Goal: Information Seeking & Learning: Check status

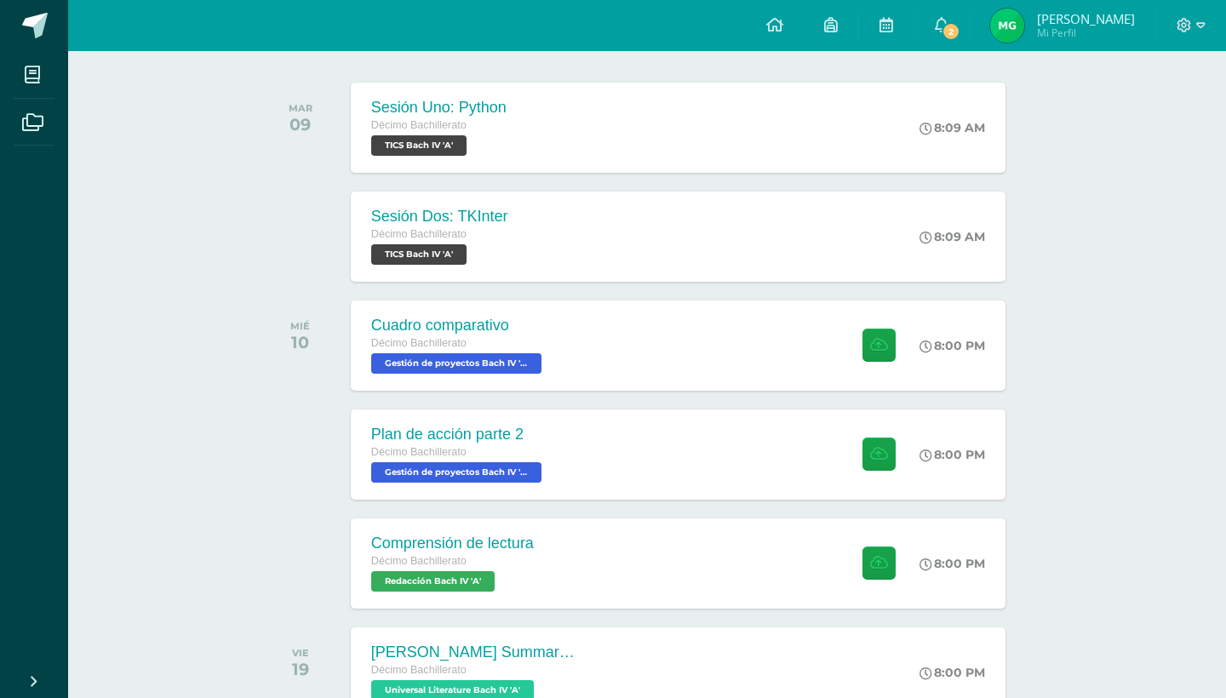
scroll to position [266, 0]
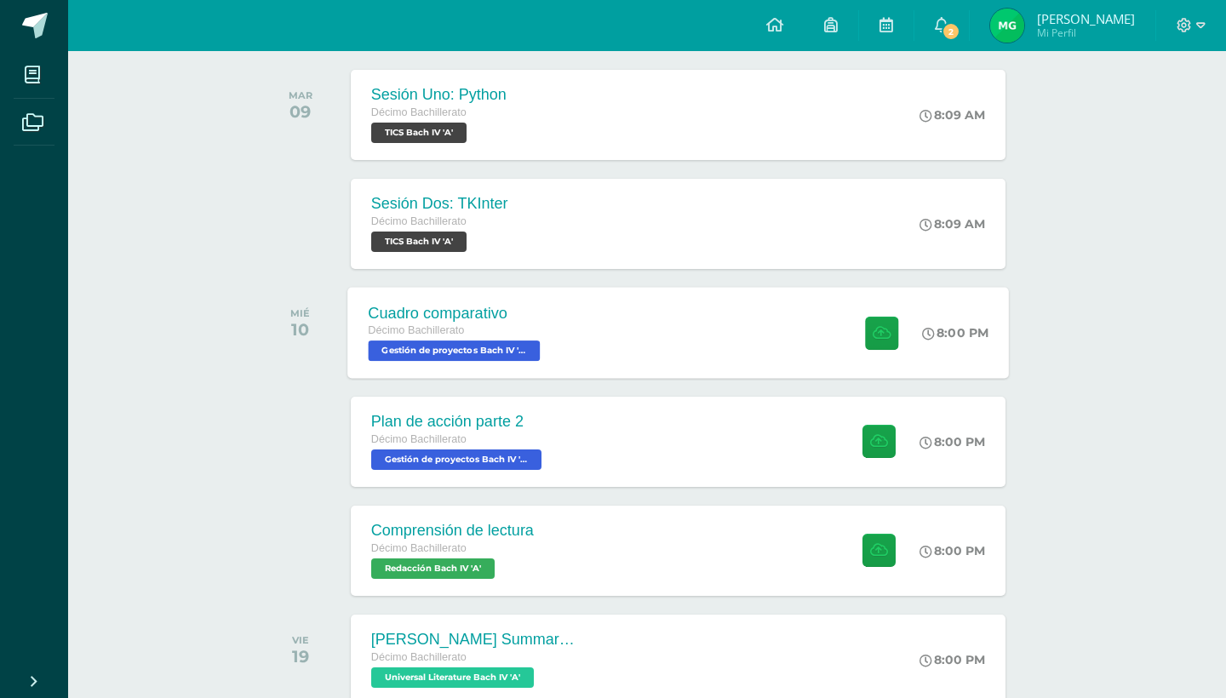
click at [720, 364] on div "Cuadro comparativo Décimo Bachillerato Gestión de proyectos Bach IV 'A' 8:00 PM…" at bounding box center [677, 332] width 661 height 91
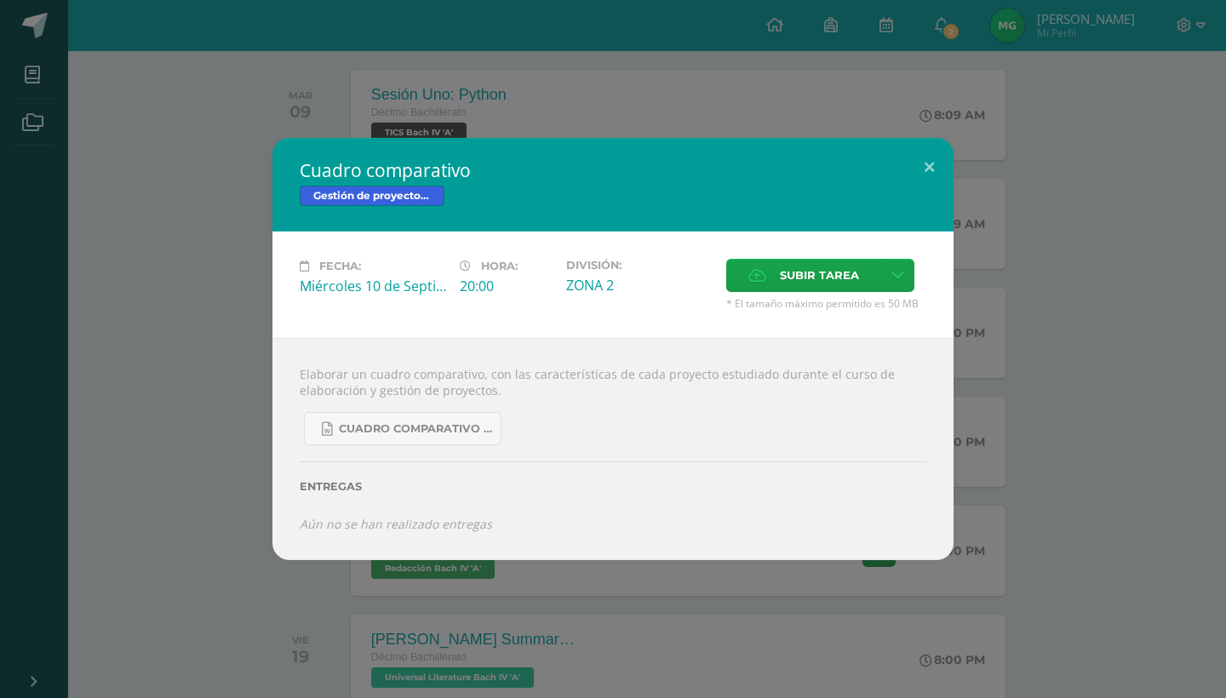
click at [988, 338] on div "Cuadro comparativo Gestión de proyectos Bach IV Fecha: Miércoles 10 de Septiemb…" at bounding box center [613, 348] width 1212 height 421
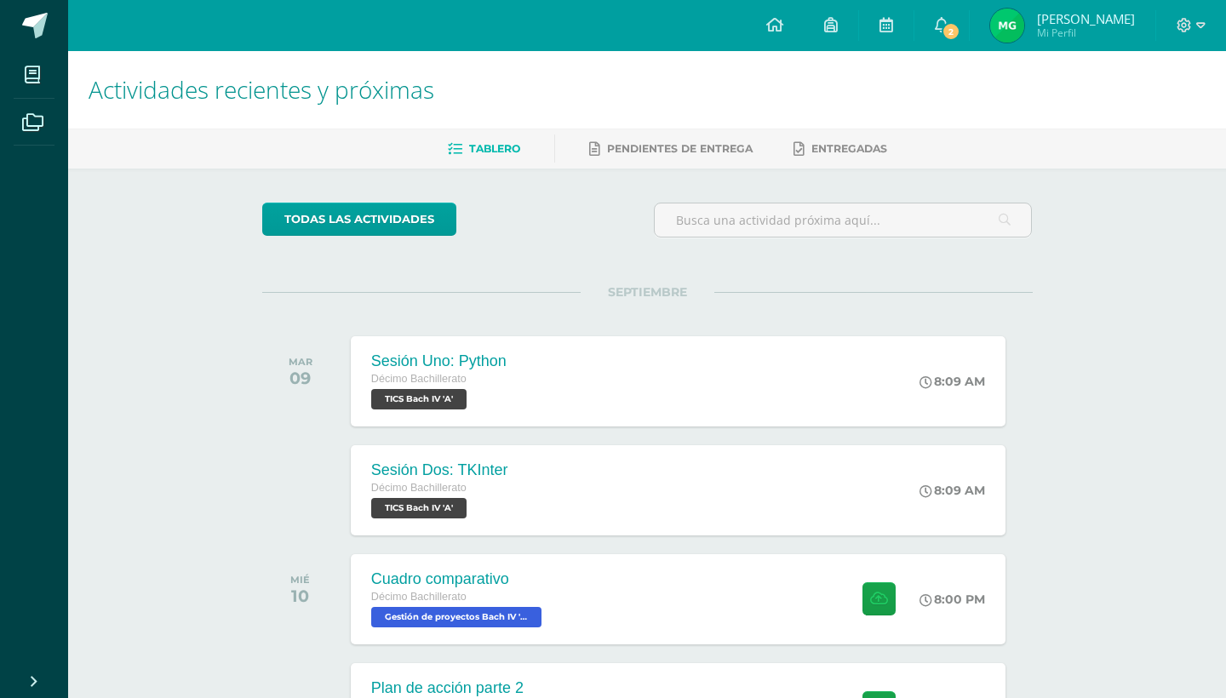
scroll to position [0, 0]
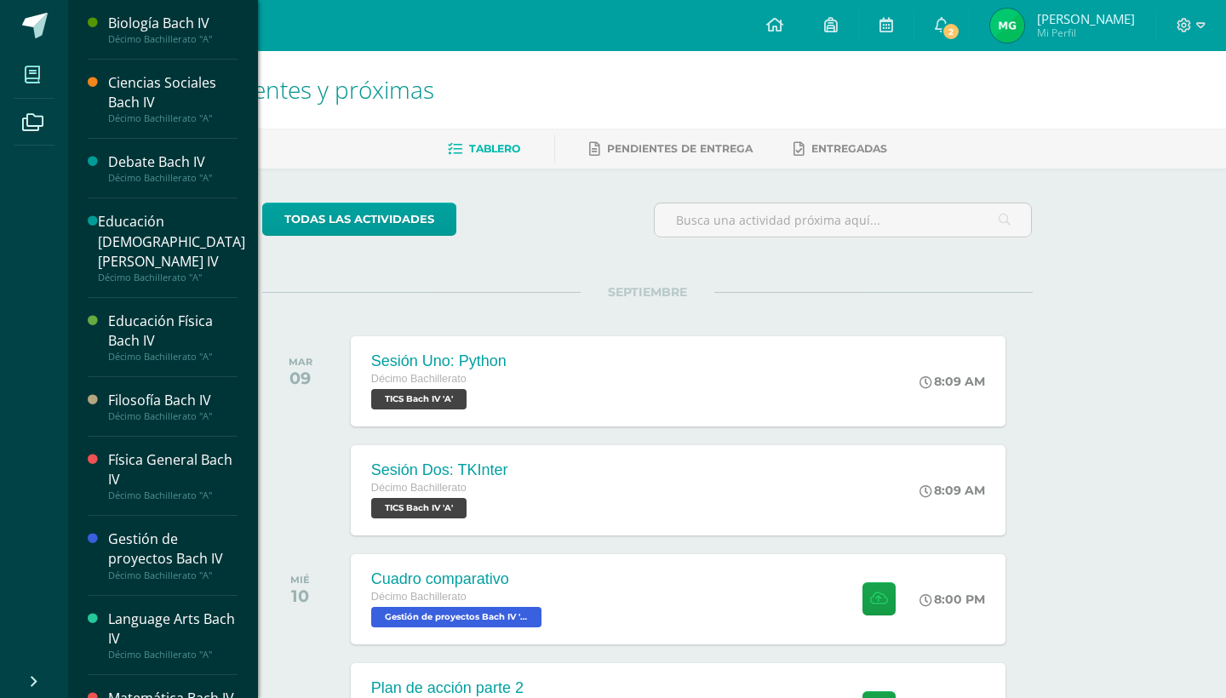
click at [36, 82] on icon at bounding box center [32, 74] width 15 height 17
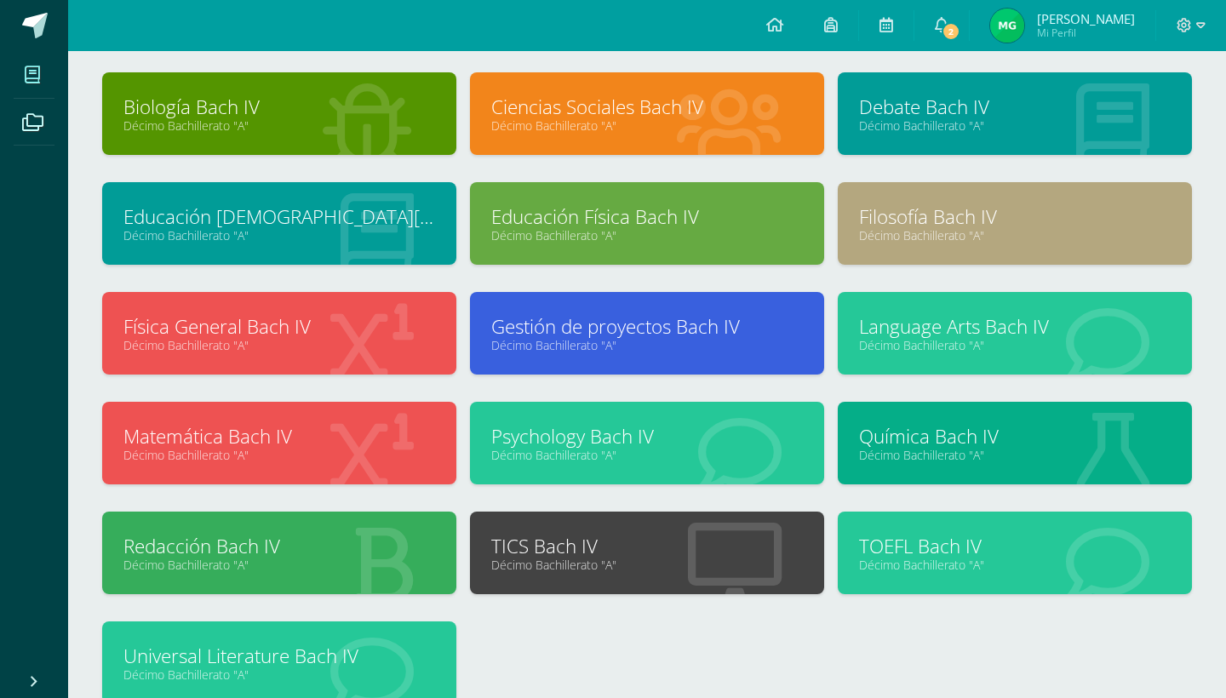
scroll to position [77, 0]
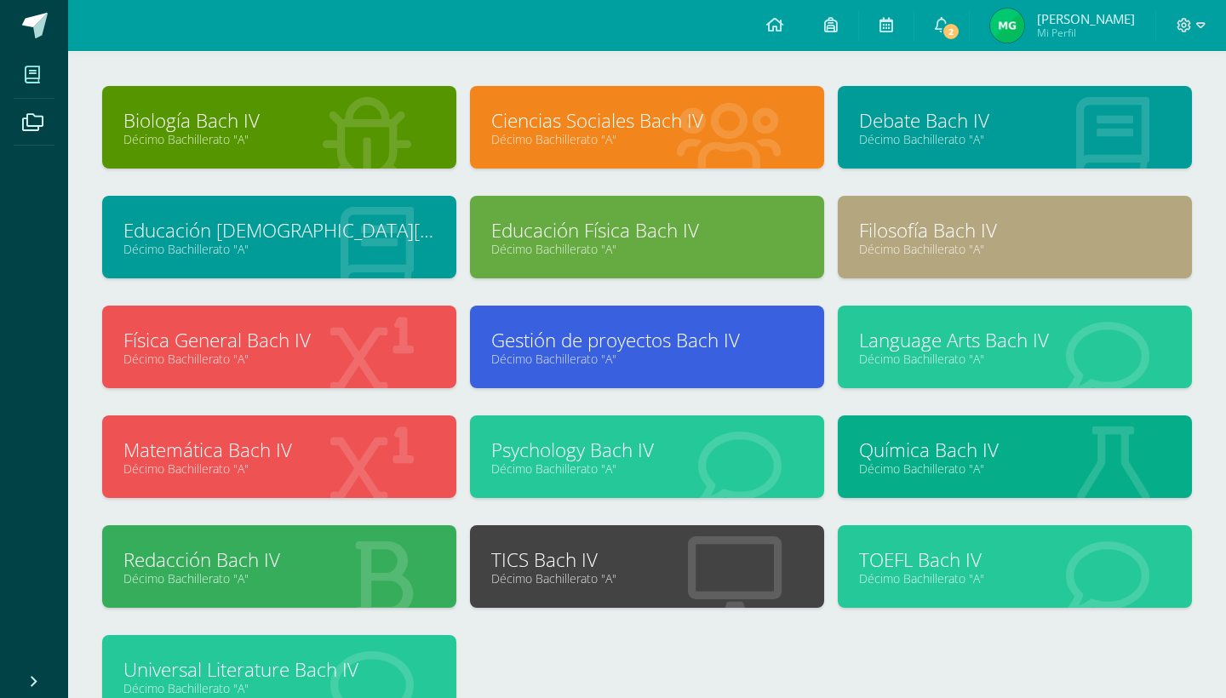
click at [902, 225] on link "Filosofía Bach IV" at bounding box center [1015, 230] width 312 height 26
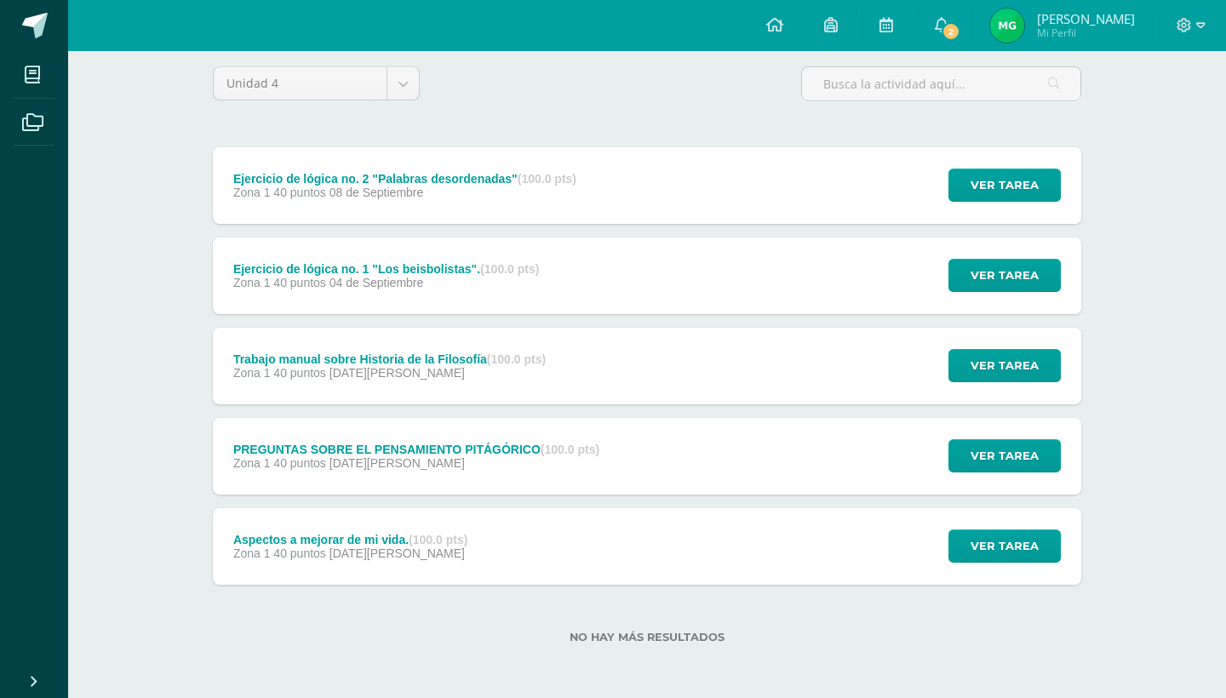
scroll to position [136, 0]
click at [499, 528] on div "Aspectos a mejorar de mi vida. (100.0 pts) Zona 1 40 puntos 19 de Agosto Ver ta…" at bounding box center [647, 546] width 868 height 77
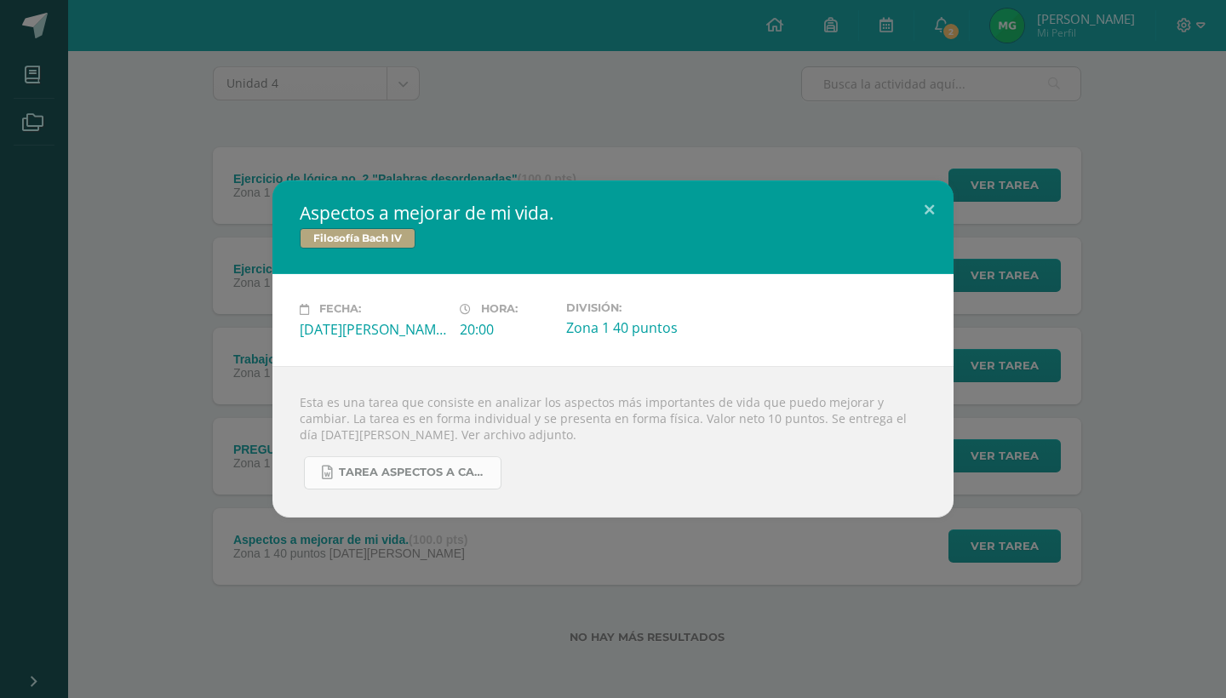
click at [402, 469] on span "Tarea aspectos a cambiar de mi vida.docx" at bounding box center [415, 473] width 153 height 14
click at [14, 74] on div "Aspectos a mejorar de mi vida. Filosofía Bach IV Fecha: Martes 19 de Agosto Hor…" at bounding box center [613, 349] width 1226 height 698
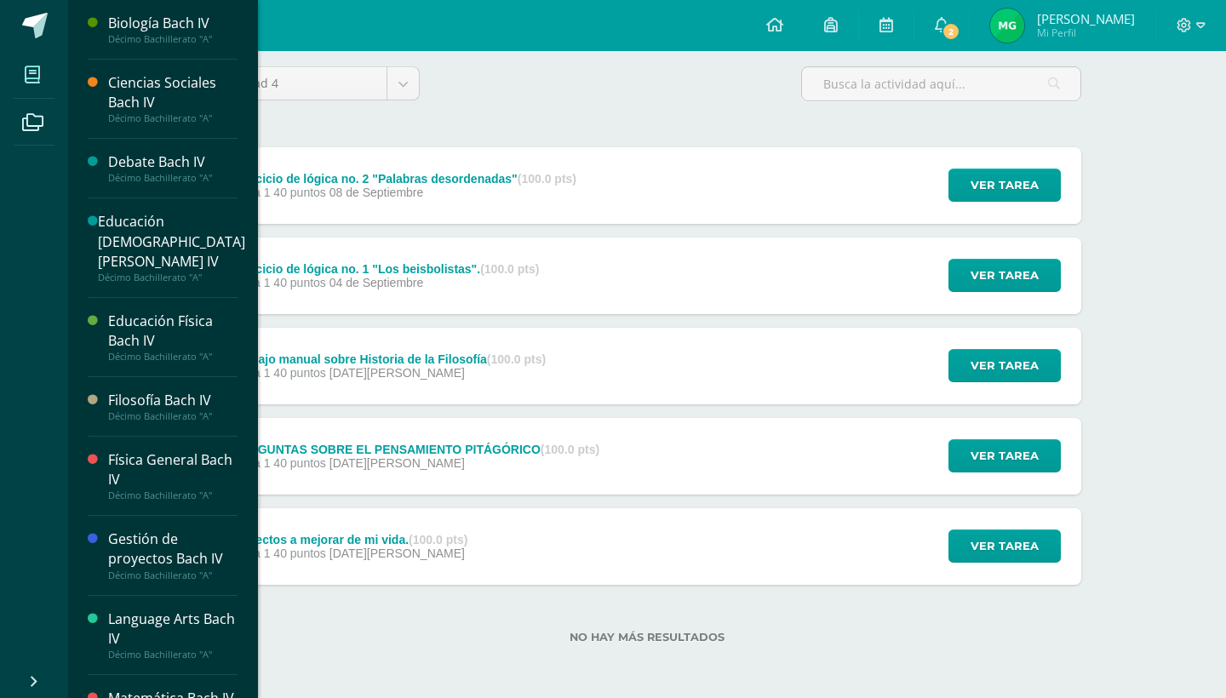
click at [31, 68] on icon at bounding box center [32, 74] width 15 height 17
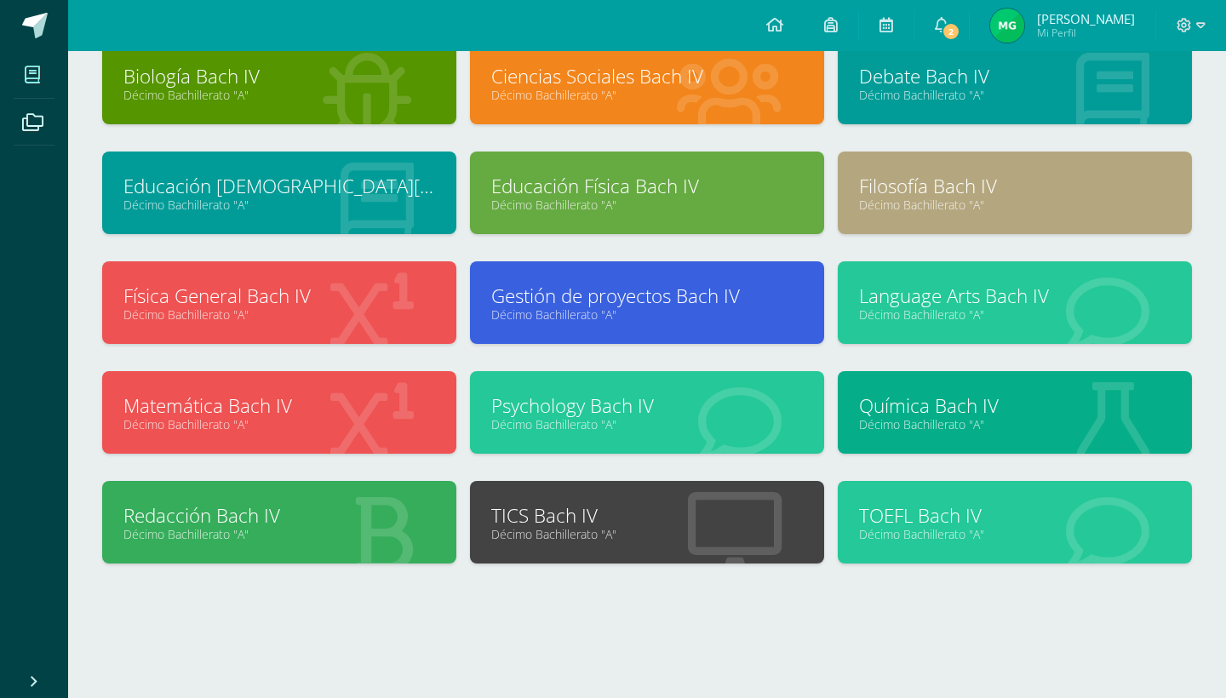
scroll to position [121, 0]
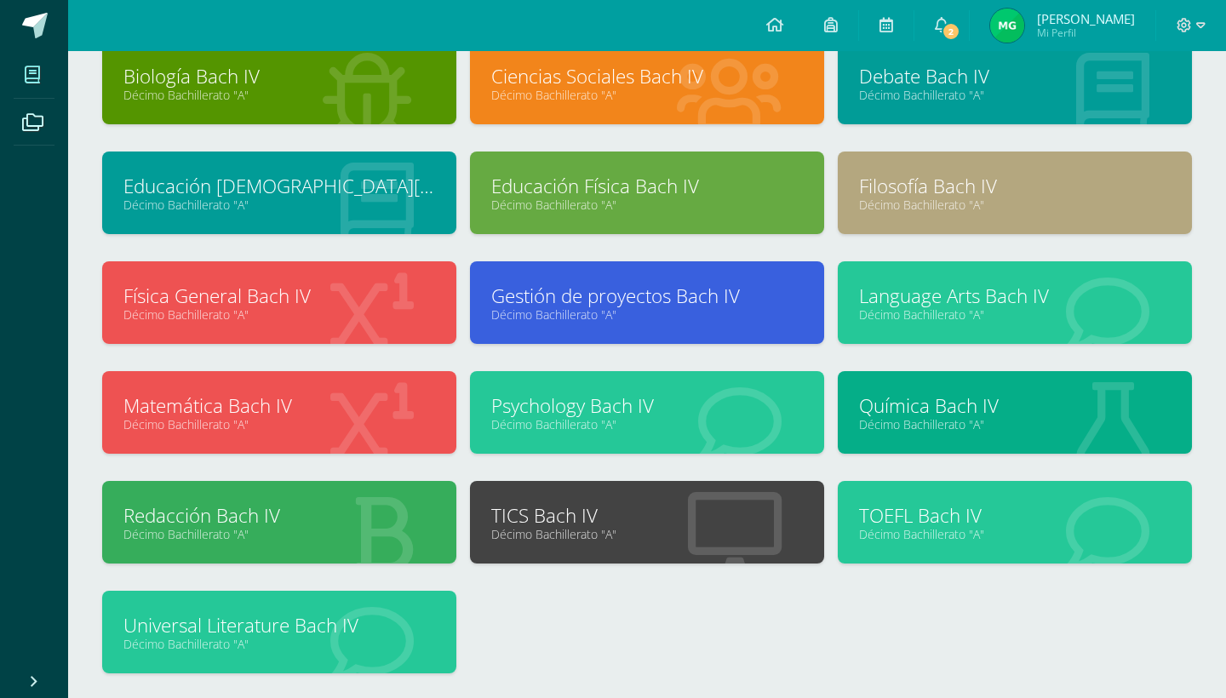
click at [931, 512] on link "TOEFL Bach IV" at bounding box center [1015, 515] width 312 height 26
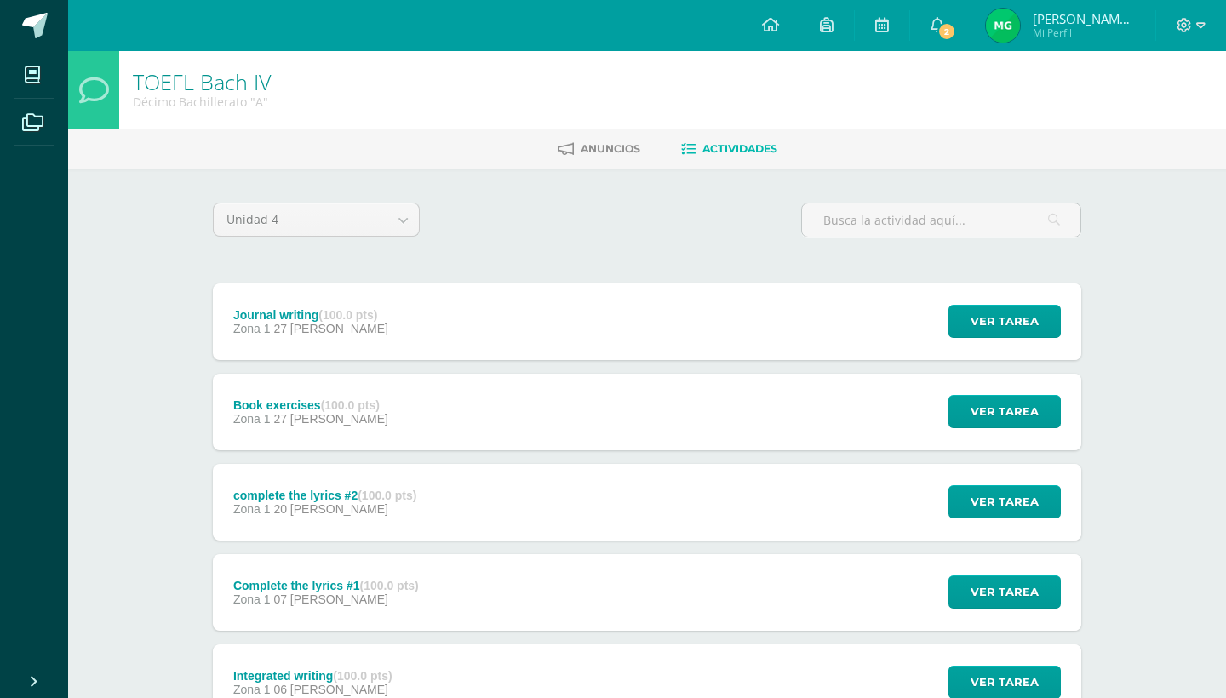
scroll to position [31, 0]
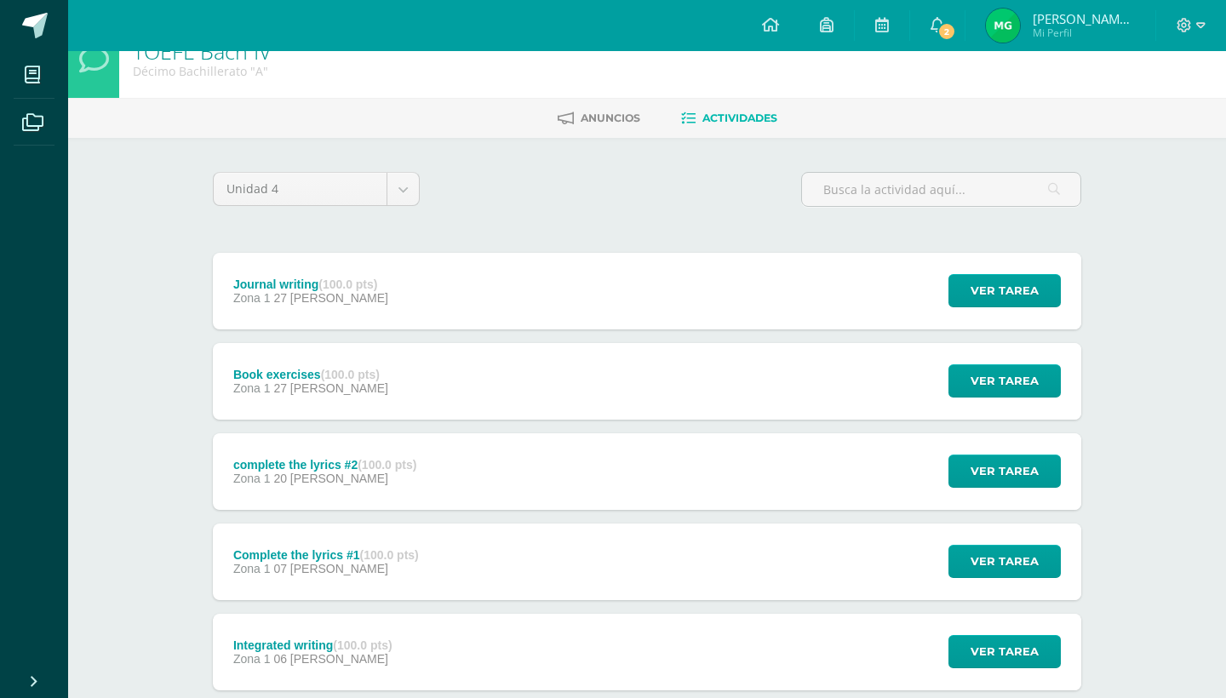
click at [531, 405] on div "Book exercises (100.0 pts) Zona 1 27 de Agosto Ver tarea Book exercises TOEFL B…" at bounding box center [647, 381] width 868 height 77
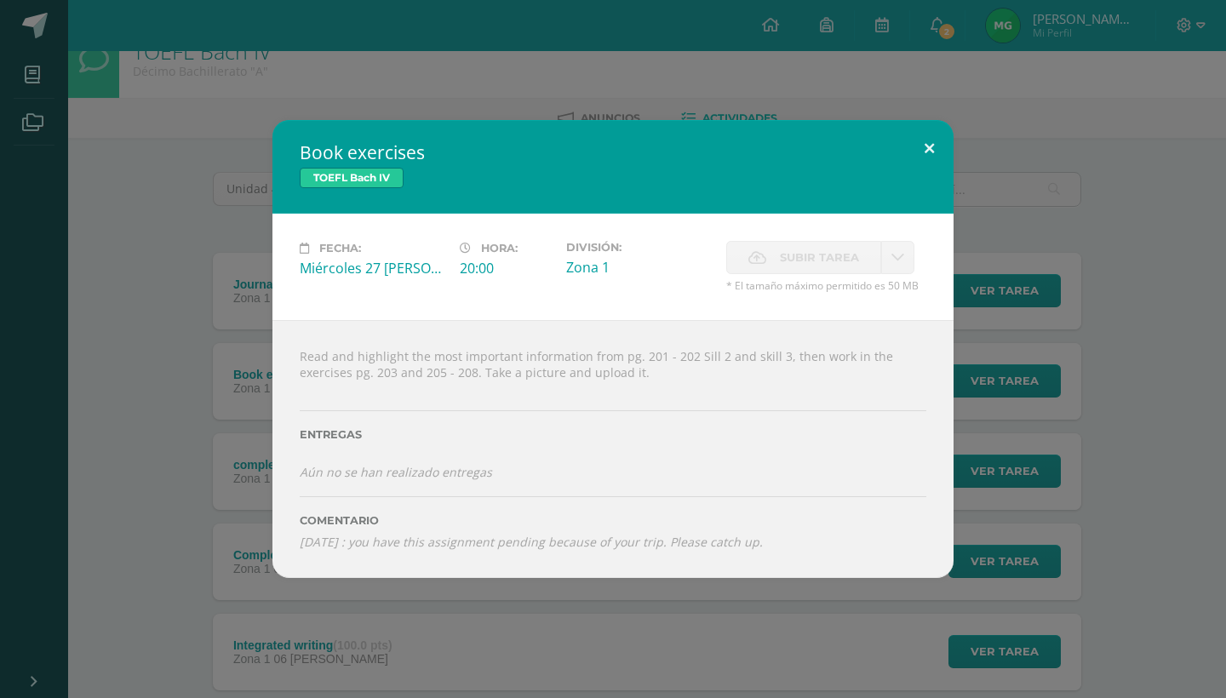
click at [925, 151] on button at bounding box center [929, 149] width 49 height 58
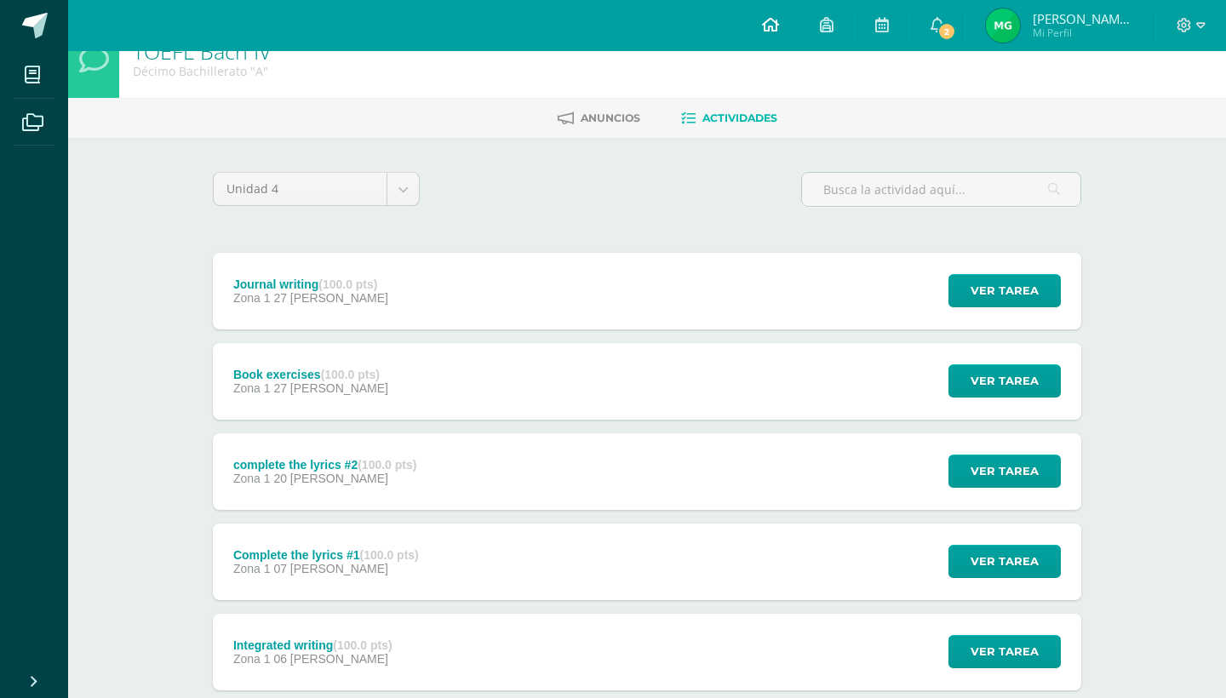
click at [779, 31] on icon at bounding box center [770, 24] width 17 height 15
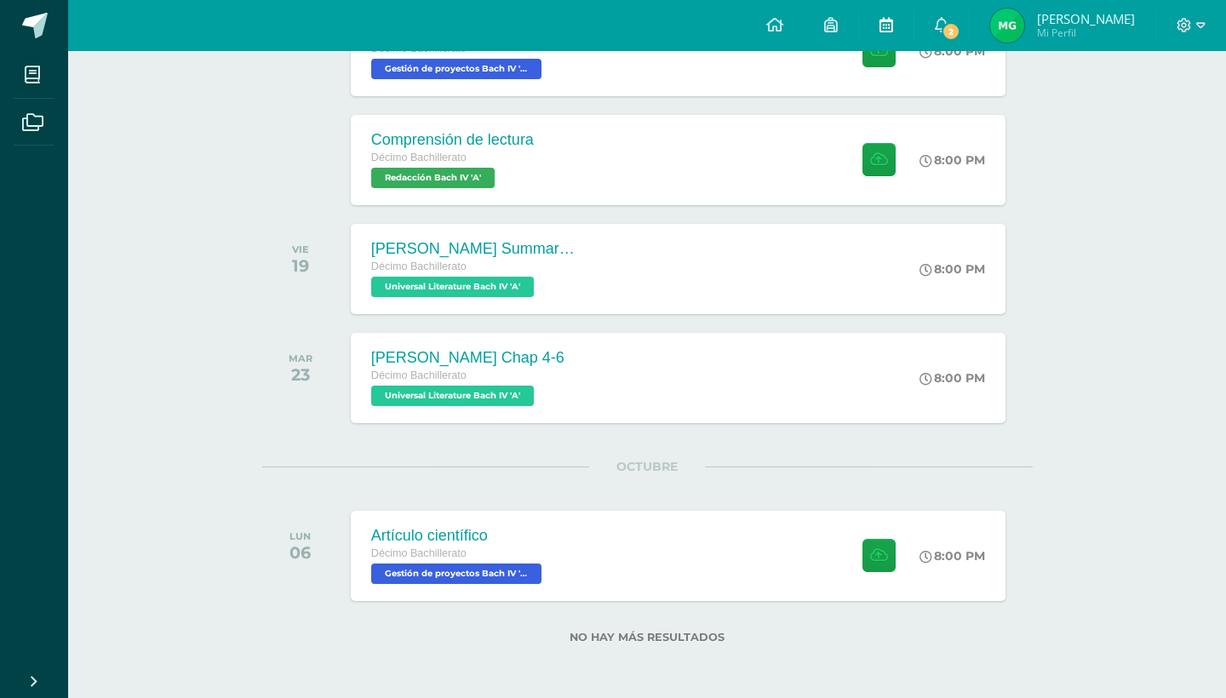
scroll to position [659, 0]
click at [948, 23] on icon at bounding box center [942, 24] width 14 height 15
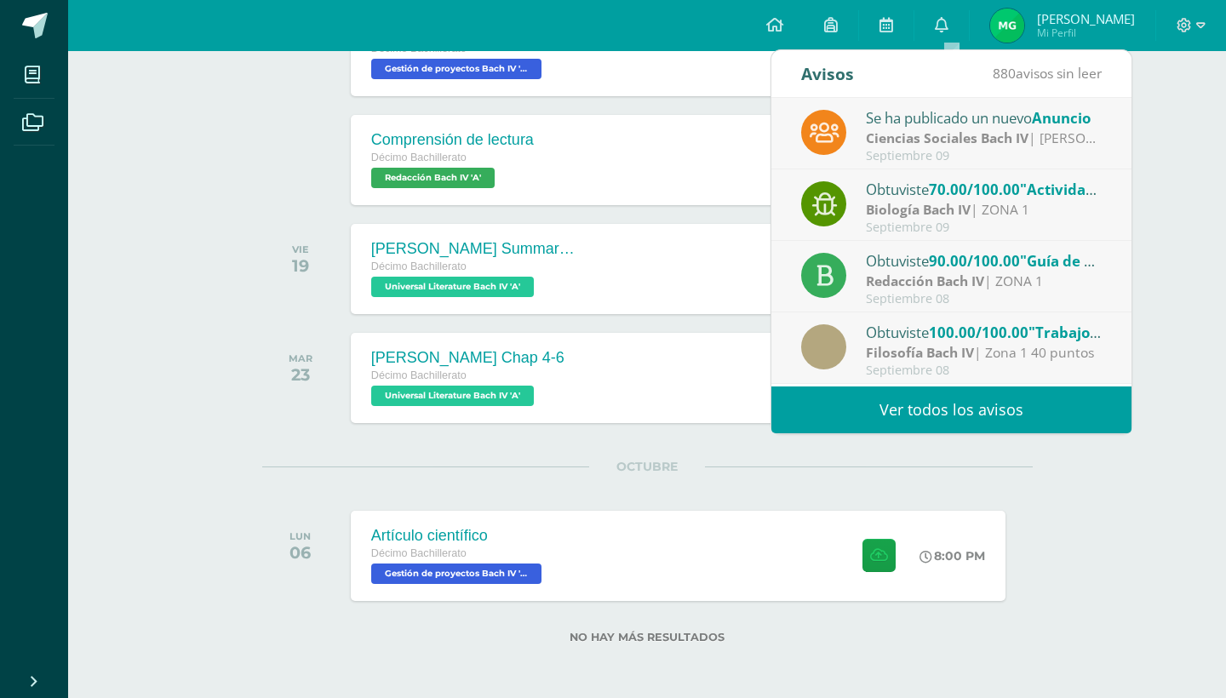
click at [968, 112] on div "Se ha publicado un nuevo Anuncio" at bounding box center [984, 117] width 237 height 22
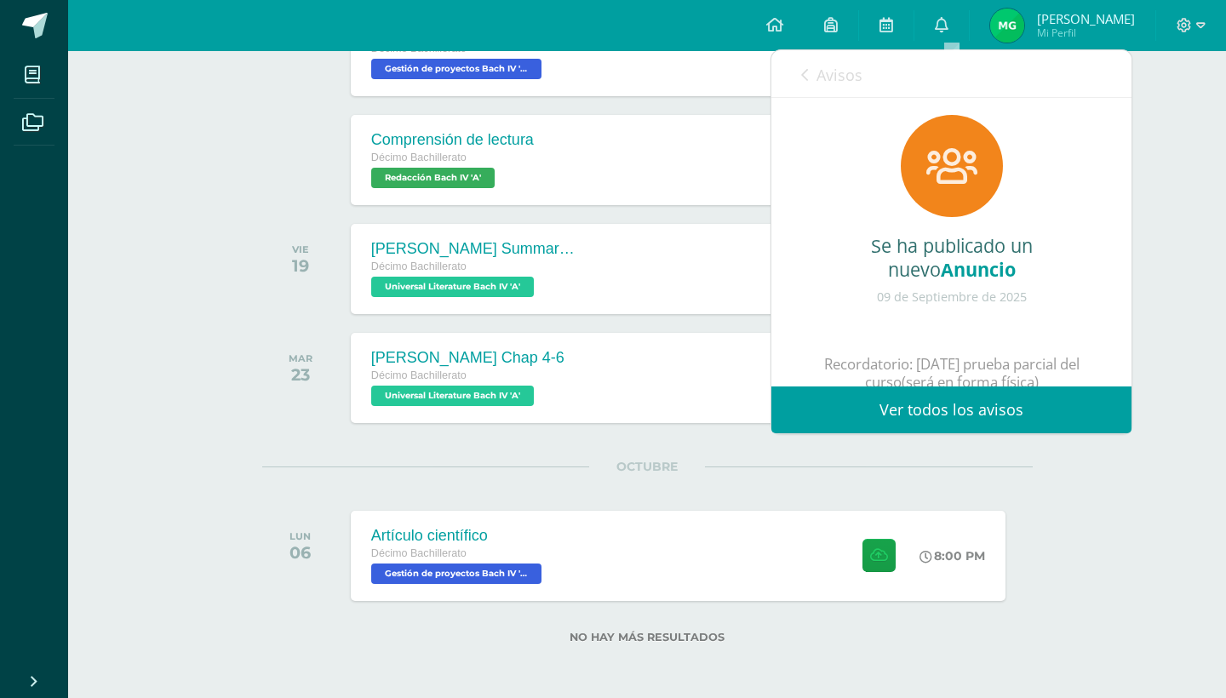
click at [968, 112] on div "Se ha publicado un nuevo Anuncio 09 de Septiembre de 2025 Recordatorio: Miércol…" at bounding box center [951, 368] width 360 height 541
click at [828, 118] on div "Se ha publicado un nuevo Anuncio 09 de Septiembre de 2025 Recordatorio: Miércol…" at bounding box center [951, 368] width 360 height 541
click at [962, 148] on icon at bounding box center [951, 166] width 51 height 41
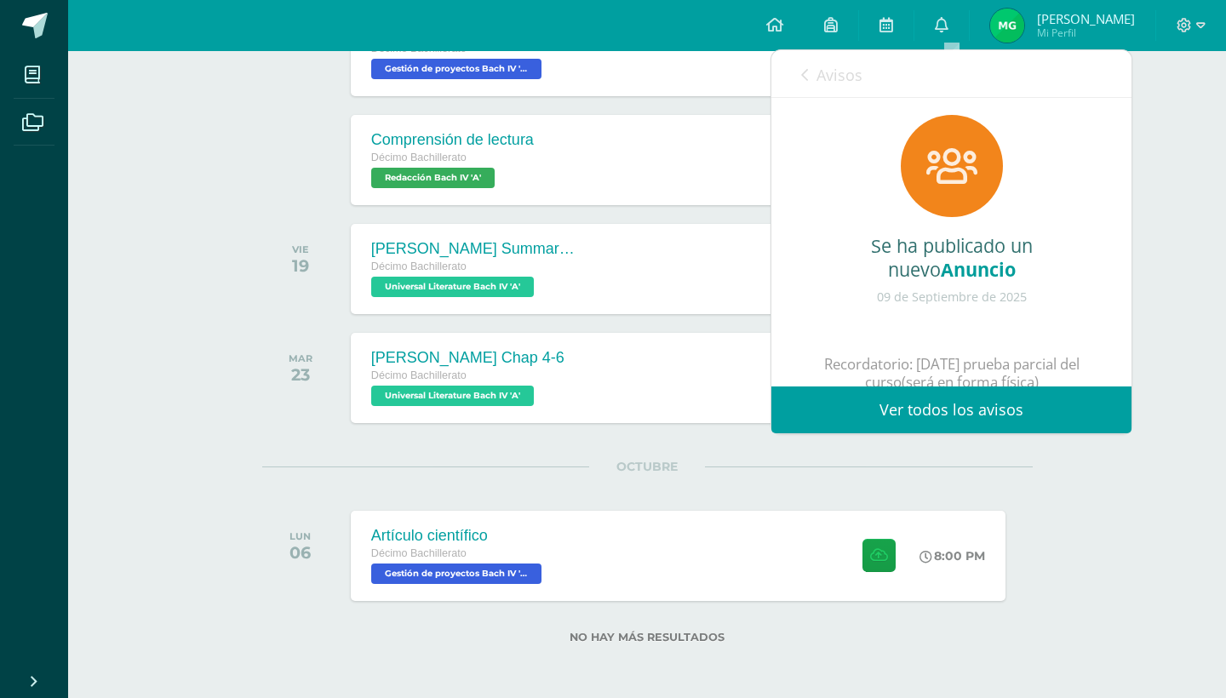
click at [962, 148] on icon at bounding box center [951, 166] width 51 height 41
click at [959, 26] on link "0" at bounding box center [941, 25] width 54 height 51
click at [782, 27] on icon at bounding box center [774, 24] width 17 height 15
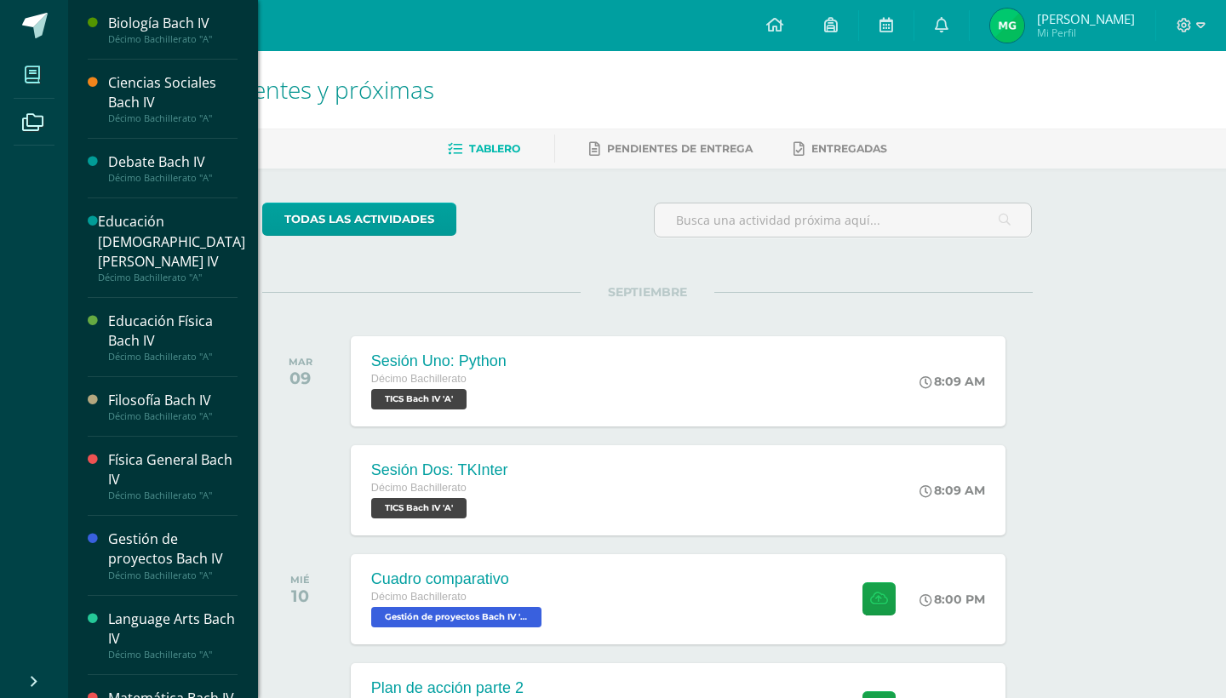
click at [37, 73] on icon at bounding box center [32, 74] width 15 height 17
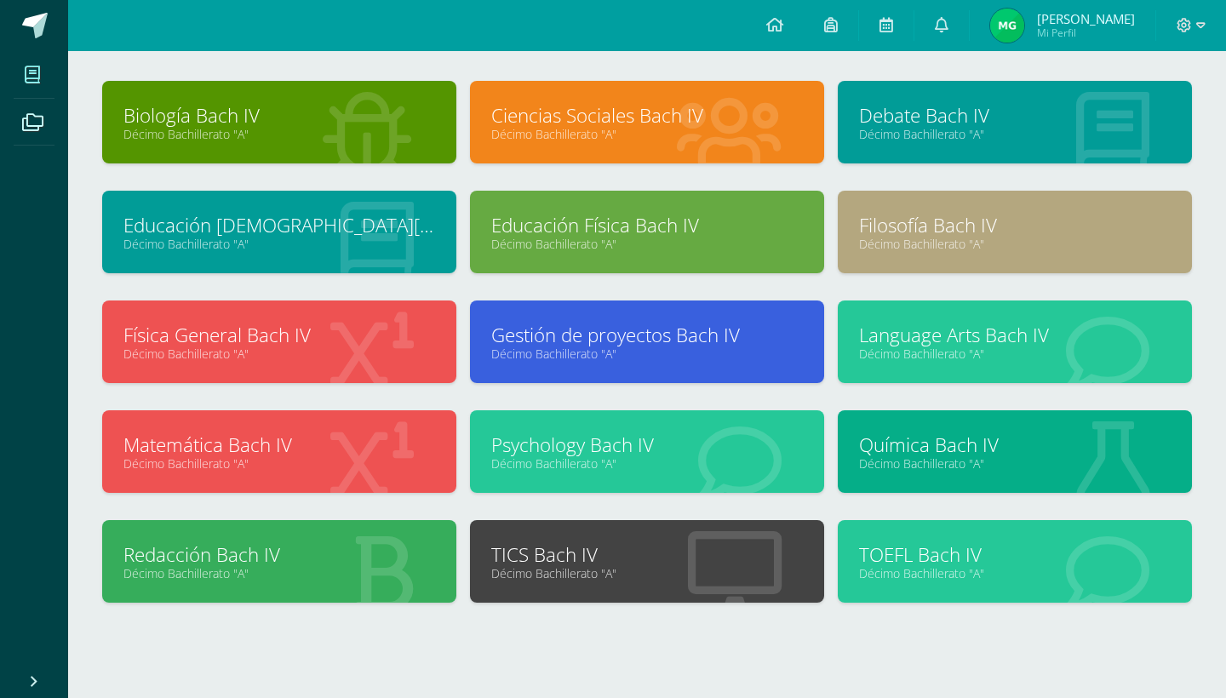
scroll to position [83, 0]
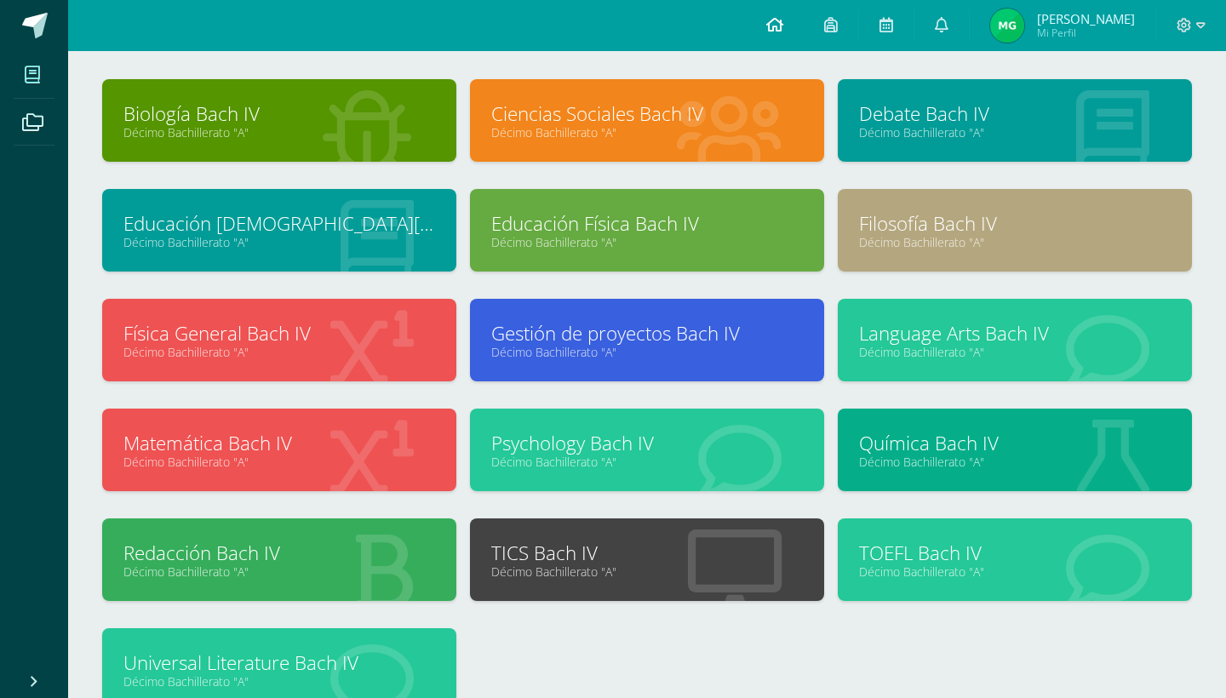
click at [803, 22] on link at bounding box center [775, 25] width 58 height 51
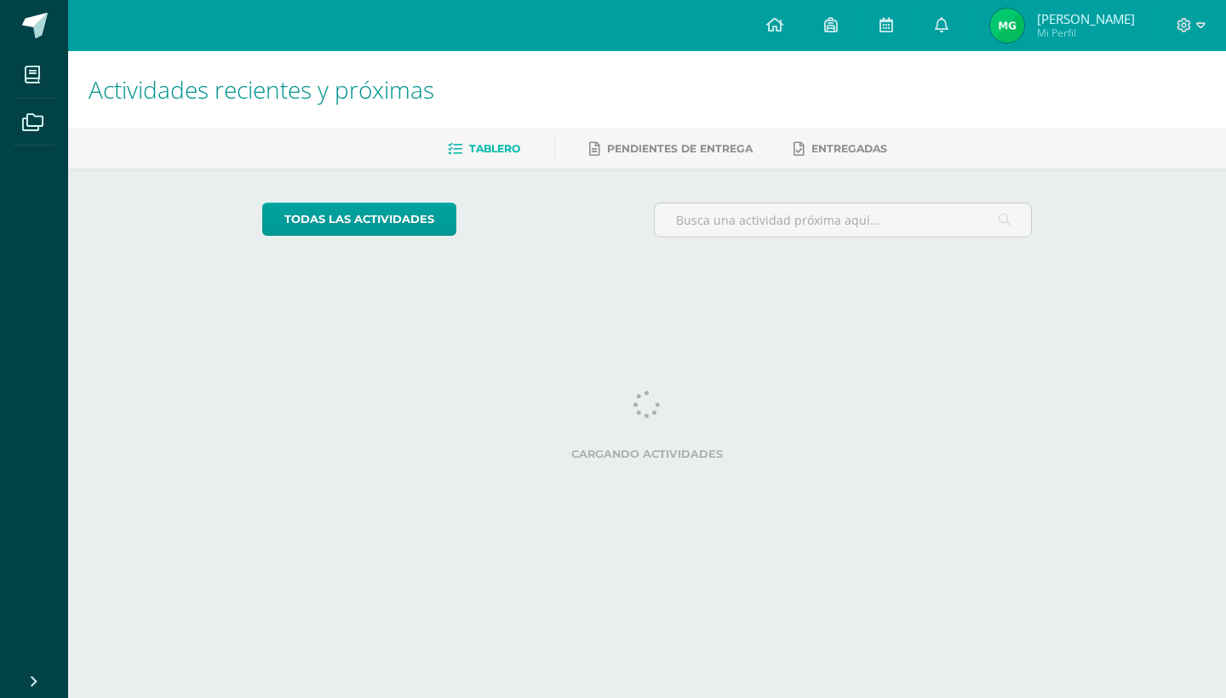
click at [1093, 29] on span "Mi Perfil" at bounding box center [1086, 33] width 98 height 14
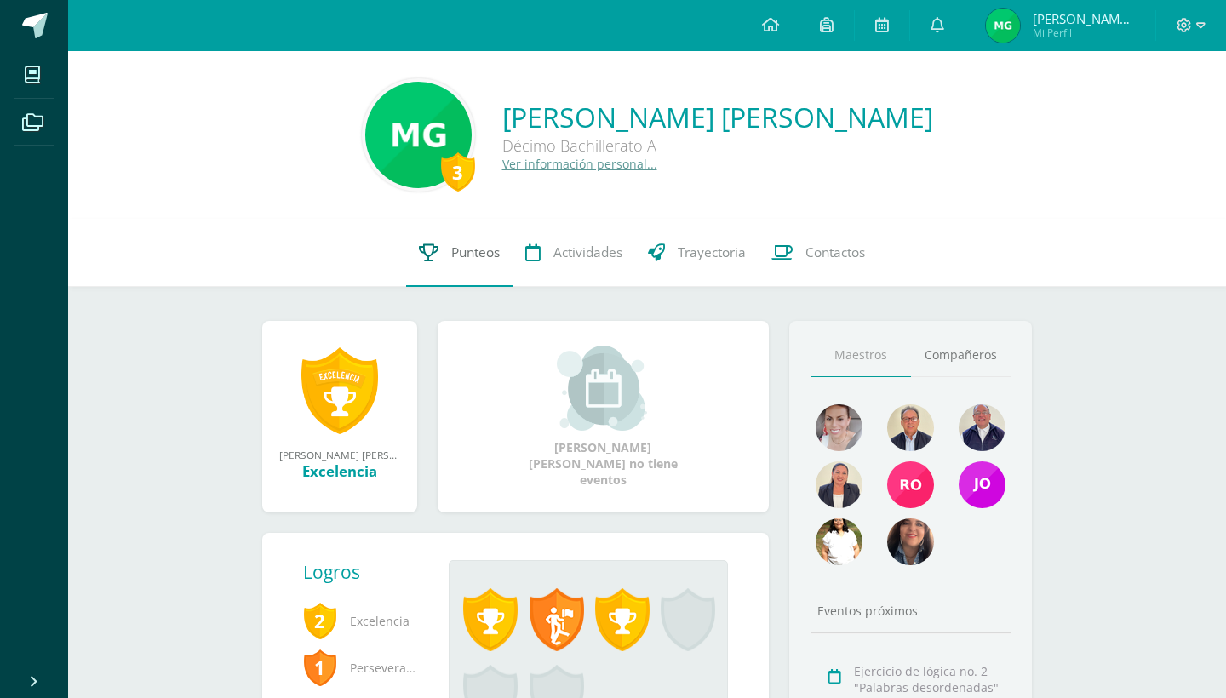
click at [490, 264] on link "Punteos" at bounding box center [459, 253] width 106 height 68
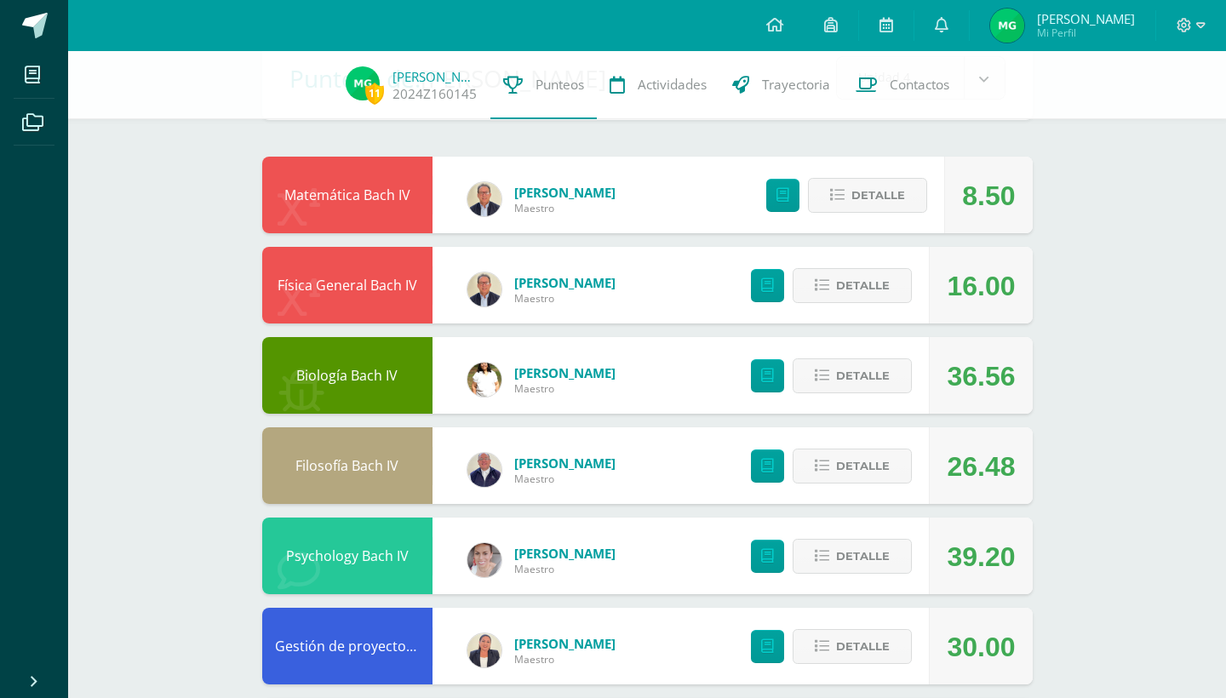
scroll to position [112, 0]
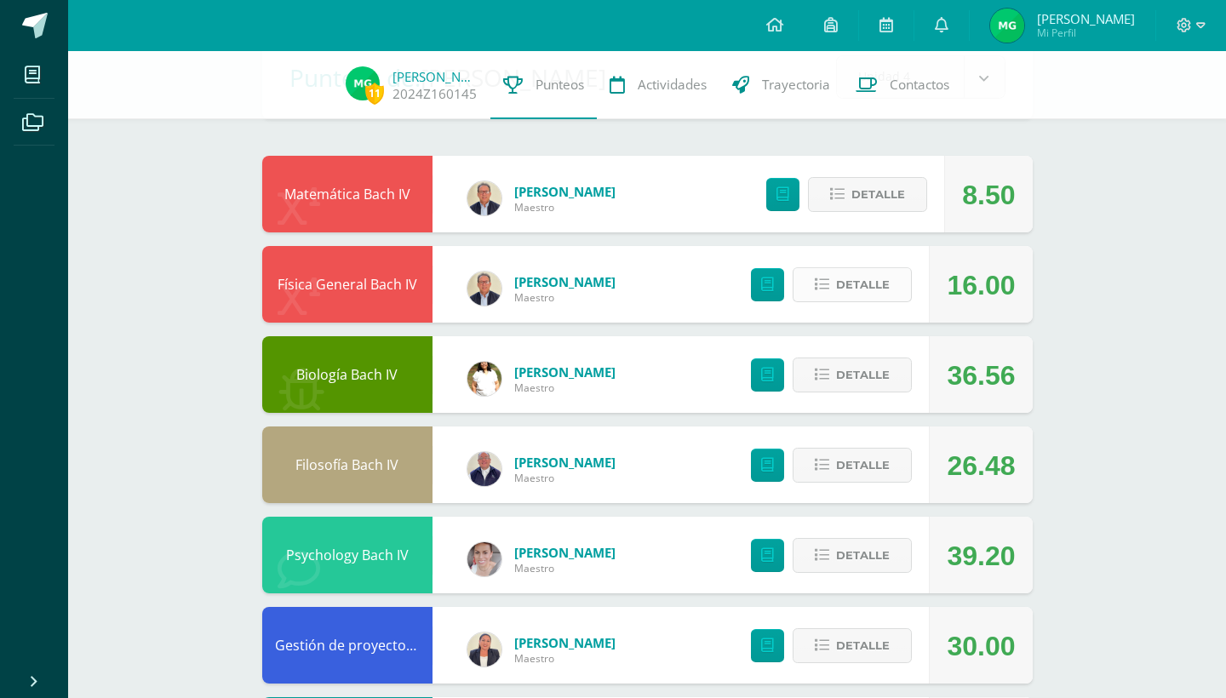
click at [882, 286] on span "Detalle" at bounding box center [863, 284] width 54 height 31
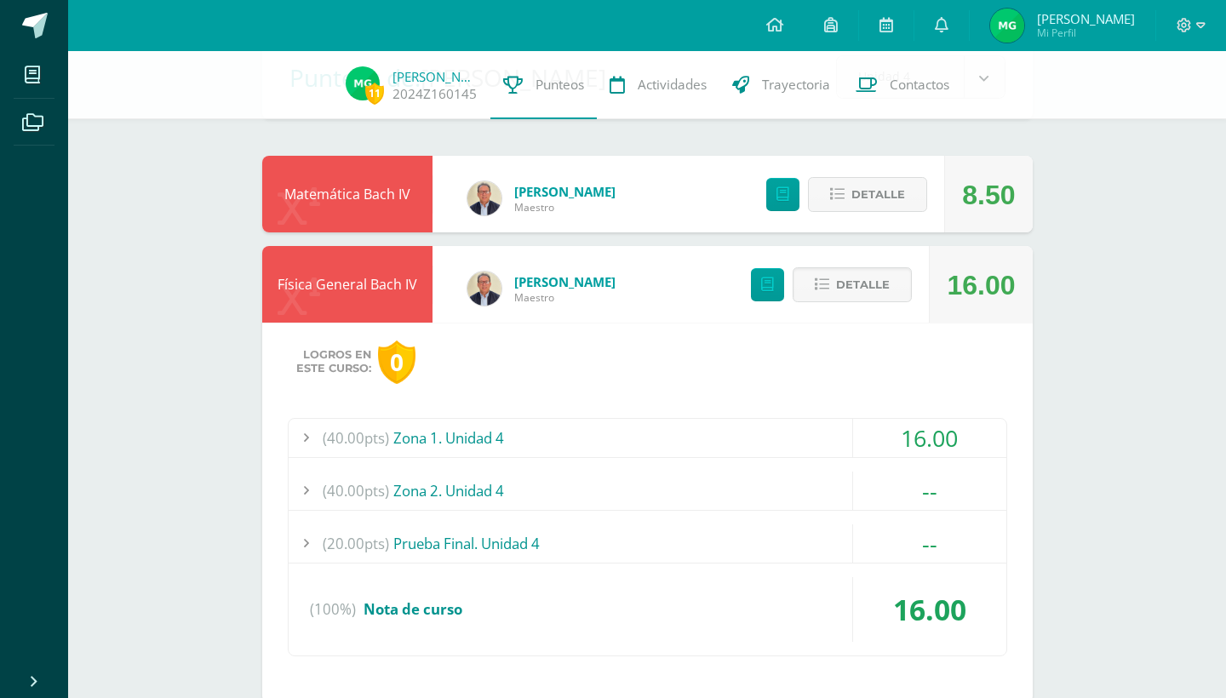
click at [747, 445] on div "(40.00pts) Zona 1. Unidad 4" at bounding box center [648, 438] width 718 height 38
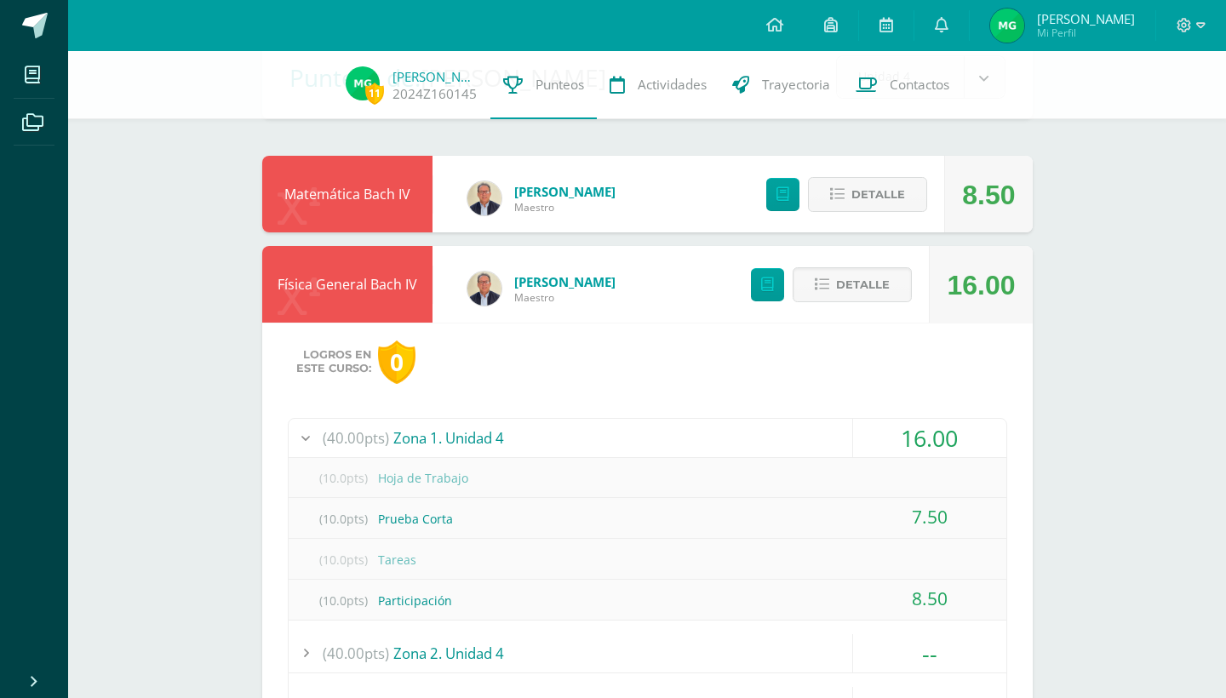
click at [743, 438] on div "(40.00pts) Zona 1. Unidad 4" at bounding box center [648, 438] width 718 height 38
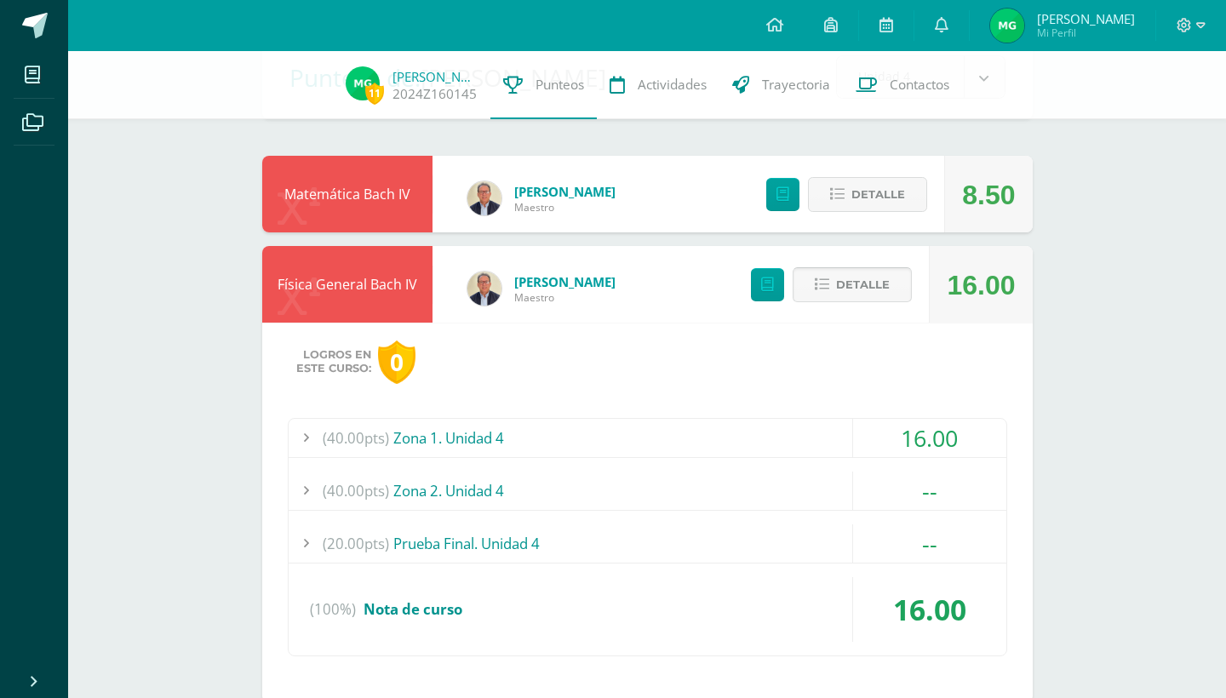
click at [855, 291] on span "Detalle" at bounding box center [863, 284] width 54 height 31
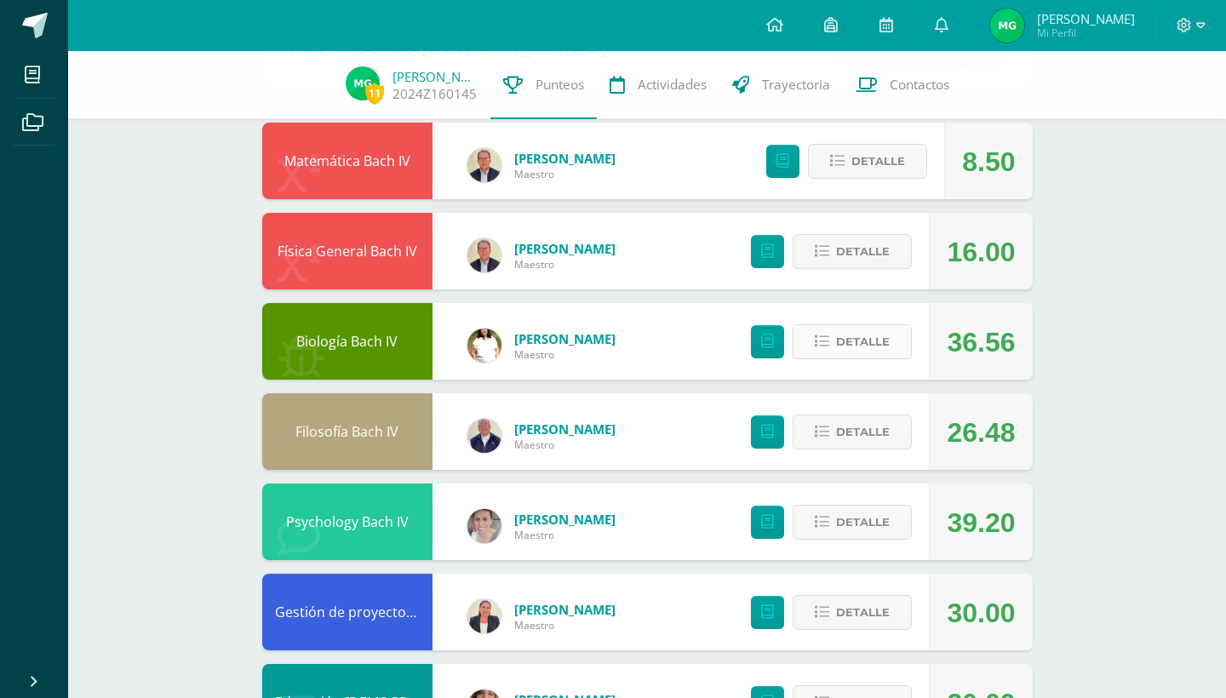
scroll to position [146, 0]
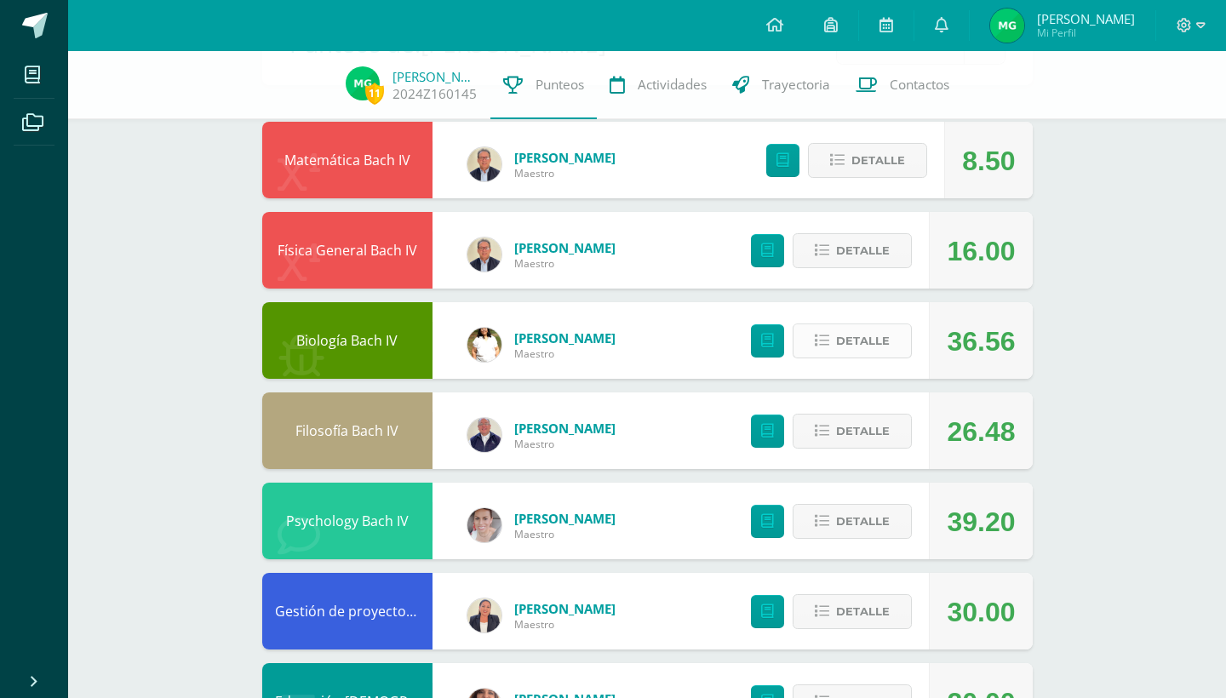
click at [862, 341] on span "Detalle" at bounding box center [863, 340] width 54 height 31
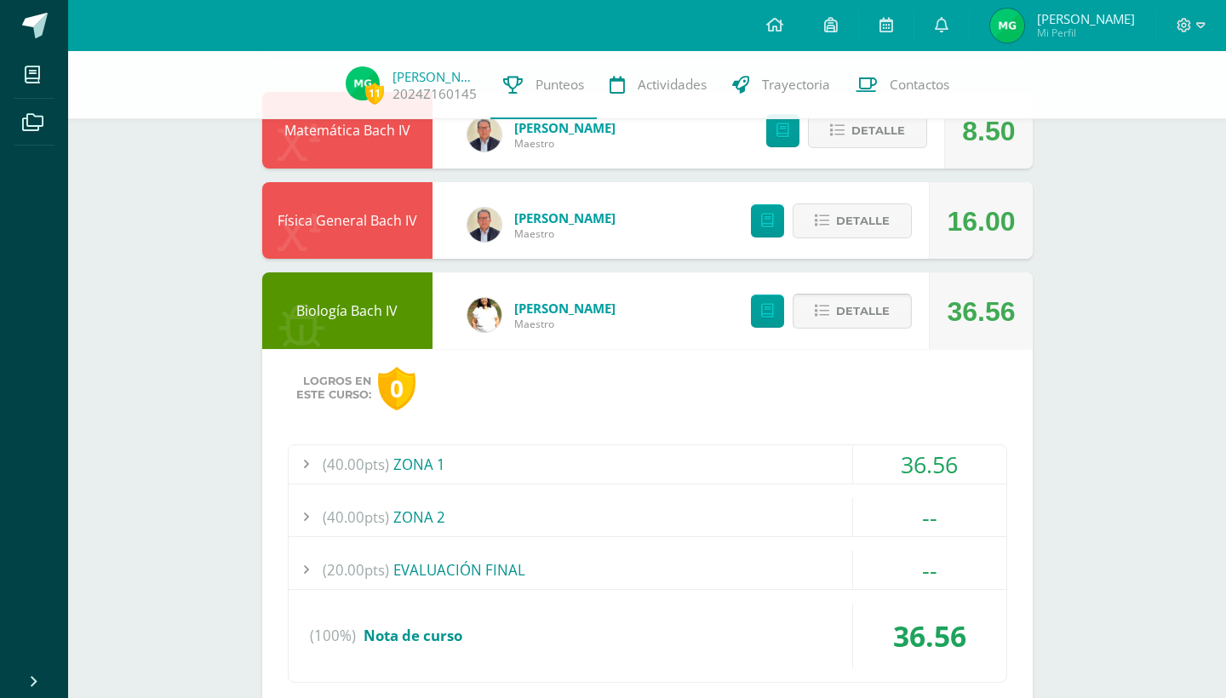
scroll to position [189, 0]
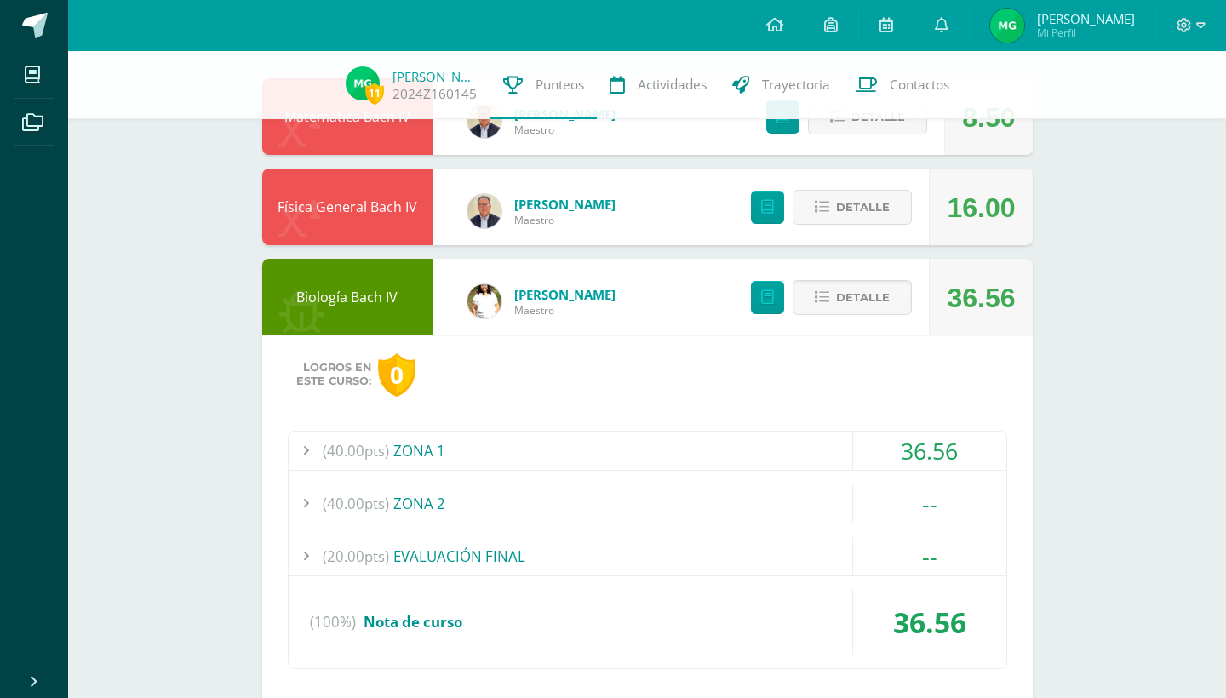
click at [770, 447] on div "(40.00pts) ZONA 1" at bounding box center [648, 451] width 718 height 38
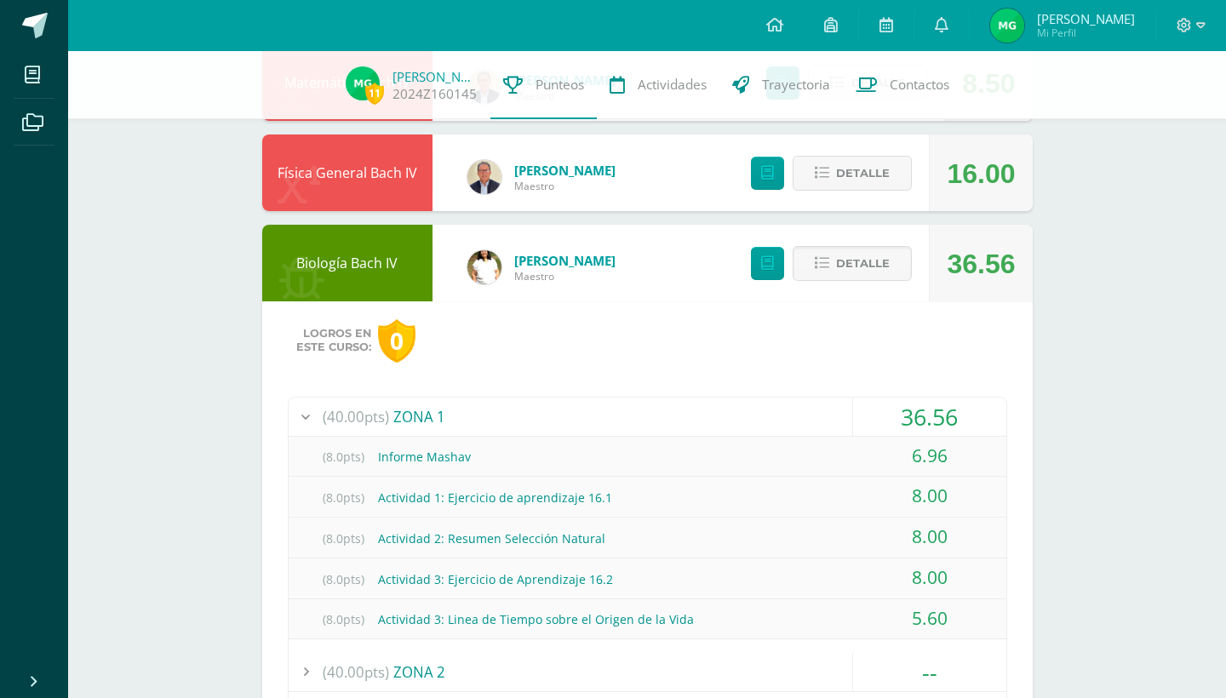
scroll to position [231, 0]
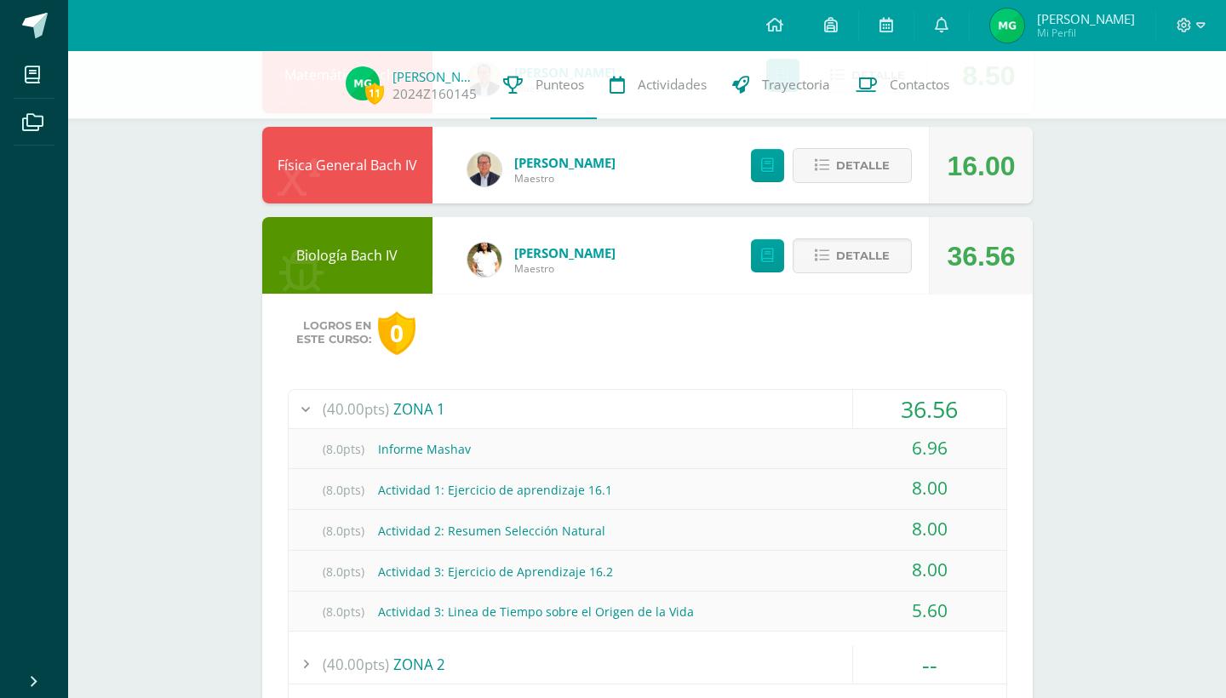
click at [769, 404] on div "(40.00pts) ZONA 1" at bounding box center [648, 409] width 718 height 38
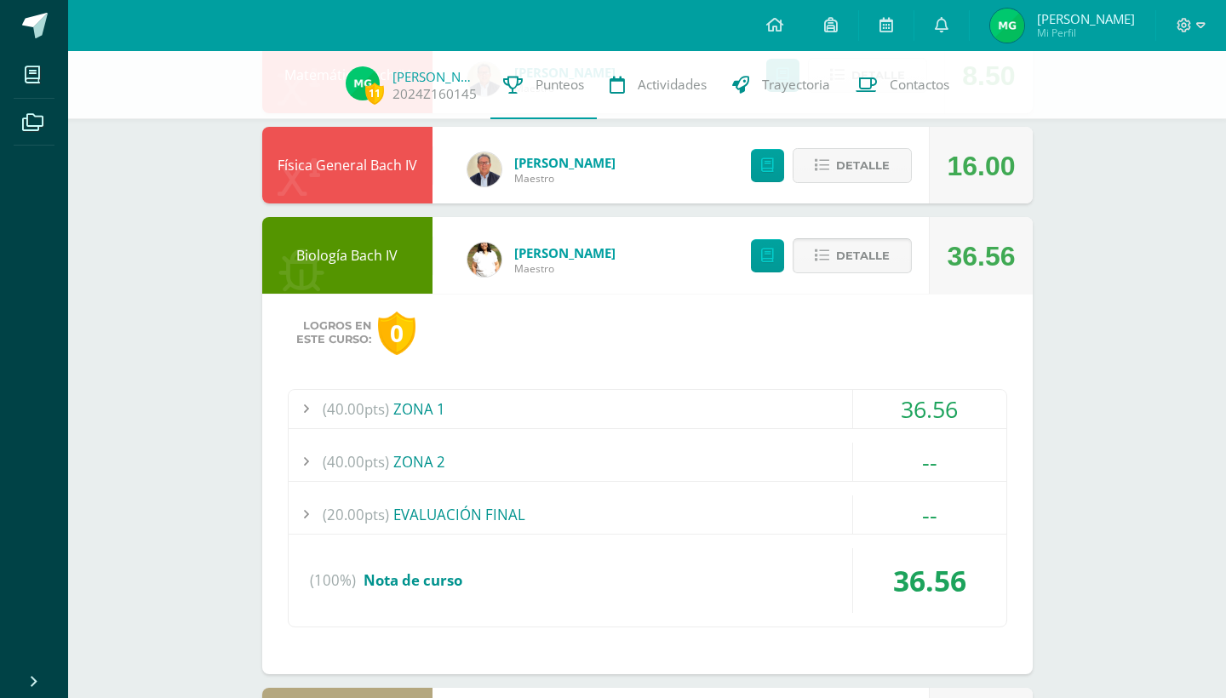
click at [832, 252] on button "Detalle" at bounding box center [852, 255] width 119 height 35
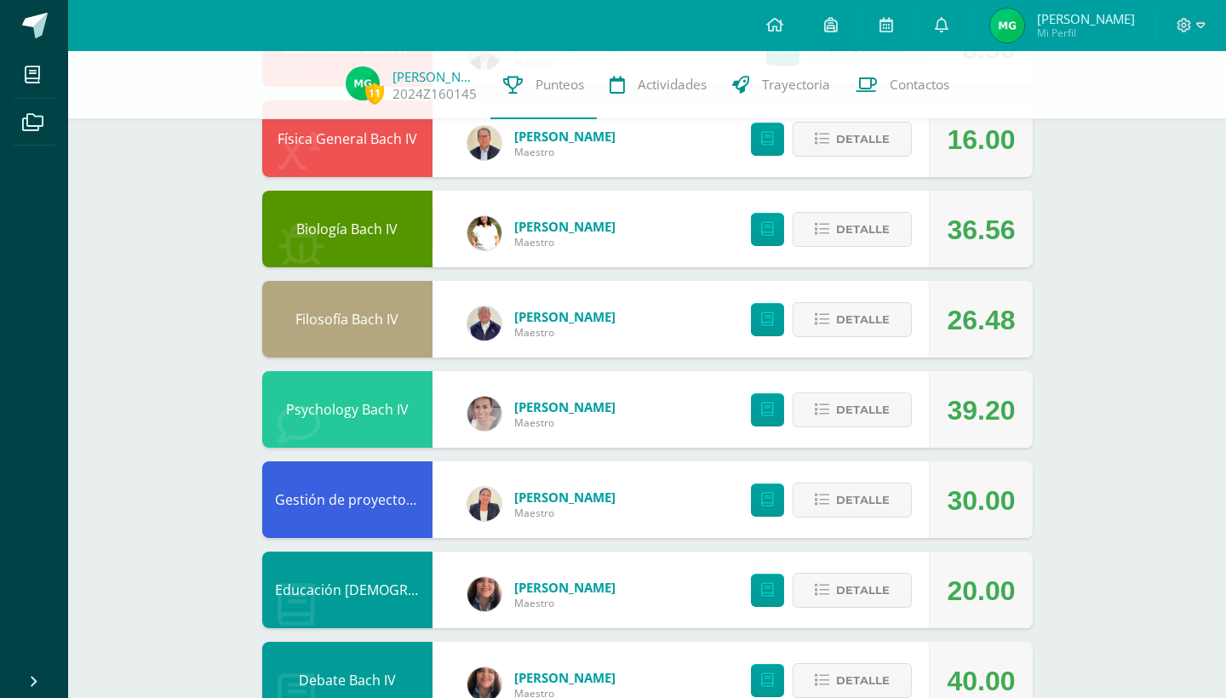
scroll to position [273, 0]
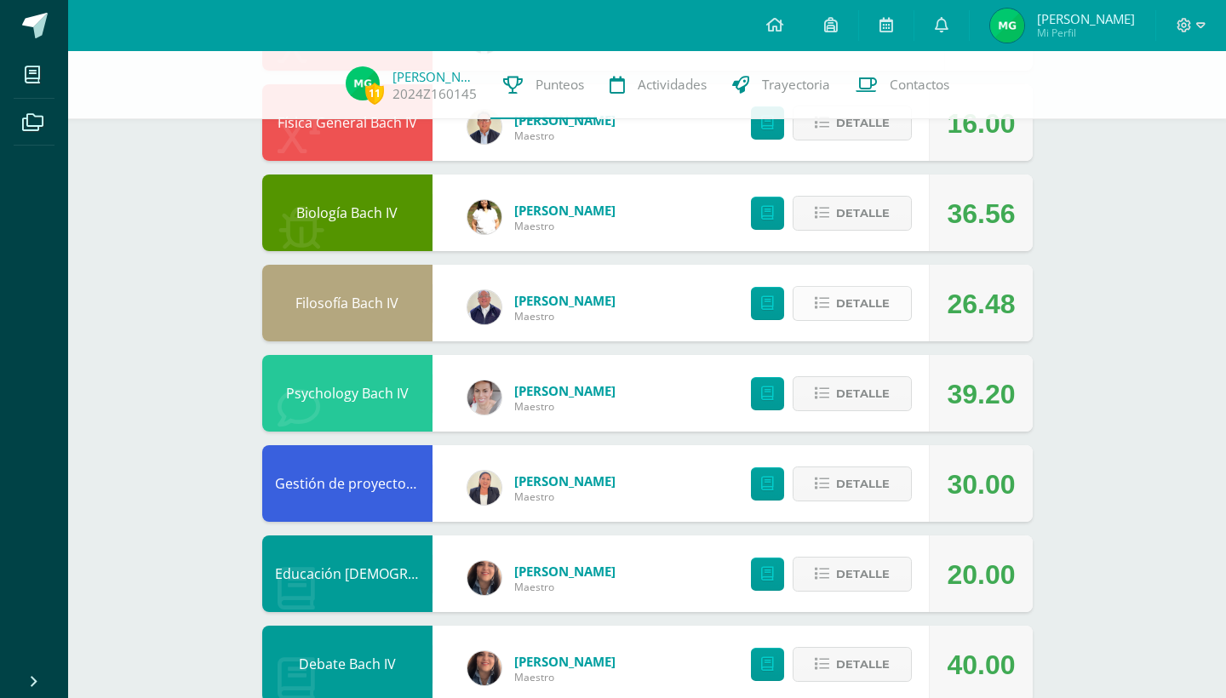
click at [854, 315] on span "Detalle" at bounding box center [863, 303] width 54 height 31
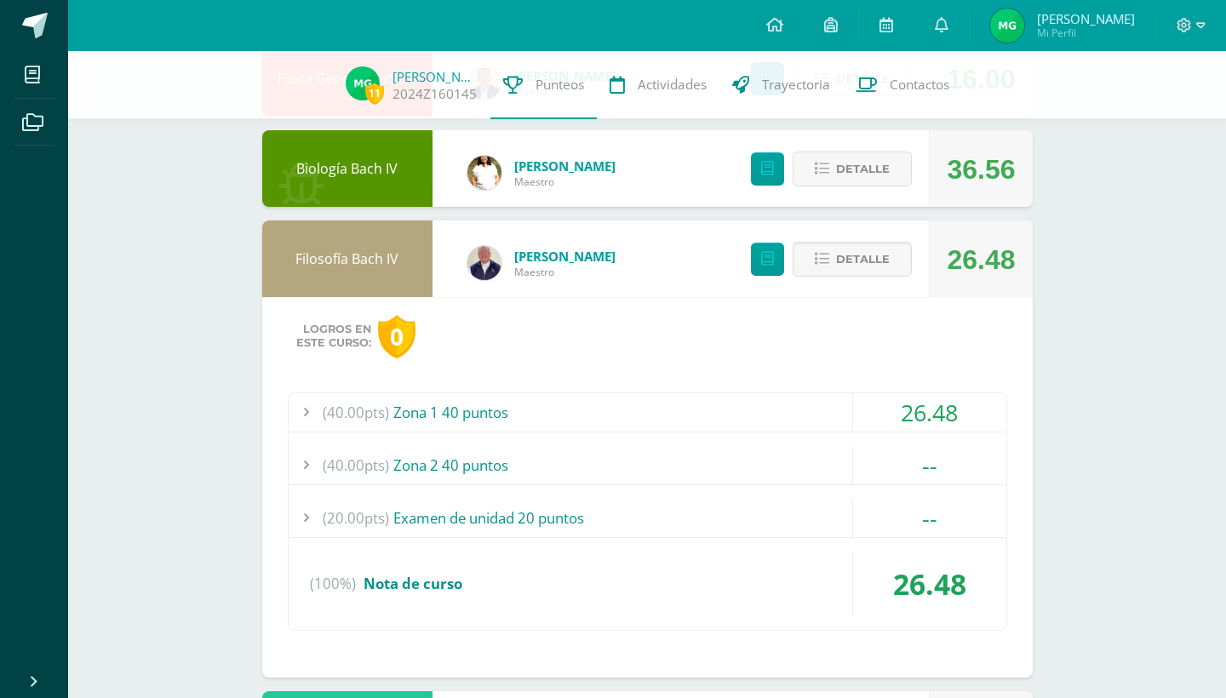
scroll to position [330, 0]
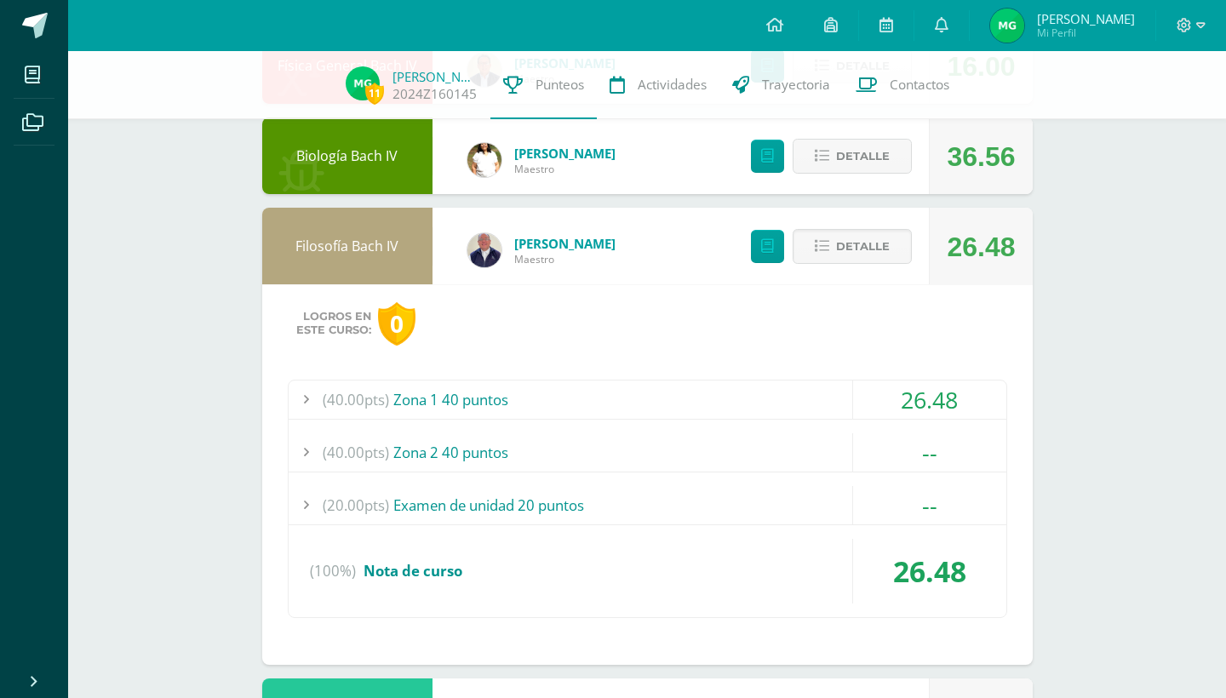
click at [810, 402] on div "(40.00pts) Zona 1 40 puntos" at bounding box center [648, 400] width 718 height 38
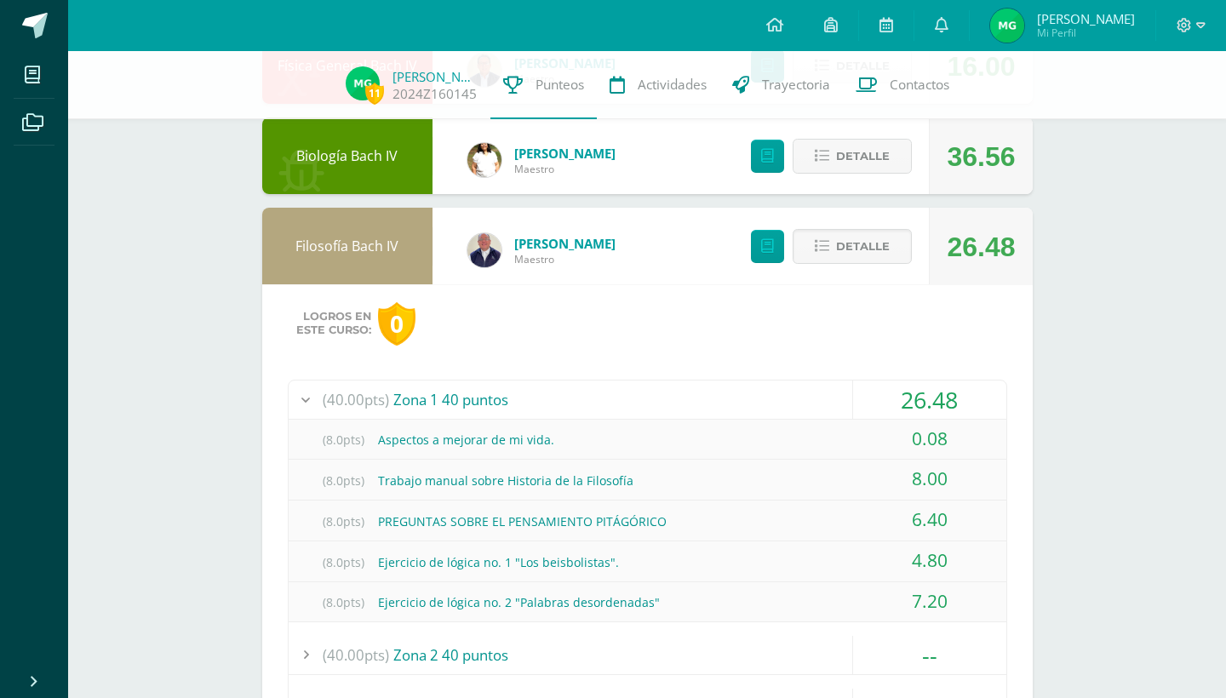
click at [779, 384] on div "(40.00pts) Zona 1 40 puntos" at bounding box center [648, 400] width 718 height 38
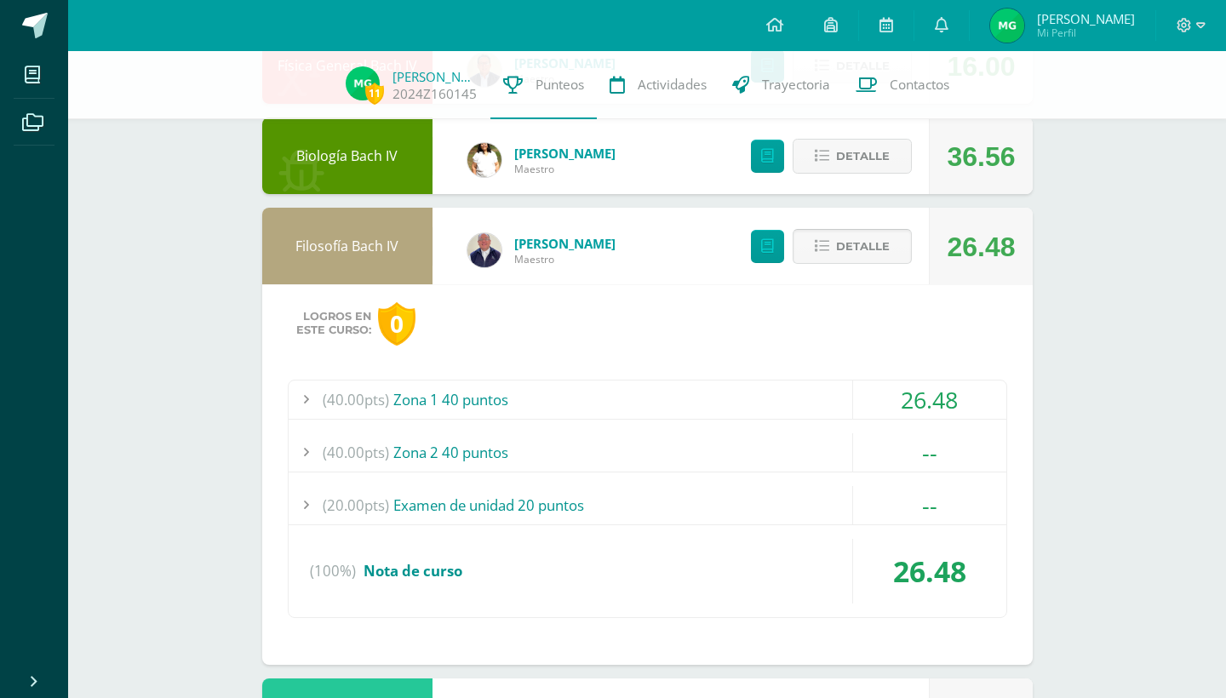
click at [839, 245] on span "Detalle" at bounding box center [863, 246] width 54 height 31
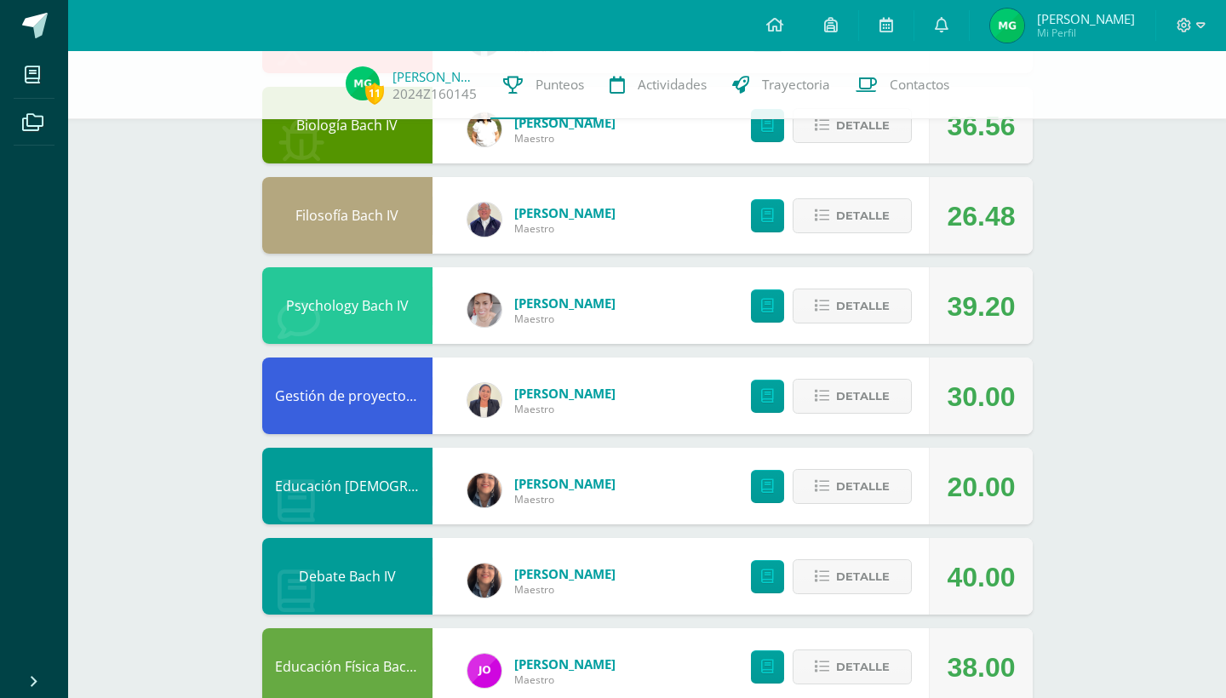
scroll to position [362, 0]
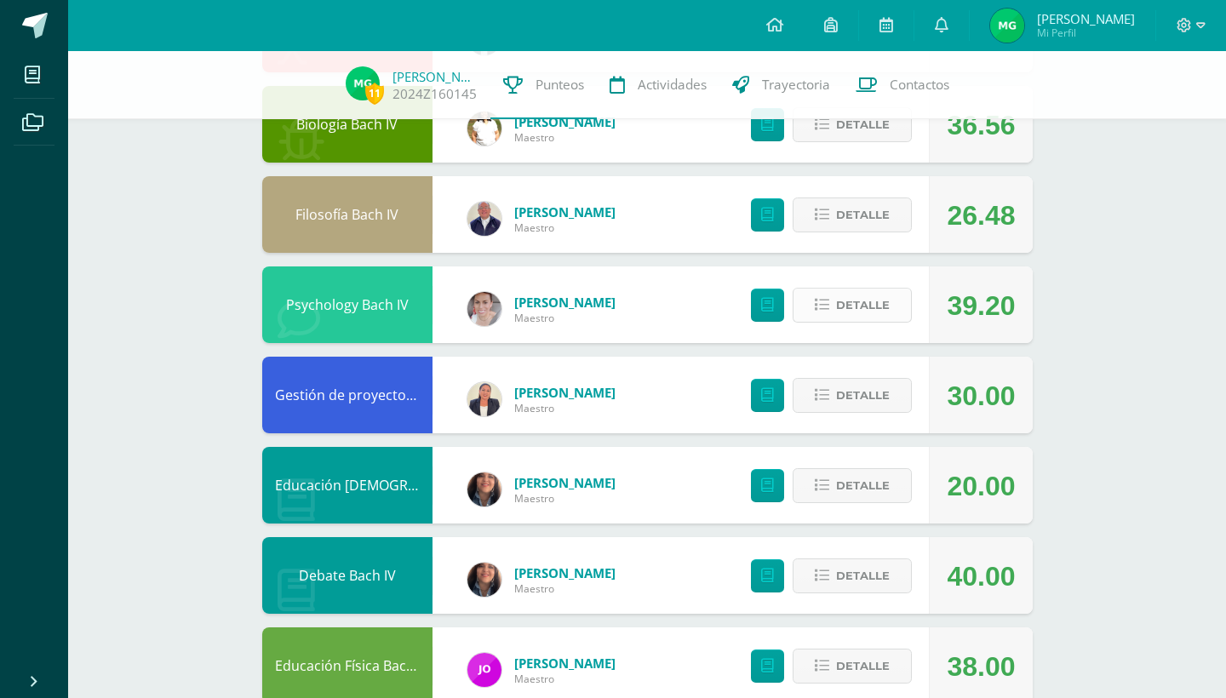
click at [851, 298] on span "Detalle" at bounding box center [863, 304] width 54 height 31
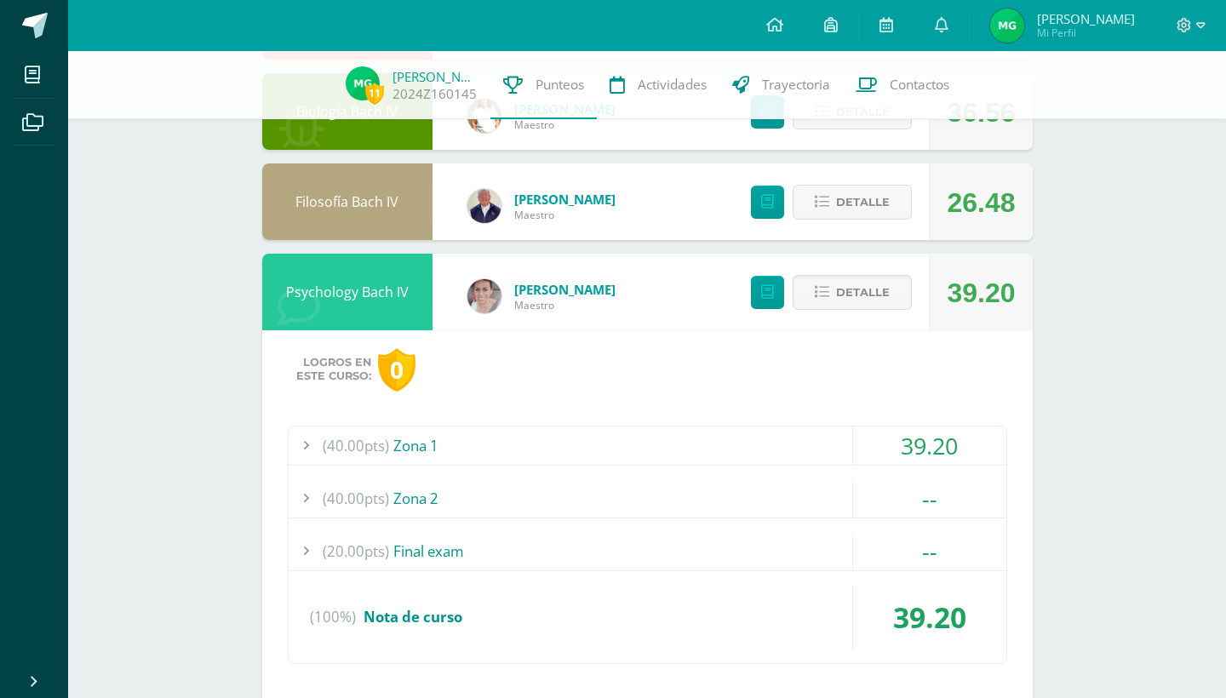
scroll to position [376, 0]
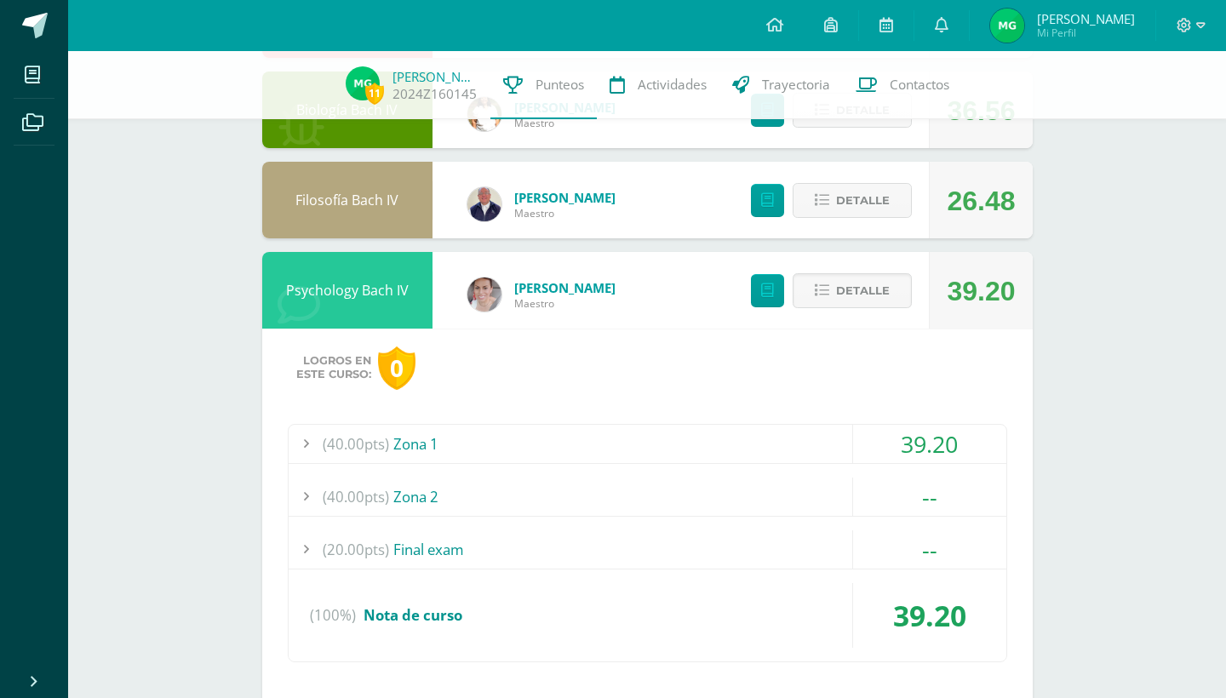
click at [799, 453] on div "(40.00pts) Zona 1" at bounding box center [648, 444] width 718 height 38
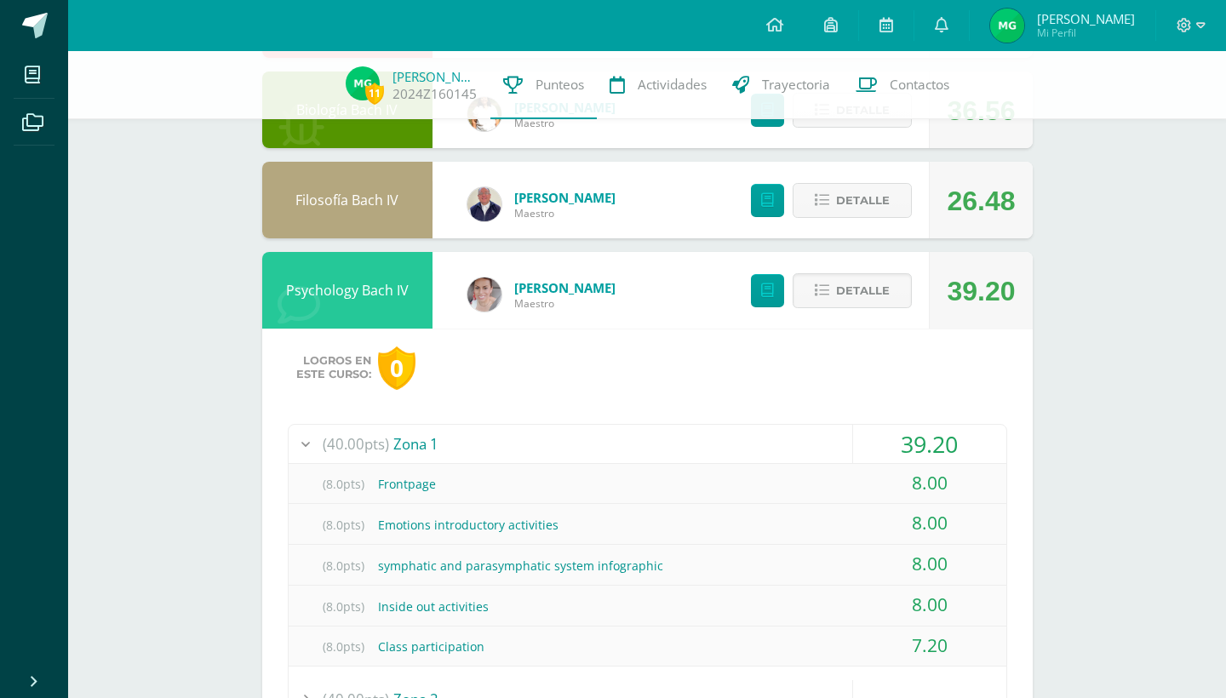
click at [799, 453] on div "(40.00pts) Zona 1" at bounding box center [648, 444] width 718 height 38
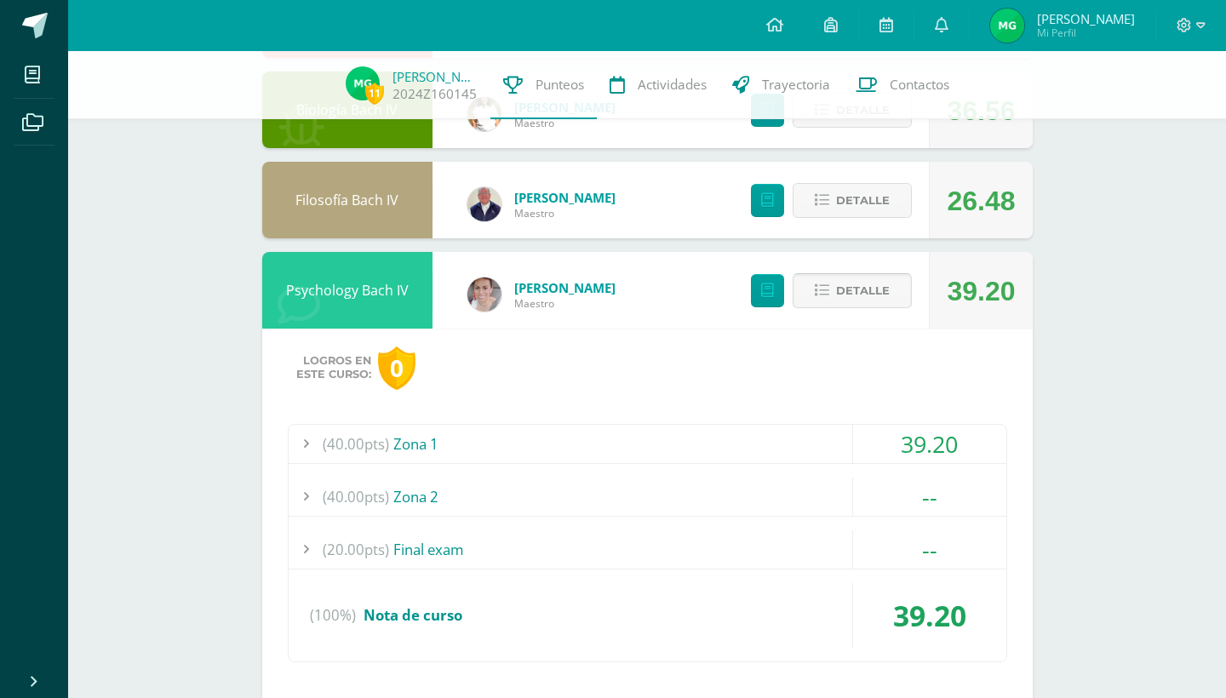
click at [856, 293] on span "Detalle" at bounding box center [863, 290] width 54 height 31
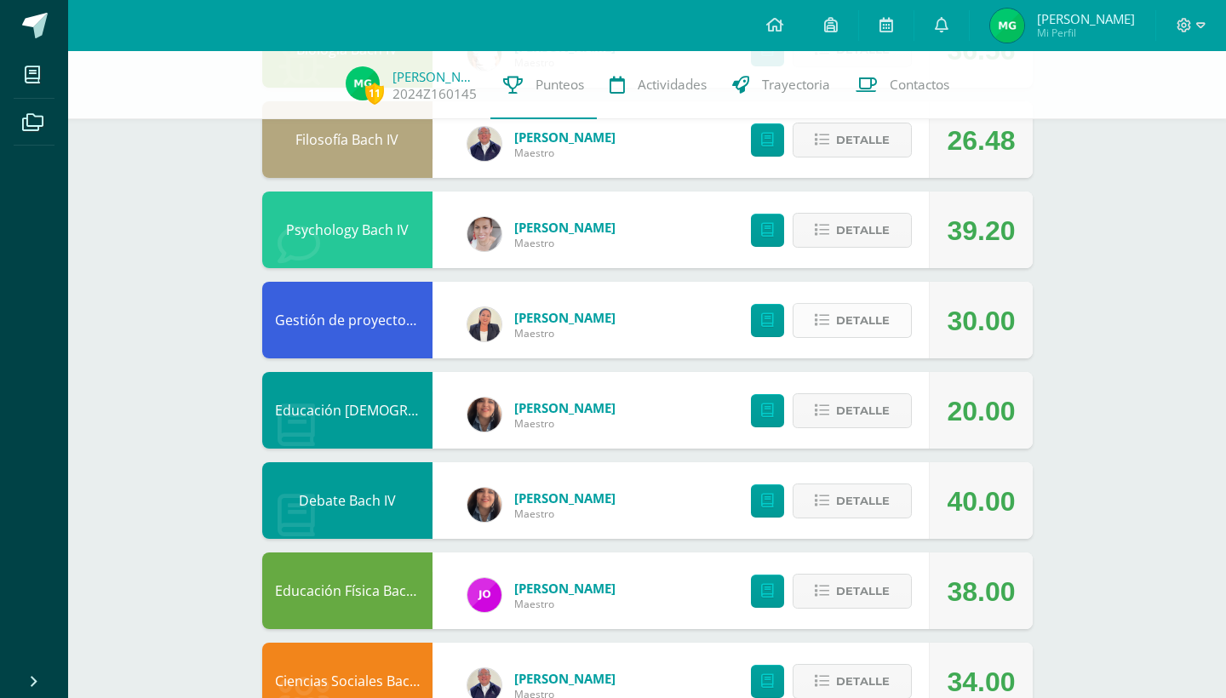
scroll to position [439, 0]
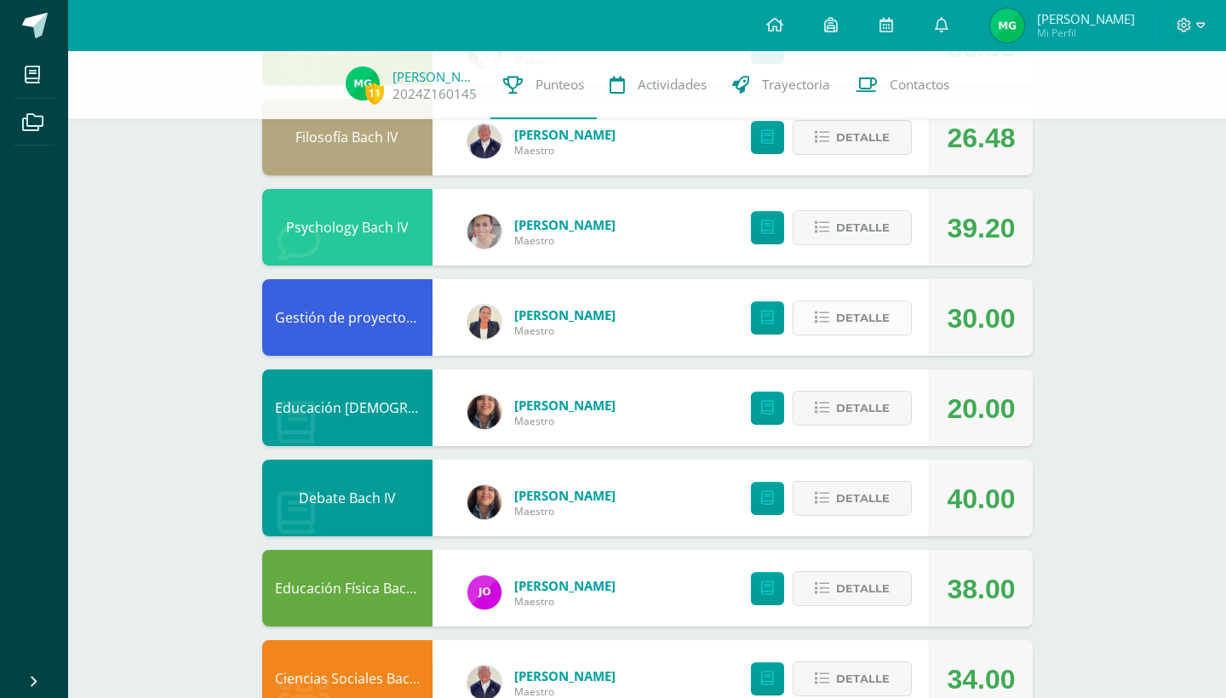
click at [860, 331] on span "Detalle" at bounding box center [863, 317] width 54 height 31
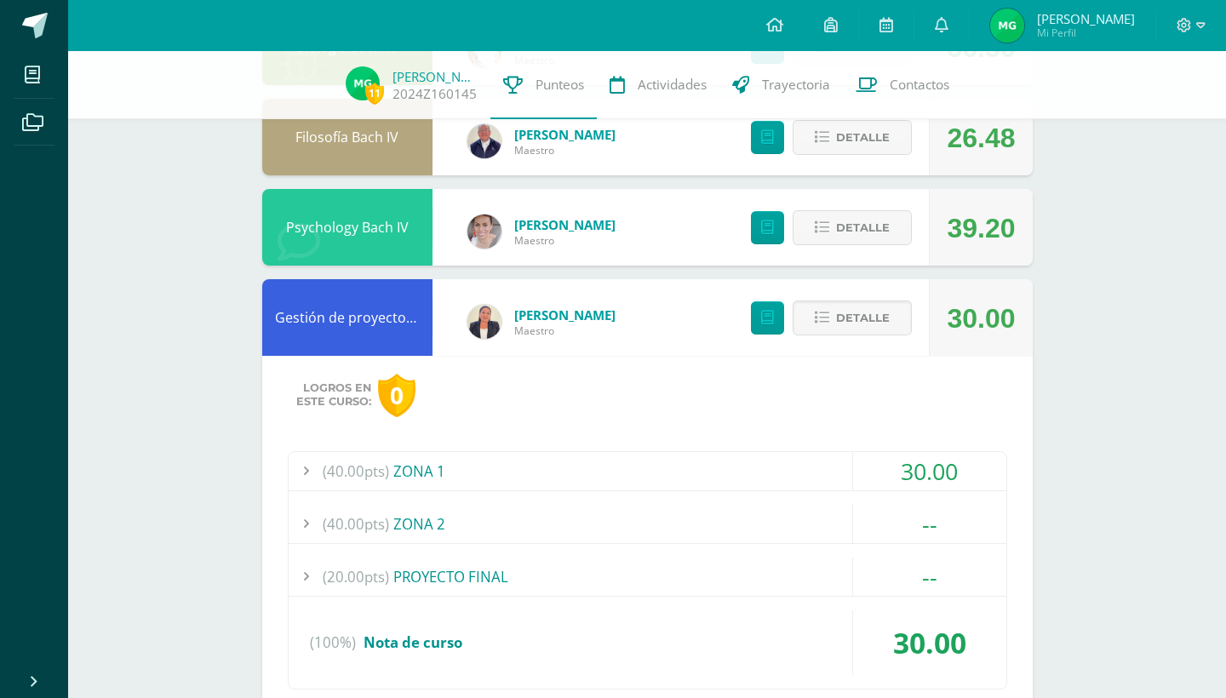
scroll to position [455, 0]
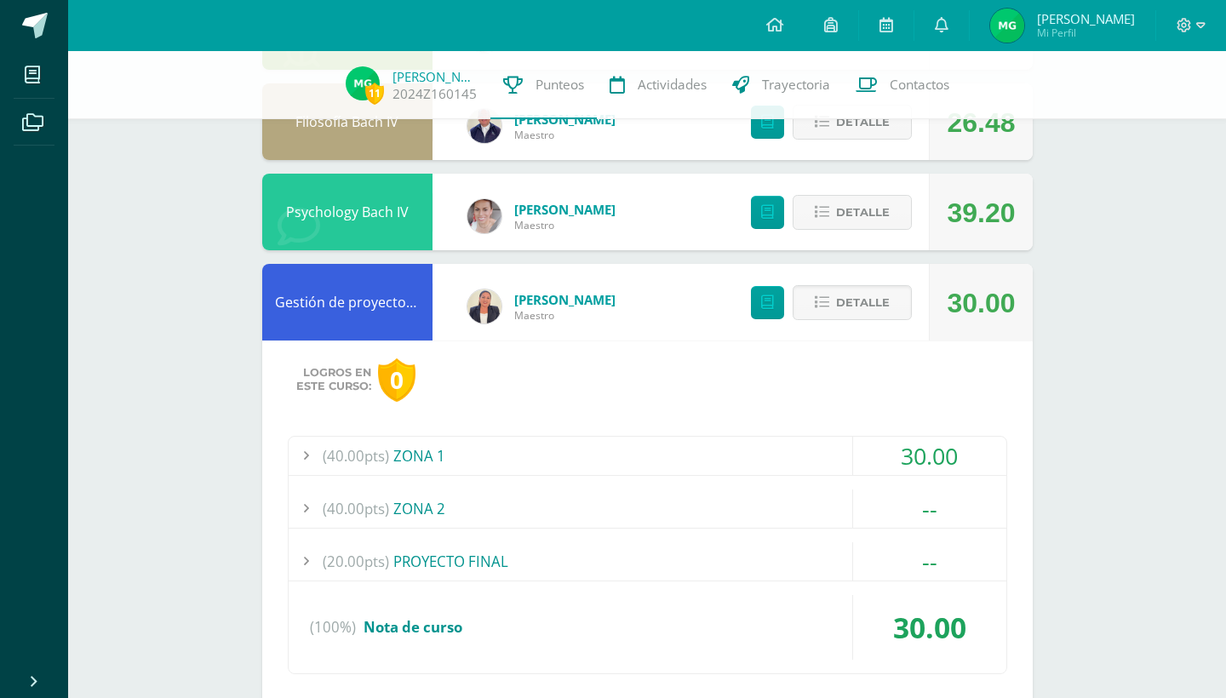
click at [809, 444] on div "(40.00pts) ZONA 1" at bounding box center [648, 456] width 718 height 38
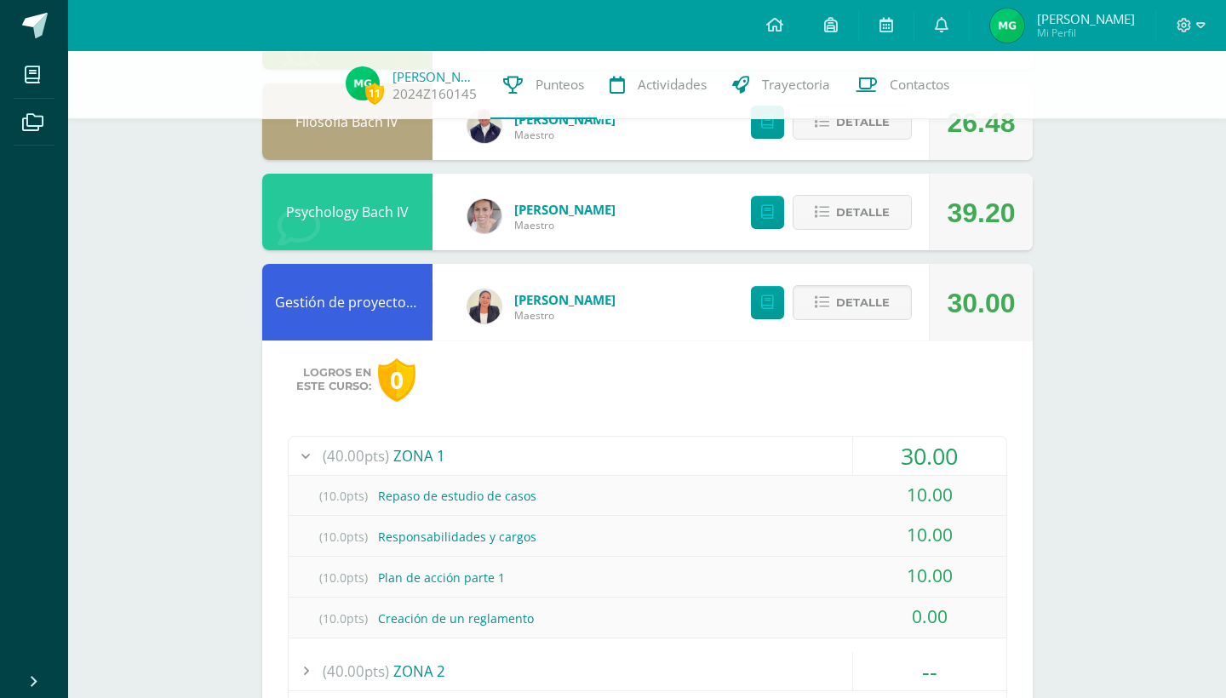
click at [868, 277] on div "Detalle" at bounding box center [826, 302] width 203 height 77
click at [874, 299] on span "Detalle" at bounding box center [863, 302] width 54 height 31
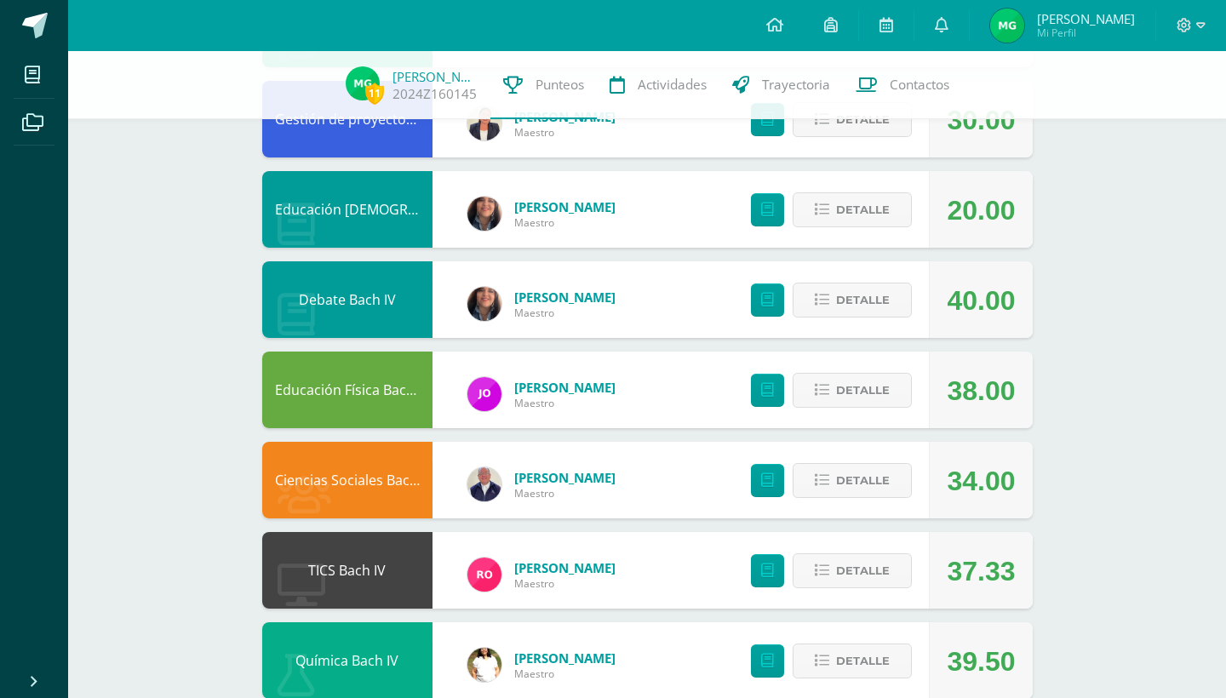
scroll to position [644, 0]
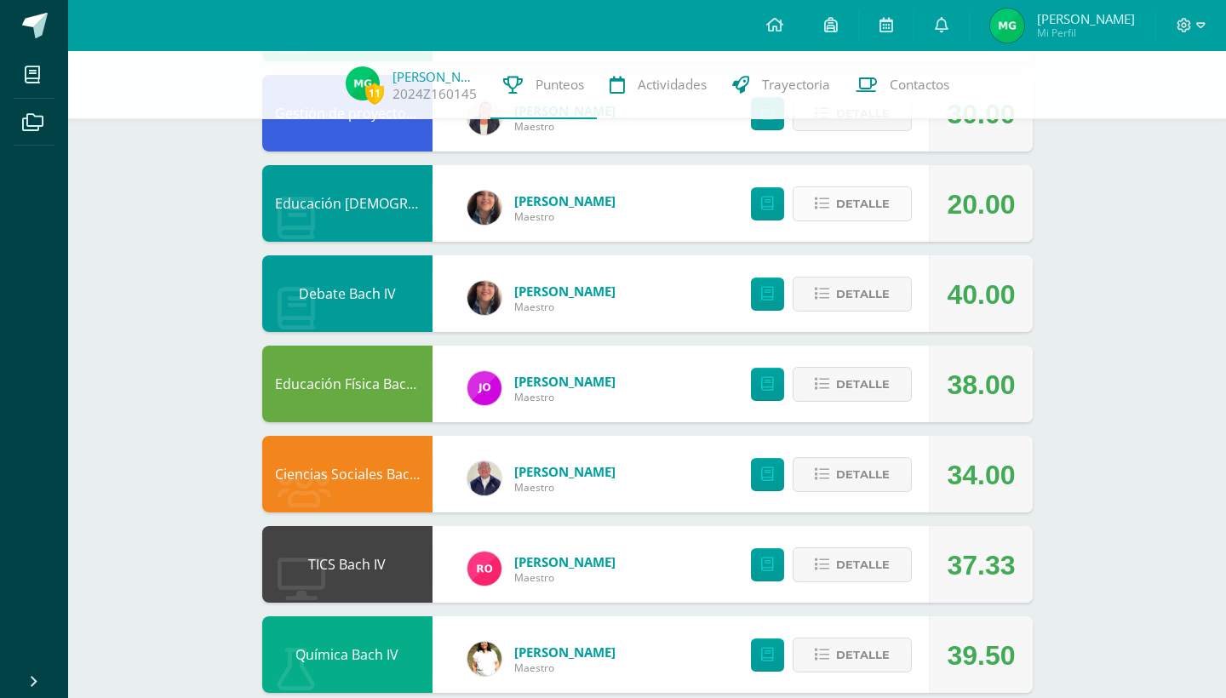
click at [870, 200] on span "Detalle" at bounding box center [863, 203] width 54 height 31
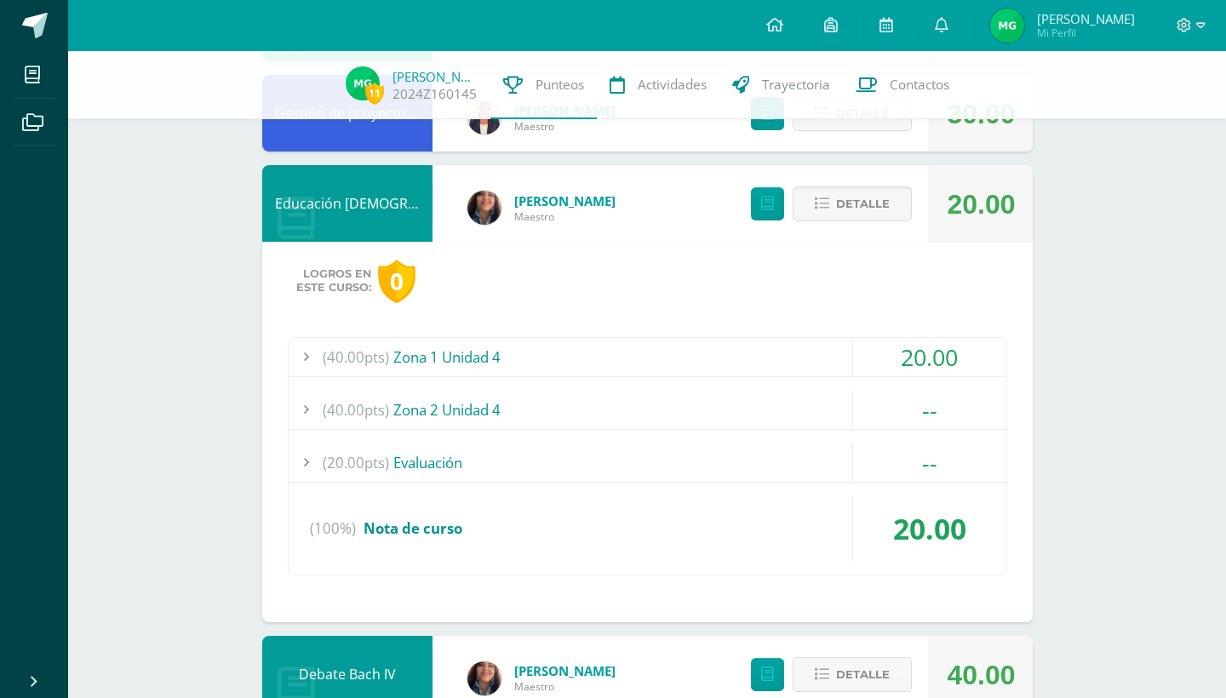
click at [667, 365] on div "(40.00pts) Zona 1 Unidad 4" at bounding box center [648, 357] width 718 height 38
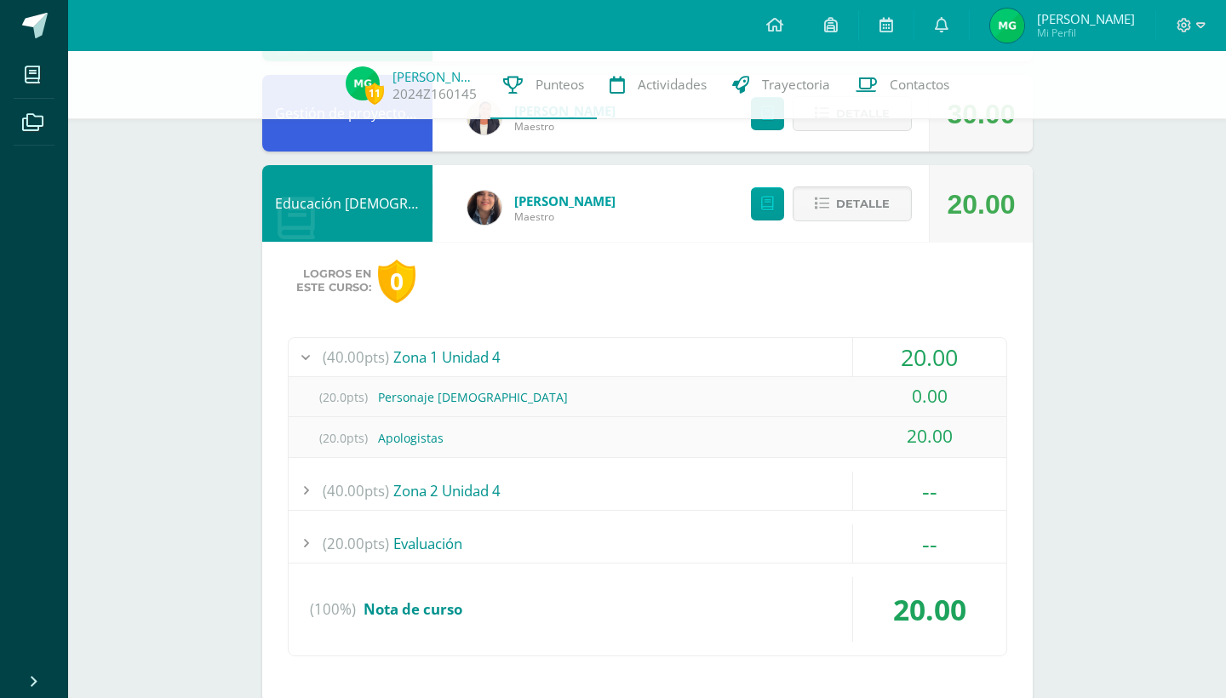
click at [667, 365] on div "(40.00pts) Zona 1 Unidad 4" at bounding box center [648, 357] width 718 height 38
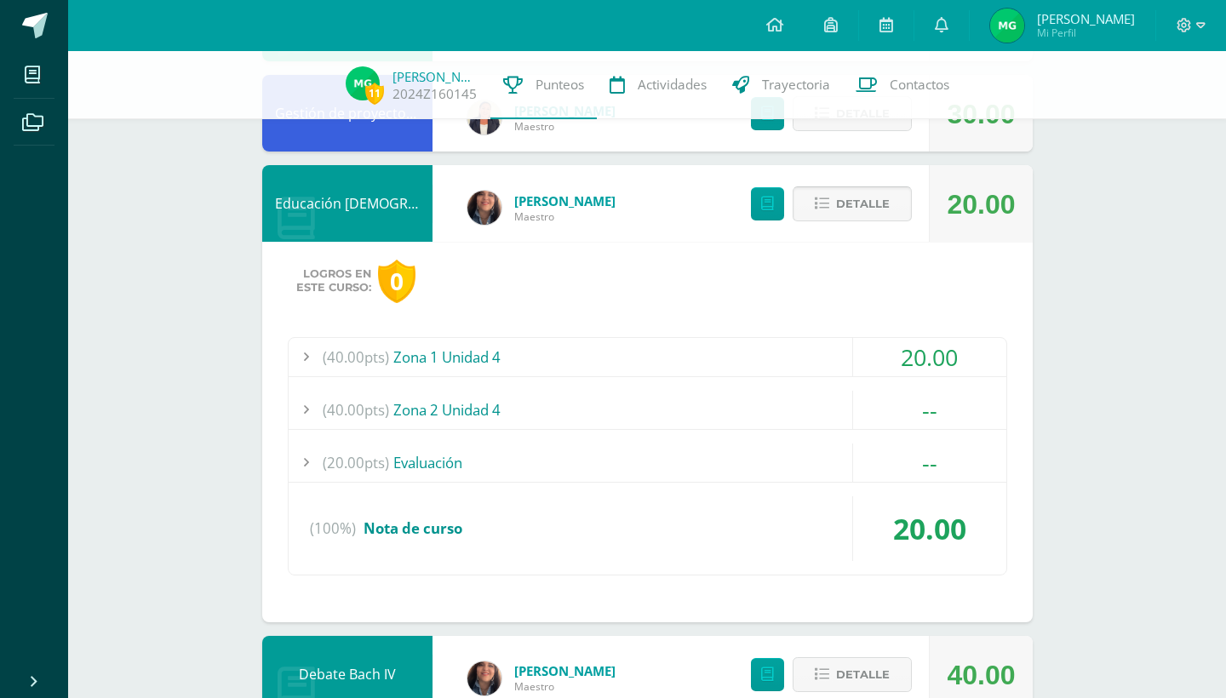
click at [861, 212] on span "Detalle" at bounding box center [863, 203] width 54 height 31
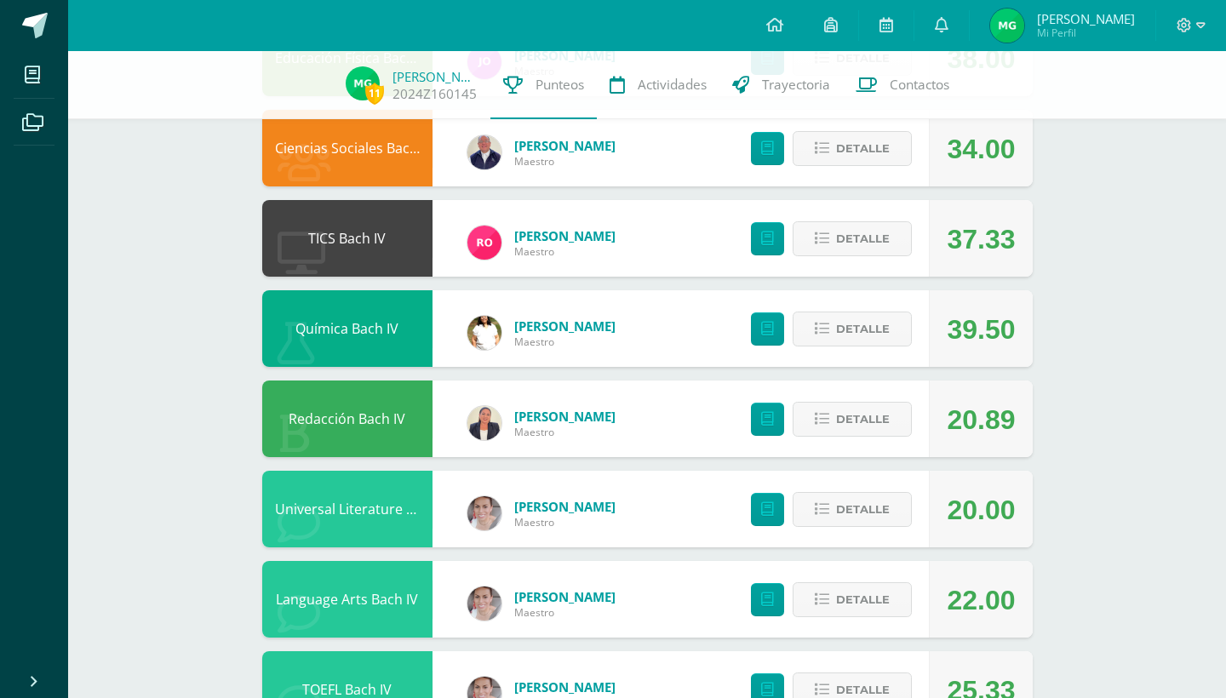
scroll to position [971, 0]
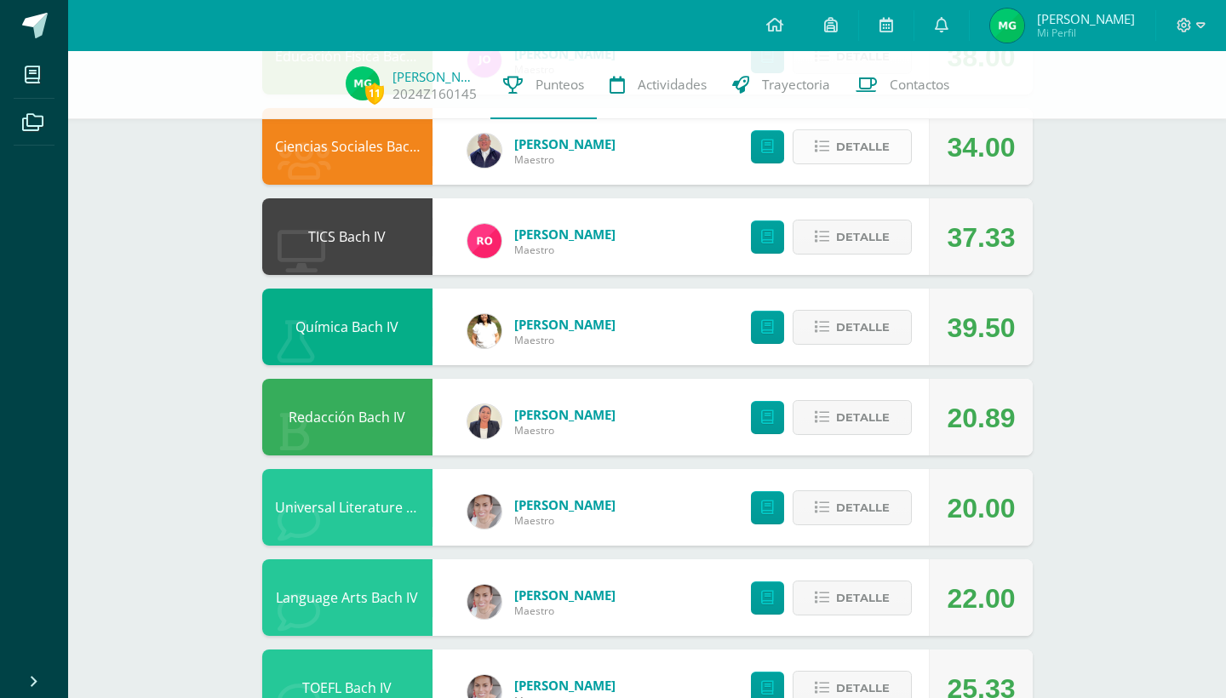
click at [860, 159] on span "Detalle" at bounding box center [863, 146] width 54 height 31
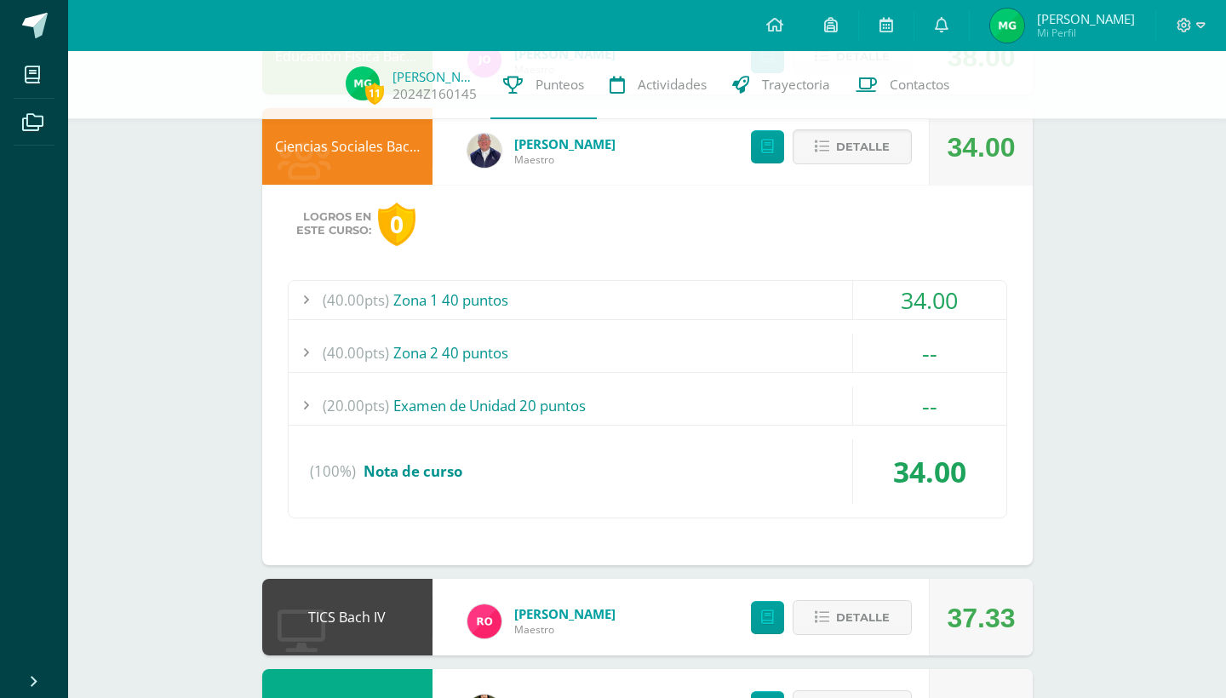
click at [752, 300] on div "(40.00pts) Zona 1 40 puntos" at bounding box center [648, 300] width 718 height 38
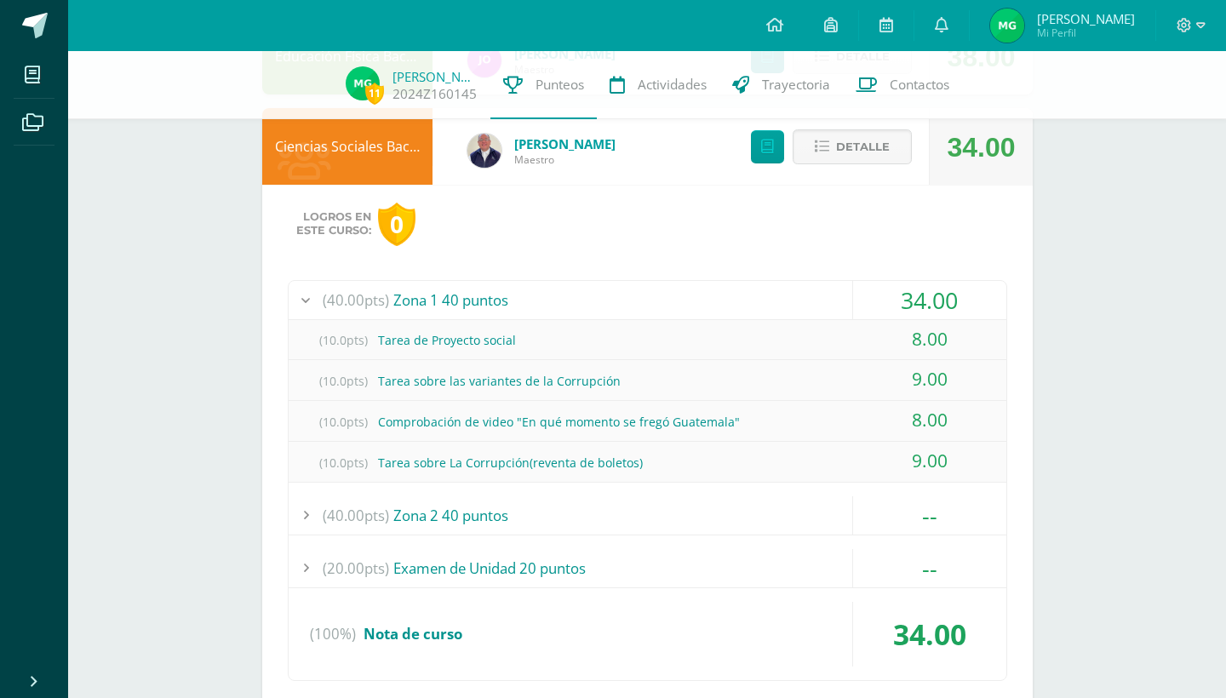
click at [750, 300] on div "(40.00pts) Zona 1 40 puntos" at bounding box center [648, 300] width 718 height 38
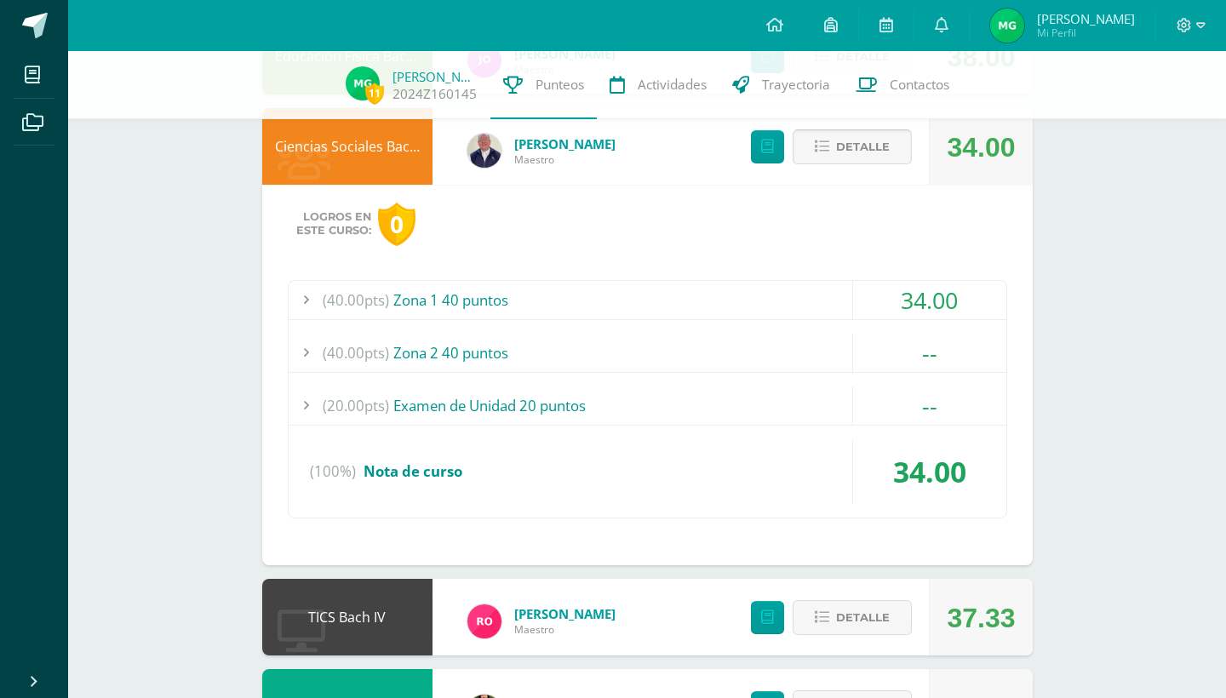
click at [833, 157] on button "Detalle" at bounding box center [852, 146] width 119 height 35
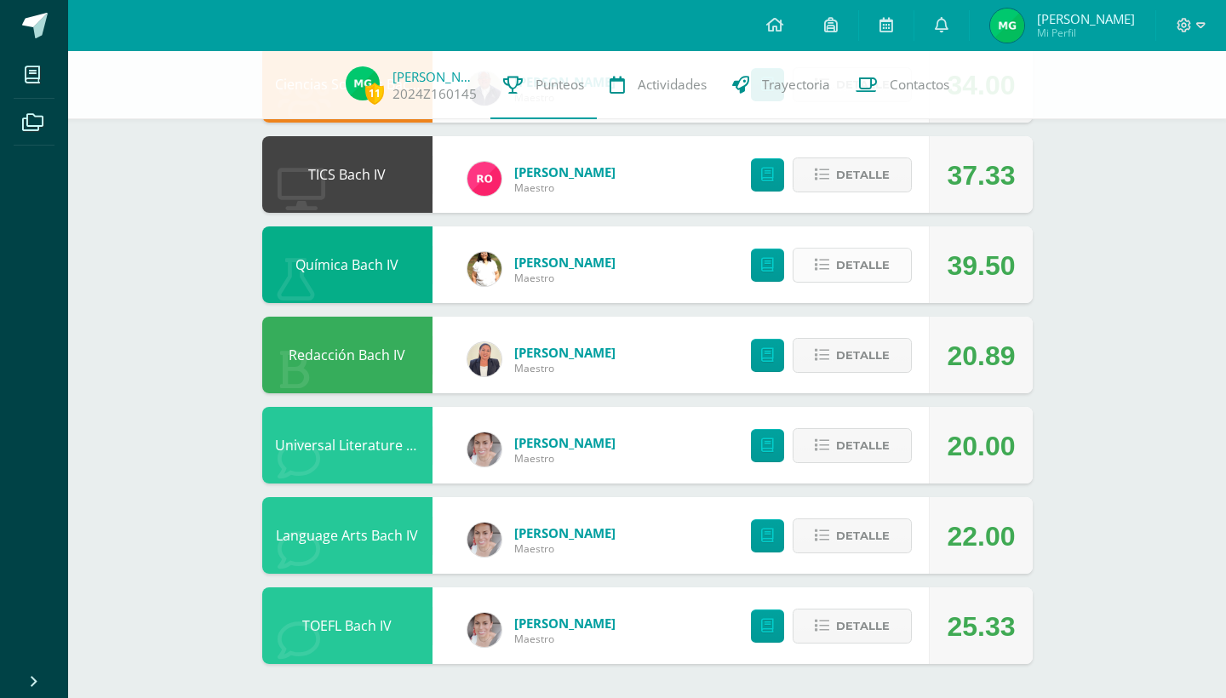
scroll to position [1034, 0]
click at [884, 162] on span "Detalle" at bounding box center [863, 174] width 54 height 31
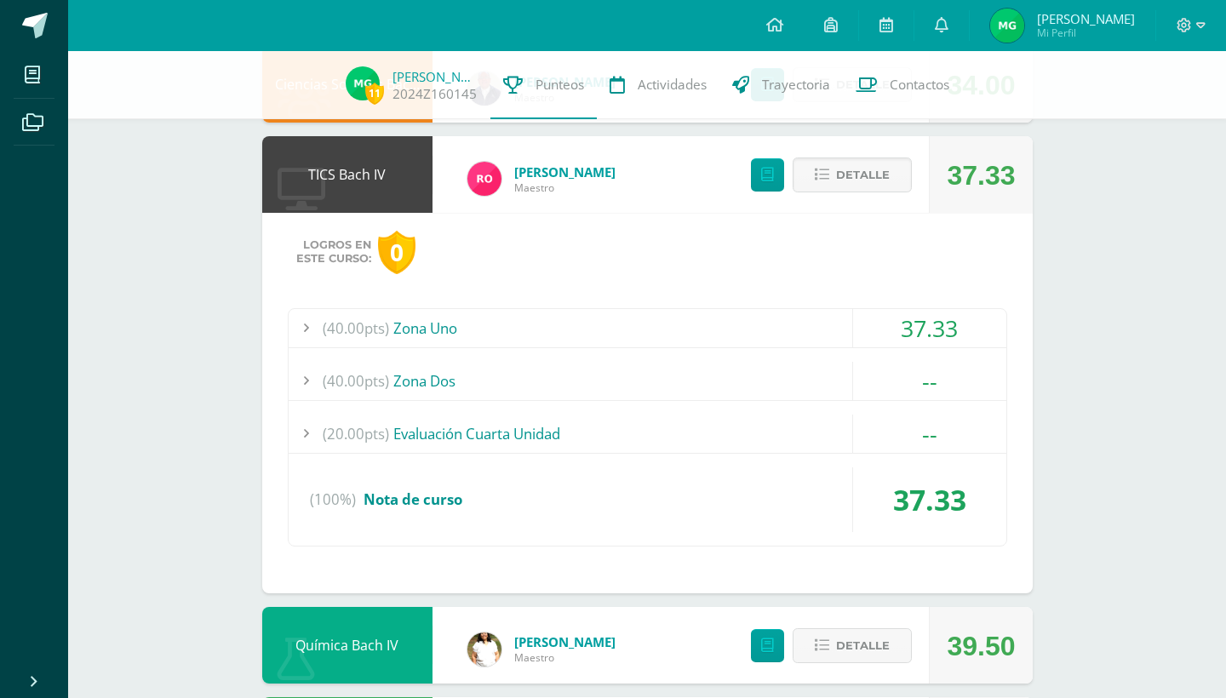
click at [735, 341] on div "(40.00pts) Zona Uno" at bounding box center [648, 328] width 718 height 38
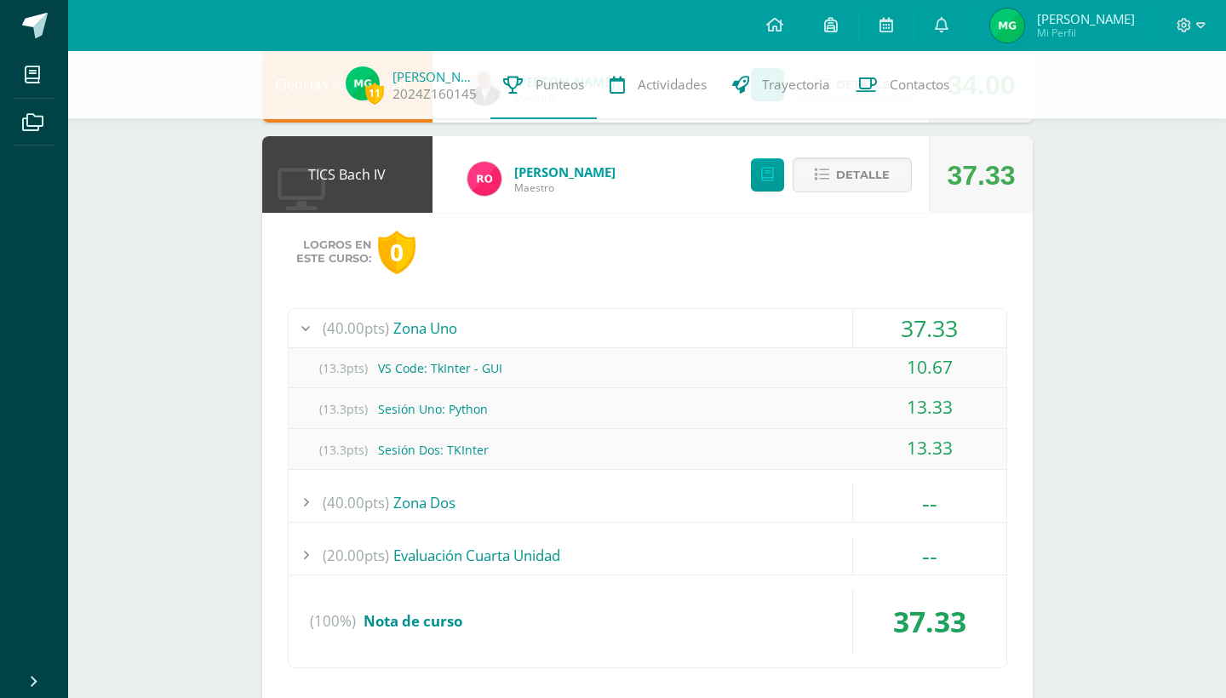
click at [735, 341] on div "(40.00pts) Zona Uno" at bounding box center [648, 328] width 718 height 38
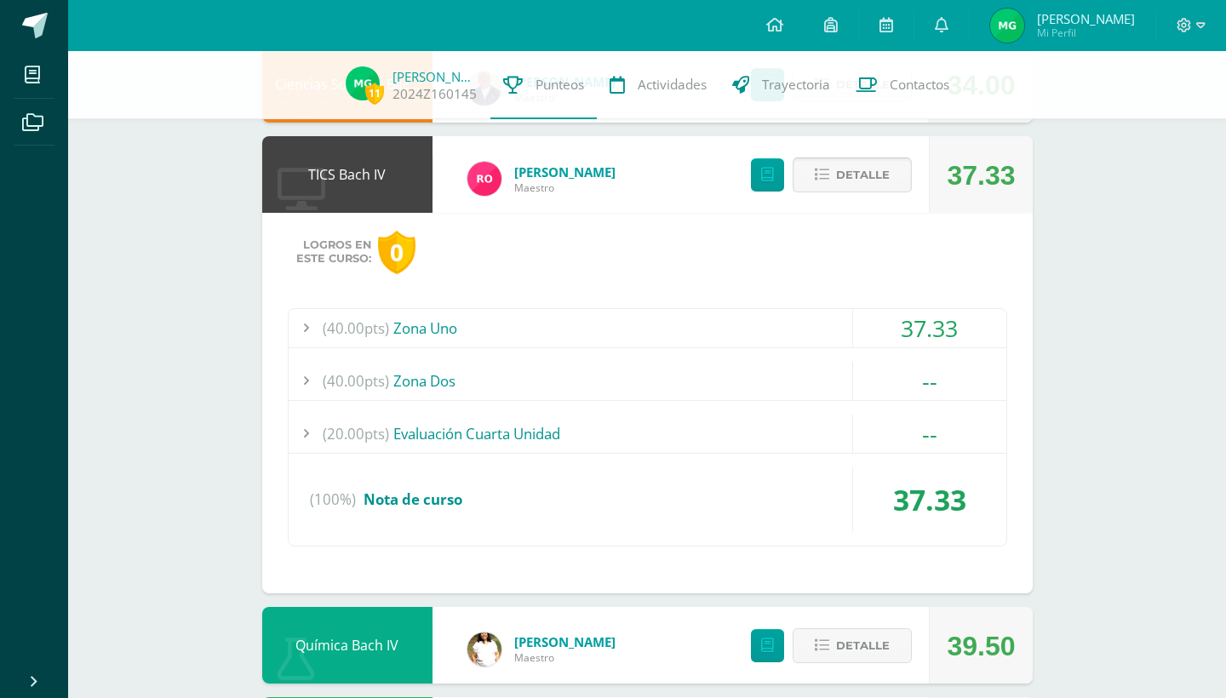
click at [822, 177] on icon at bounding box center [822, 175] width 14 height 14
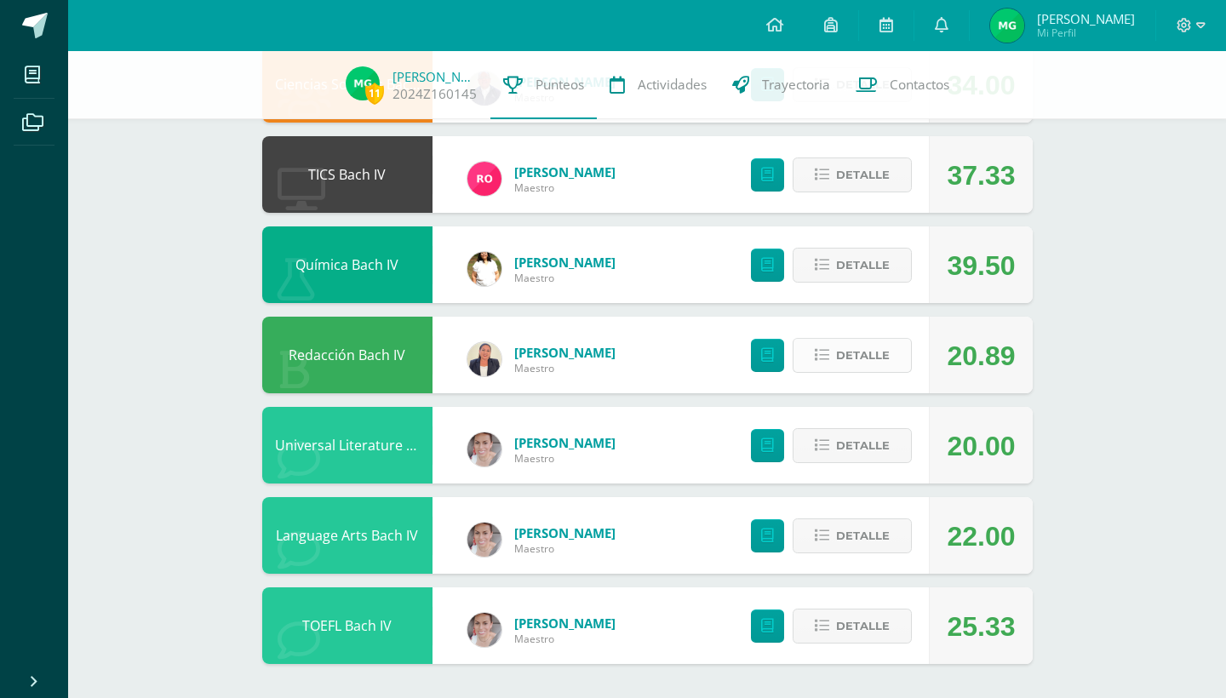
click at [823, 358] on icon at bounding box center [822, 355] width 14 height 14
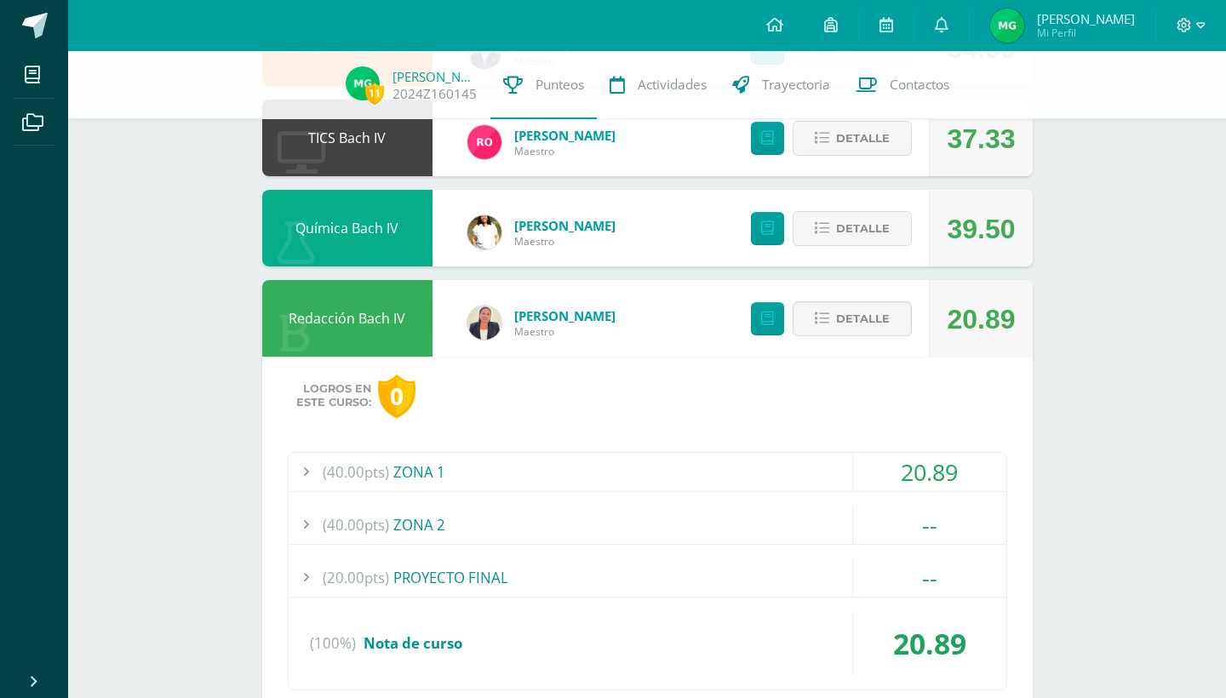
scroll to position [1076, 0]
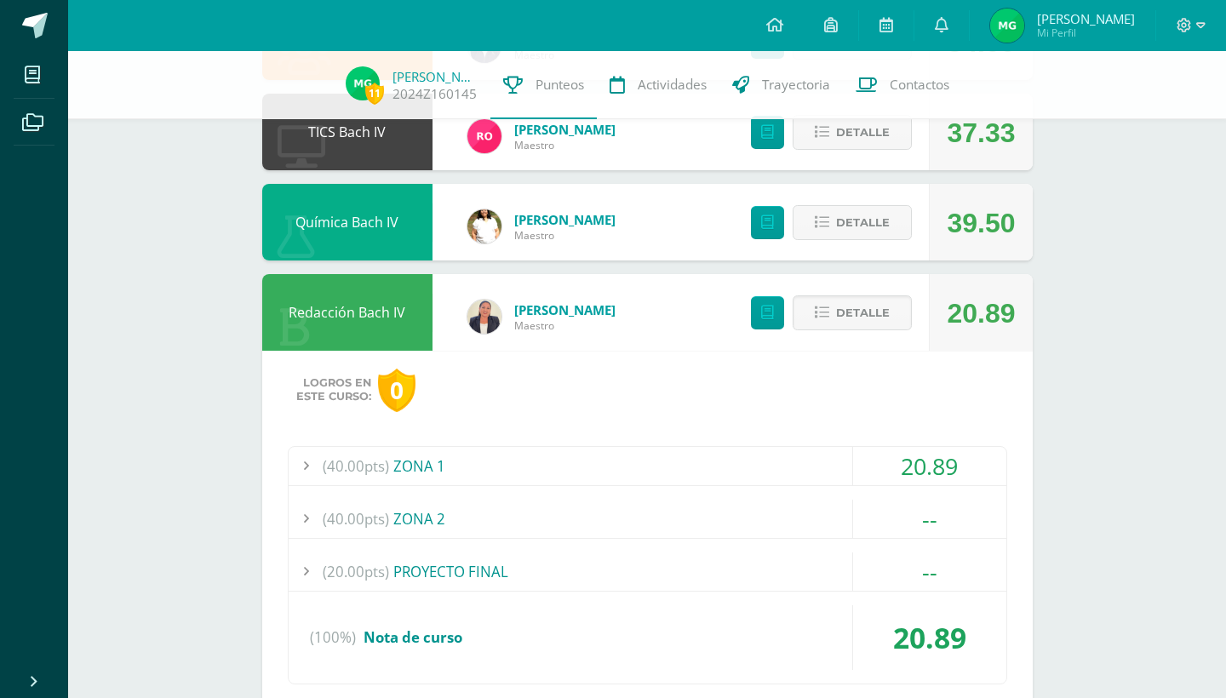
click at [733, 461] on div "(40.00pts) ZONA 1" at bounding box center [648, 466] width 718 height 38
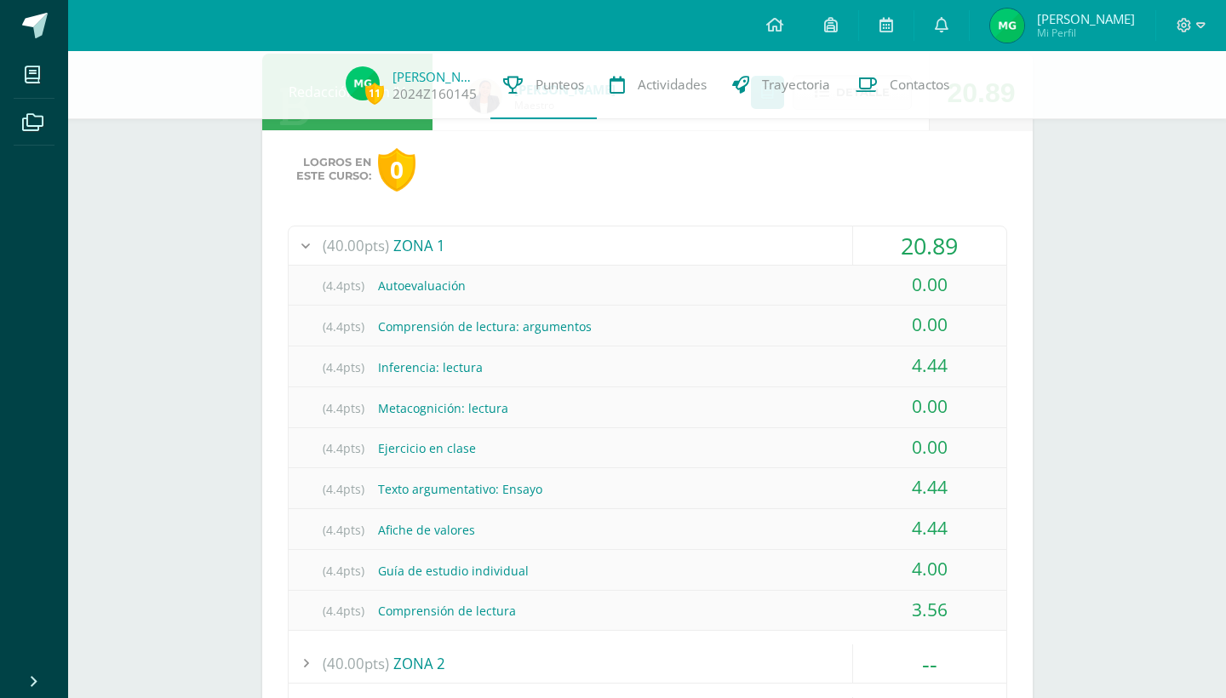
scroll to position [1297, 0]
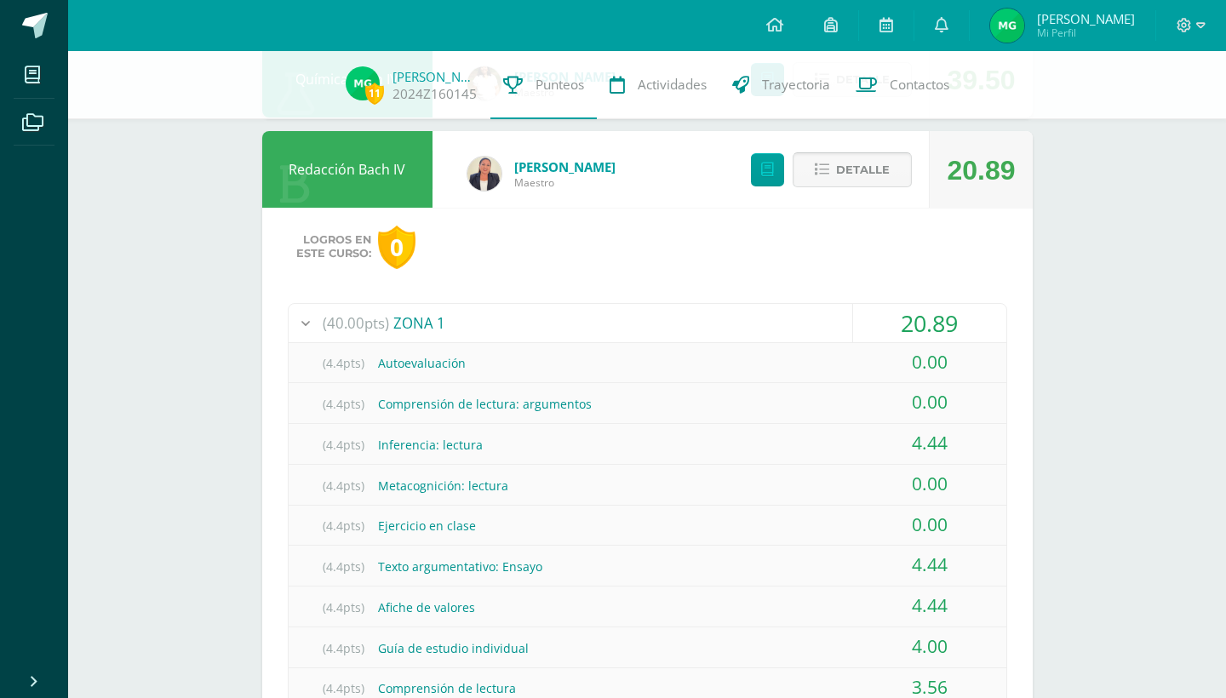
click at [838, 172] on span "Detalle" at bounding box center [863, 169] width 54 height 31
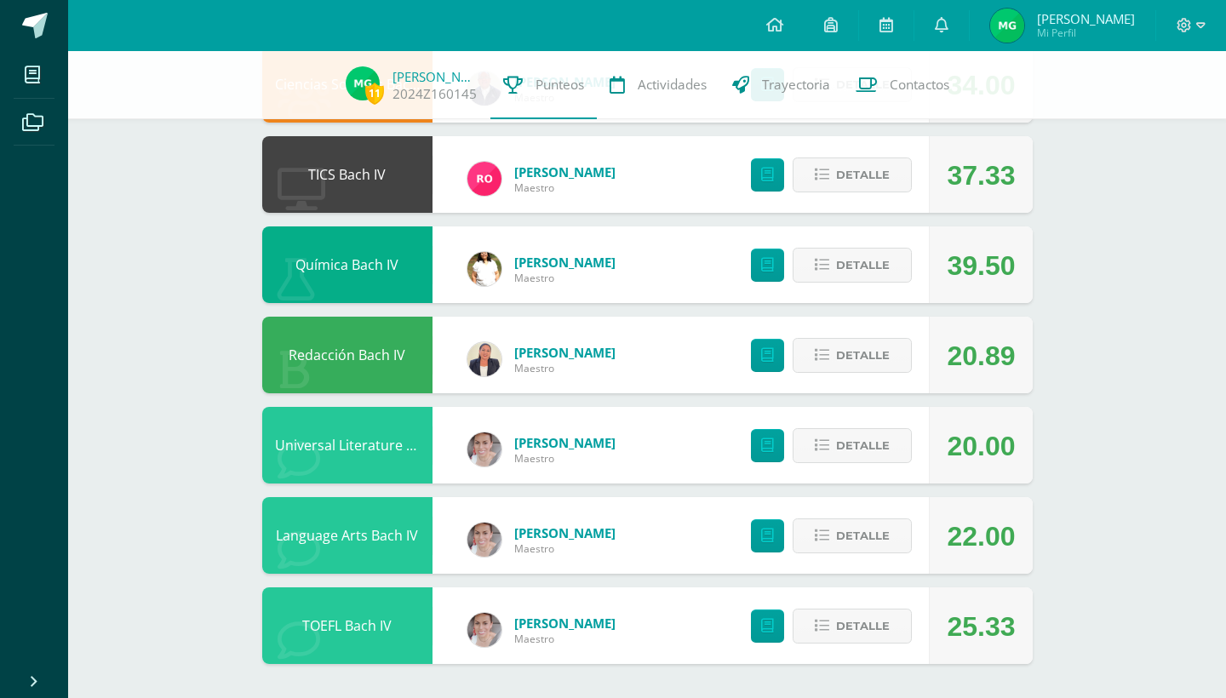
scroll to position [1034, 0]
click at [850, 454] on span "Detalle" at bounding box center [863, 445] width 54 height 31
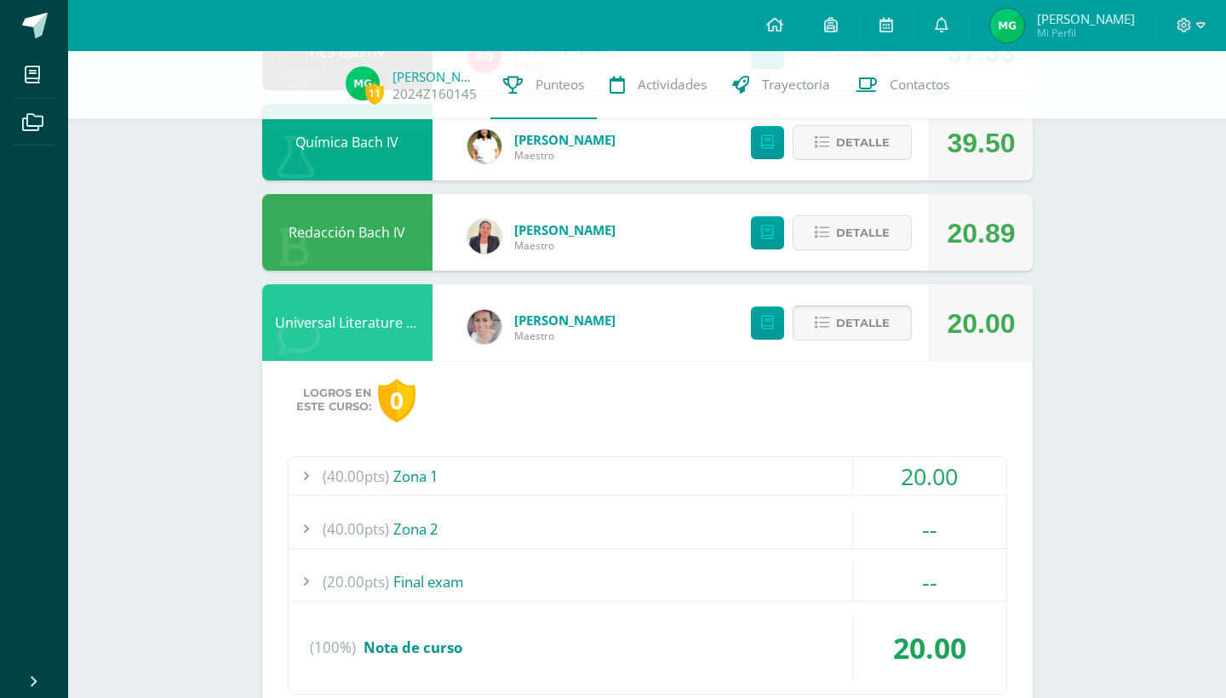
scroll to position [1161, 0]
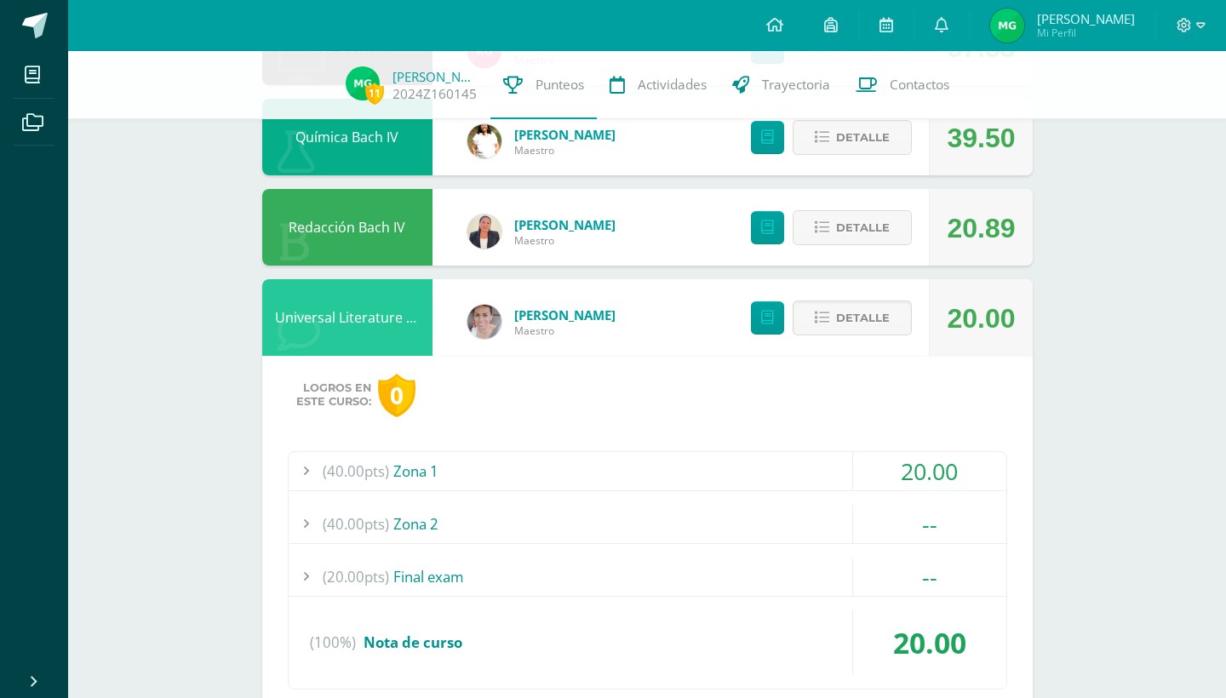
click at [833, 463] on div "(40.00pts) Zona 1" at bounding box center [648, 471] width 718 height 38
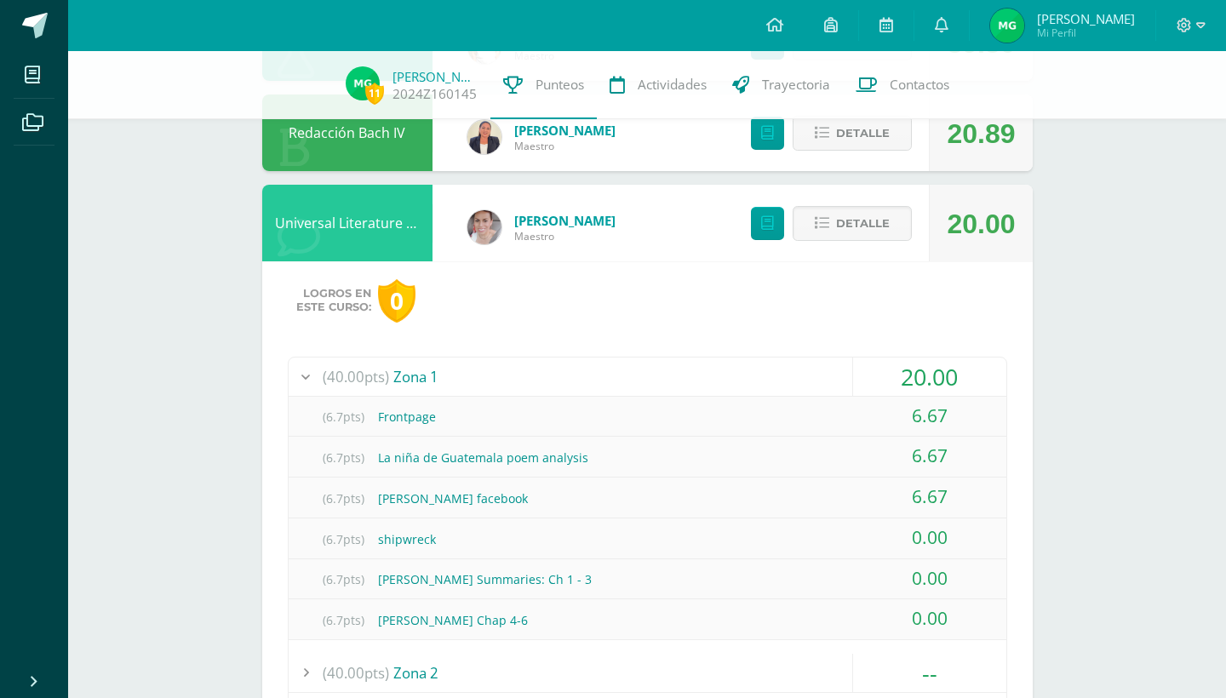
scroll to position [1263, 0]
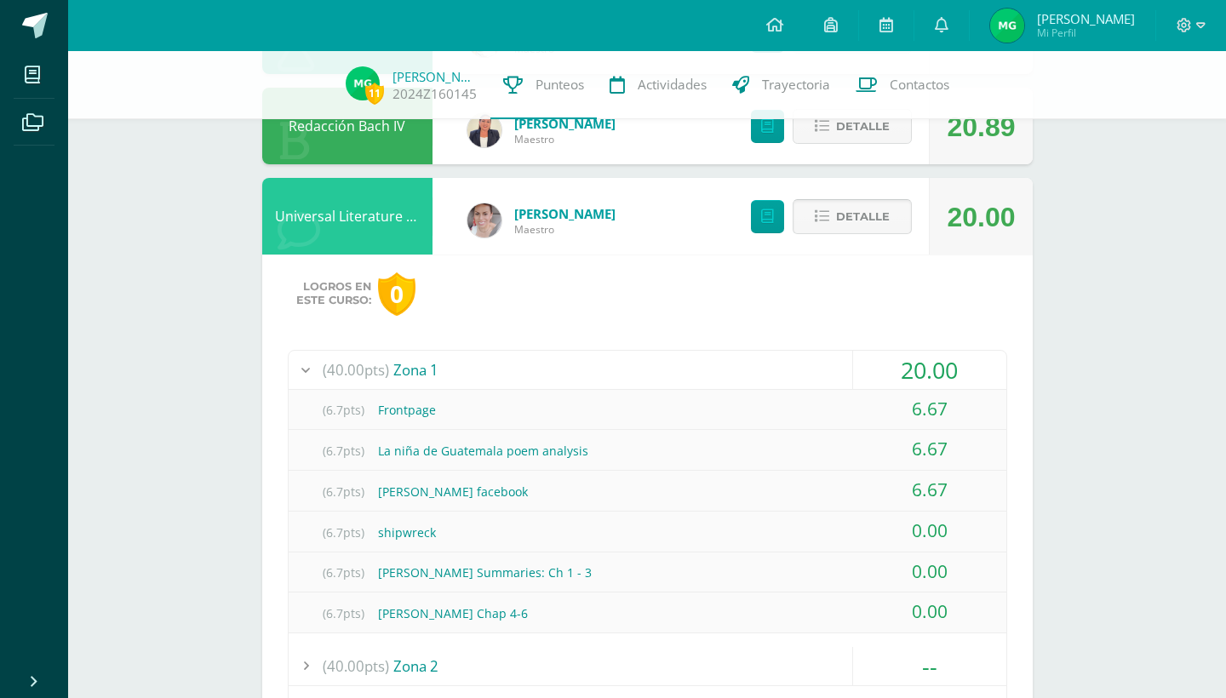
click at [901, 227] on button "Detalle" at bounding box center [852, 216] width 119 height 35
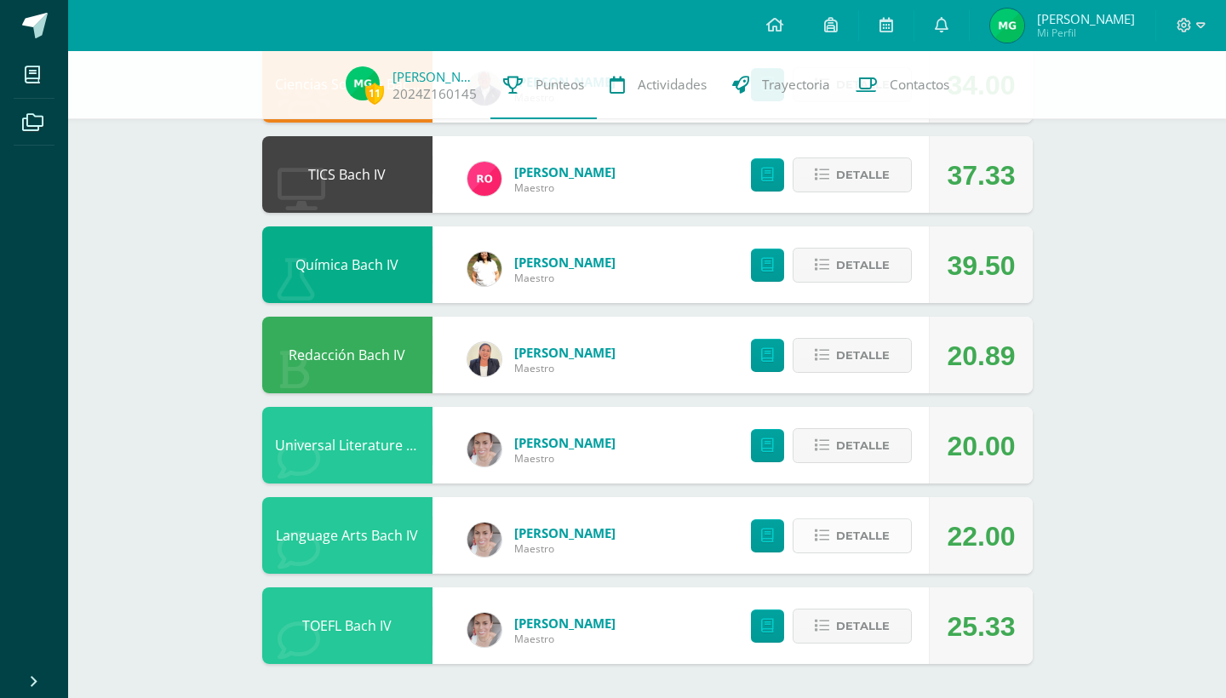
scroll to position [1034, 0]
click at [819, 540] on icon at bounding box center [822, 536] width 14 height 14
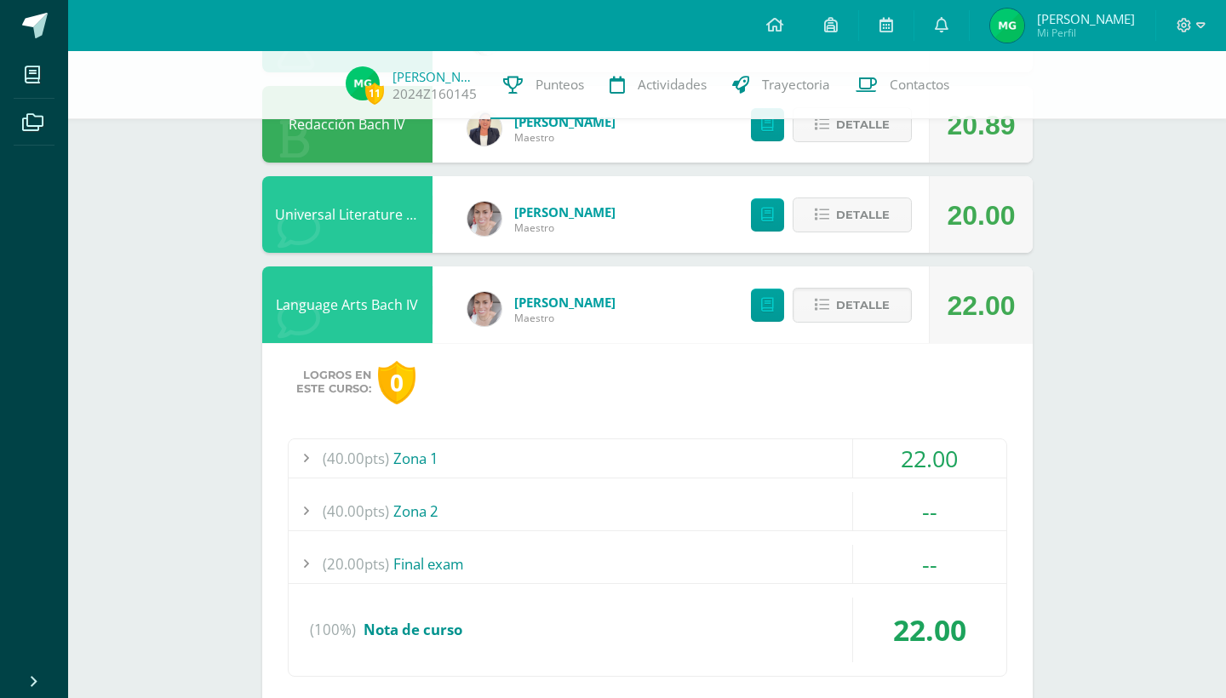
scroll to position [1266, 0]
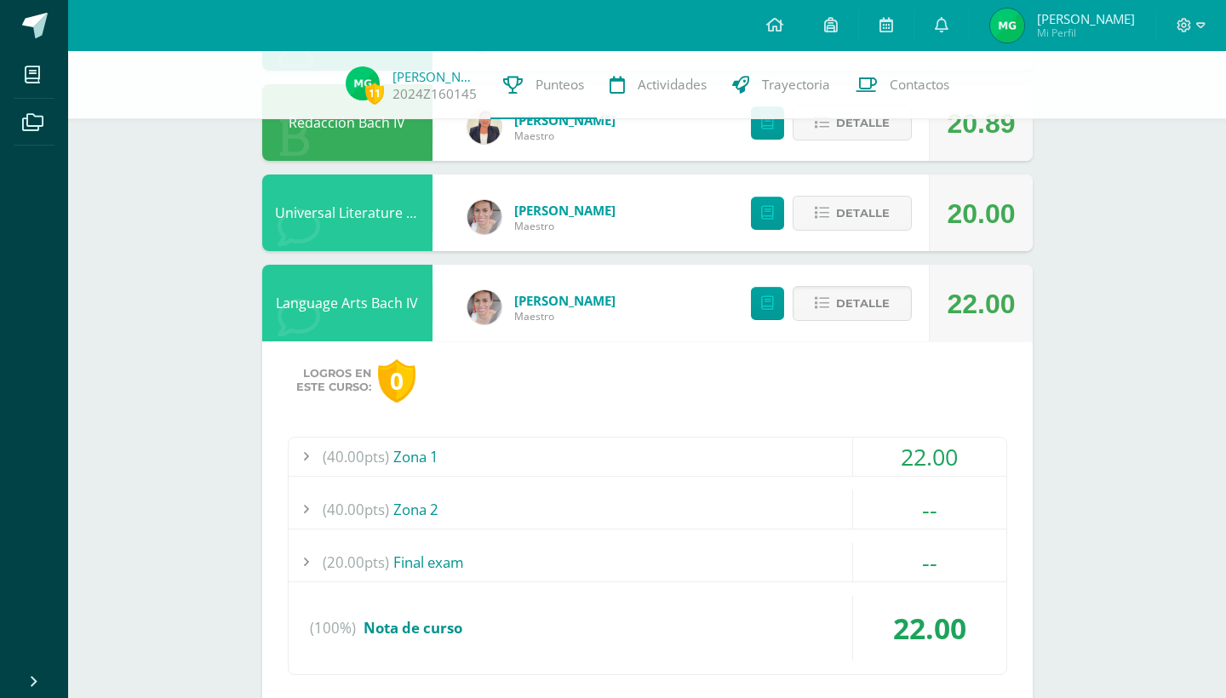
click at [833, 461] on div "(40.00pts) Zona 1" at bounding box center [648, 457] width 718 height 38
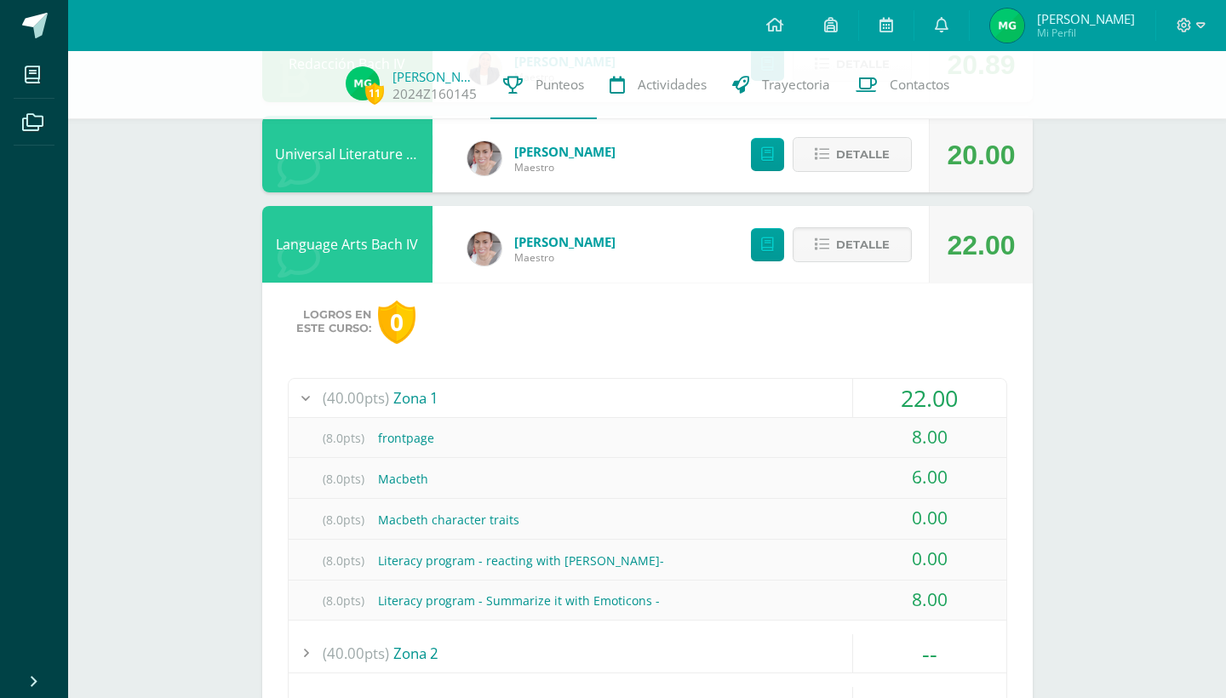
scroll to position [1327, 0]
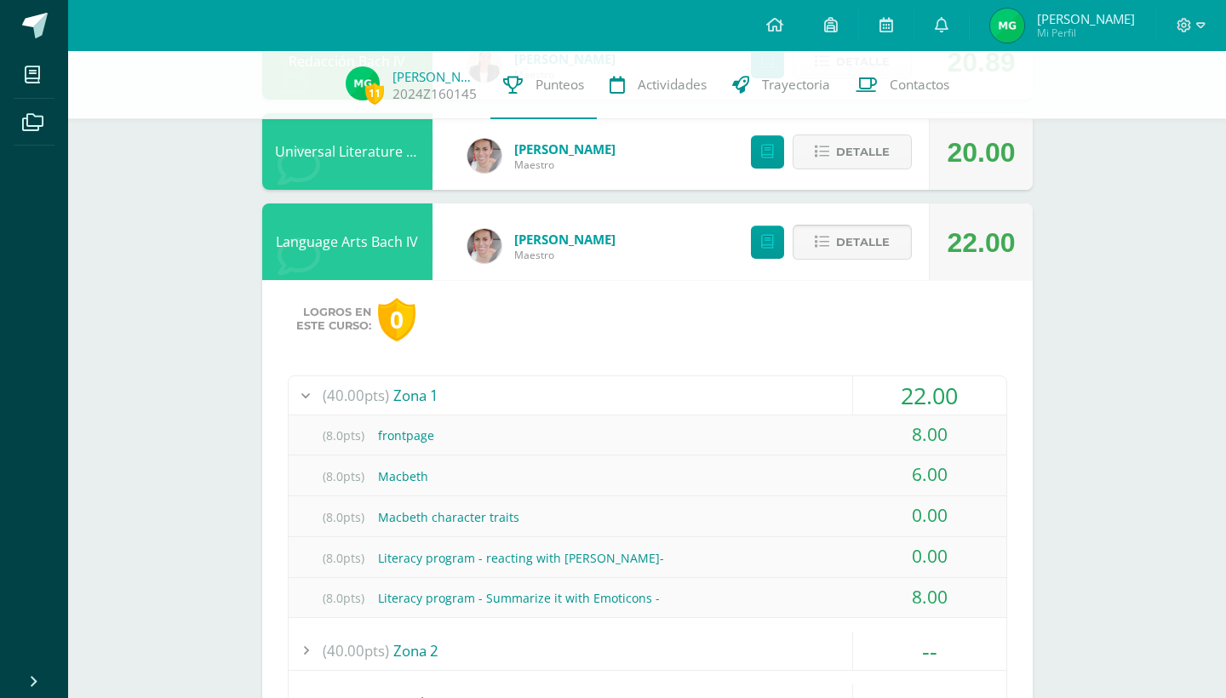
click at [880, 247] on span "Detalle" at bounding box center [863, 241] width 54 height 31
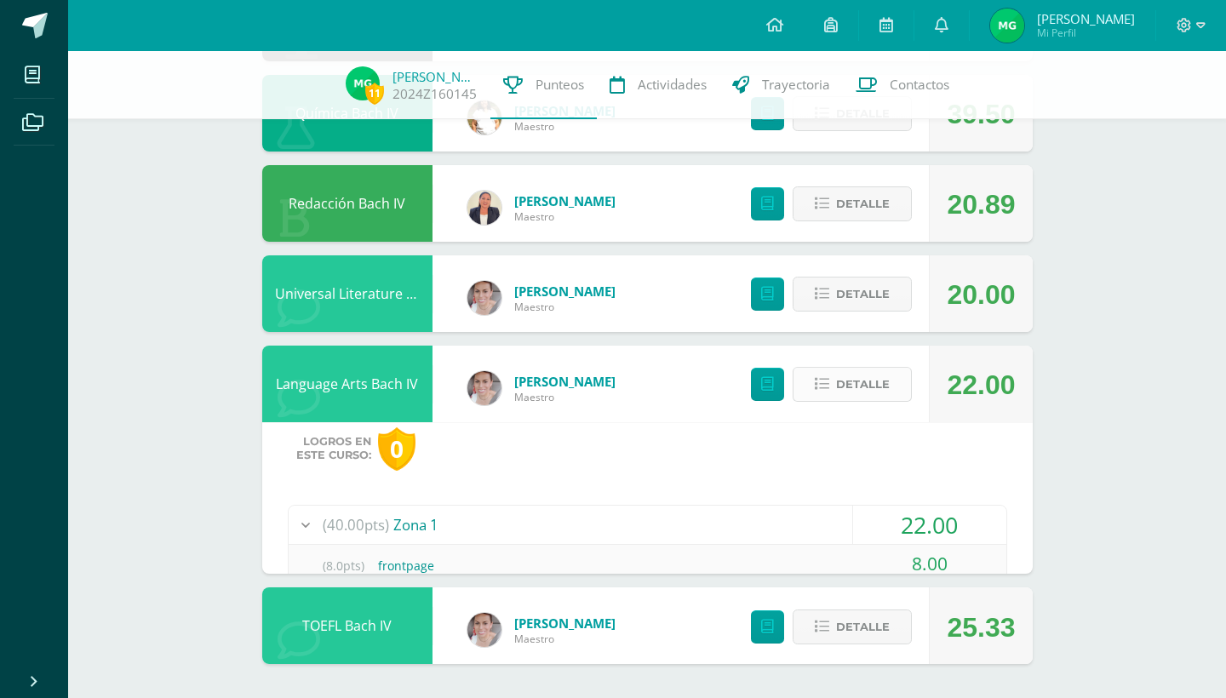
scroll to position [1034, 0]
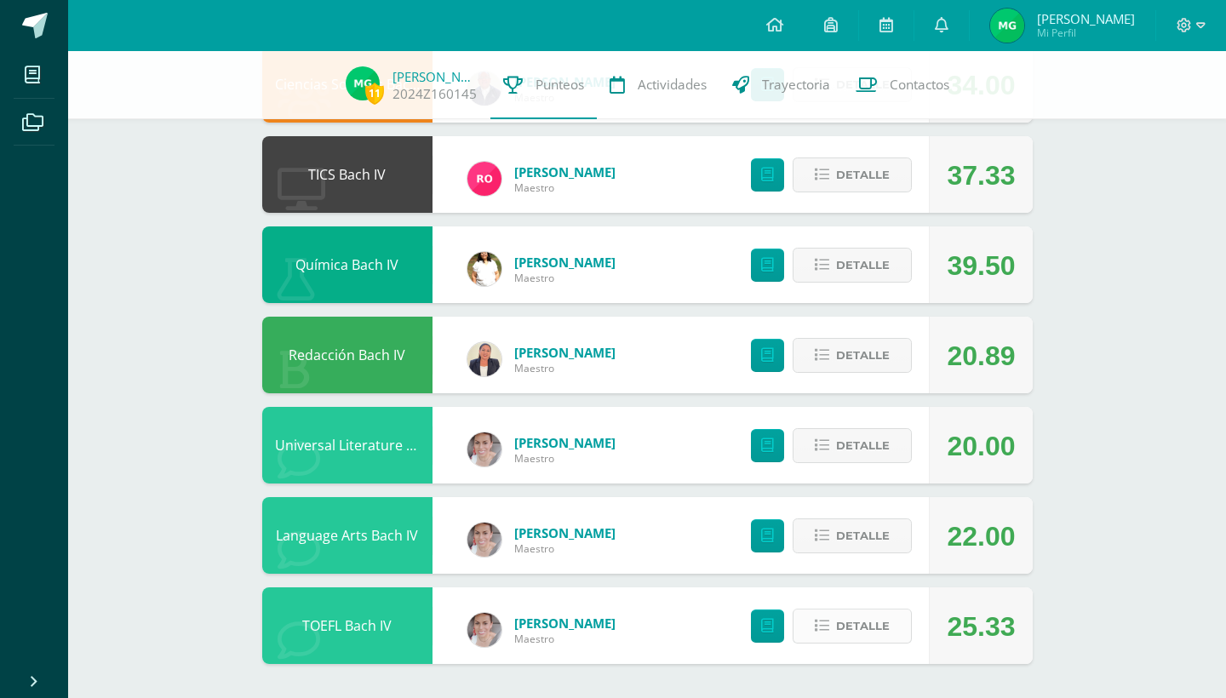
click at [857, 630] on span "Detalle" at bounding box center [863, 625] width 54 height 31
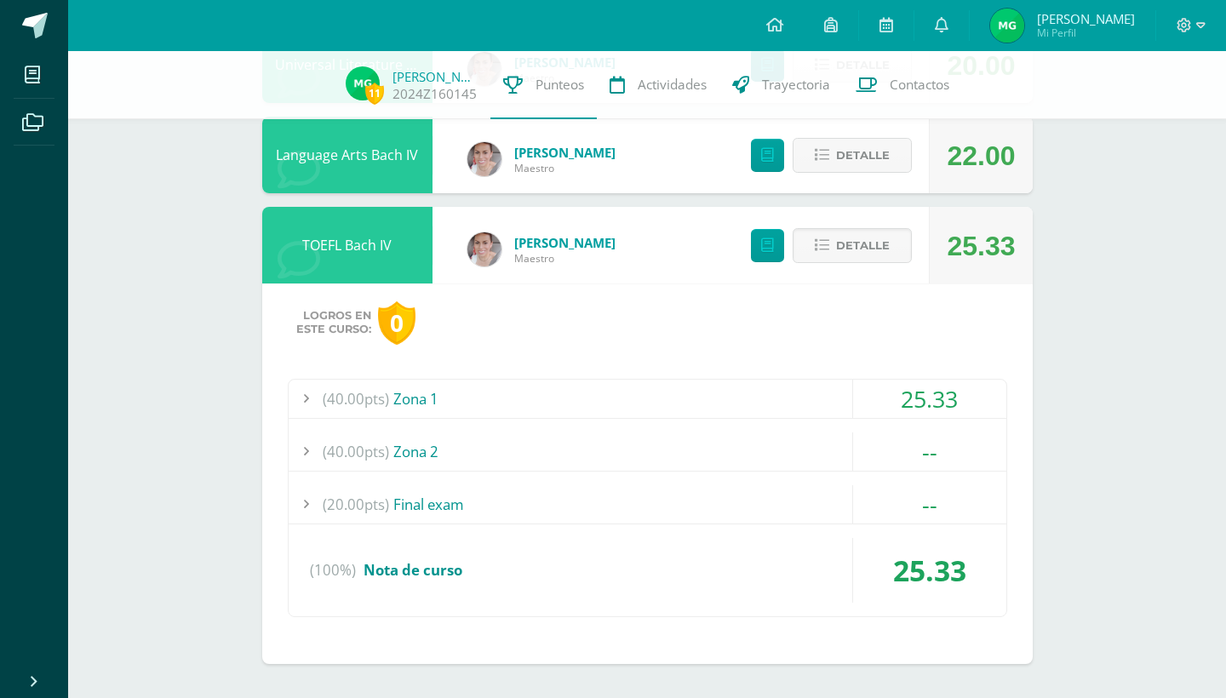
scroll to position [1414, 0]
click at [799, 400] on div "(40.00pts) Zona 1" at bounding box center [648, 399] width 718 height 38
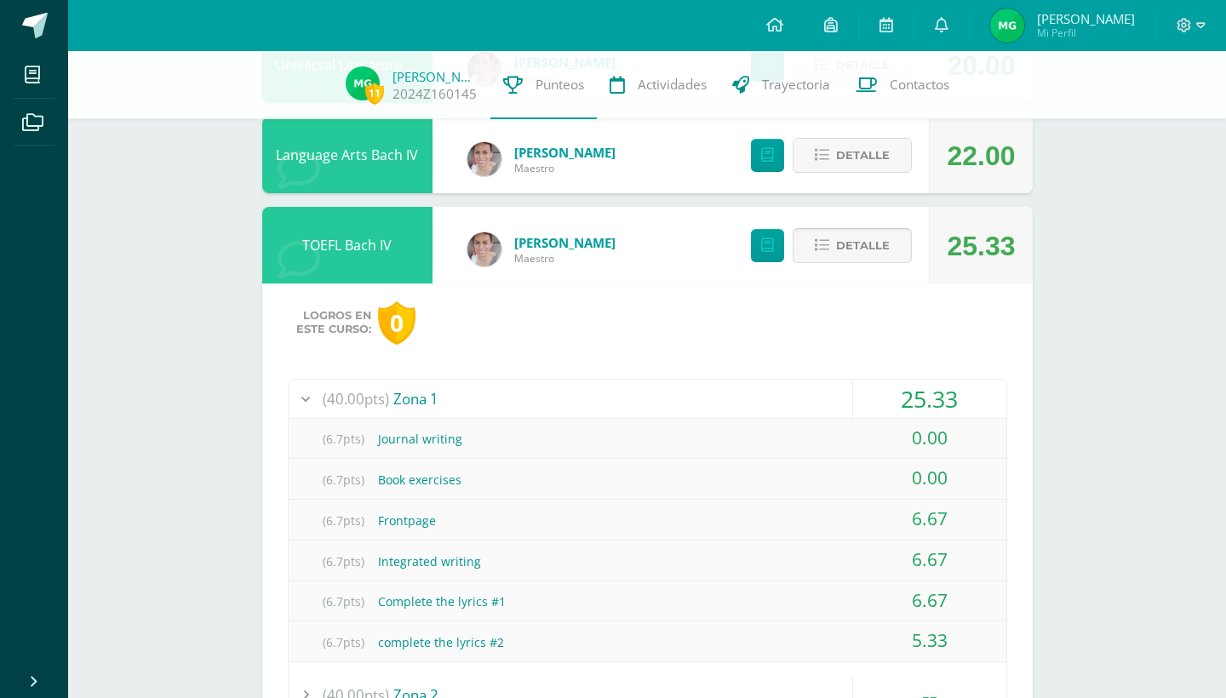
click at [861, 242] on span "Detalle" at bounding box center [863, 245] width 54 height 31
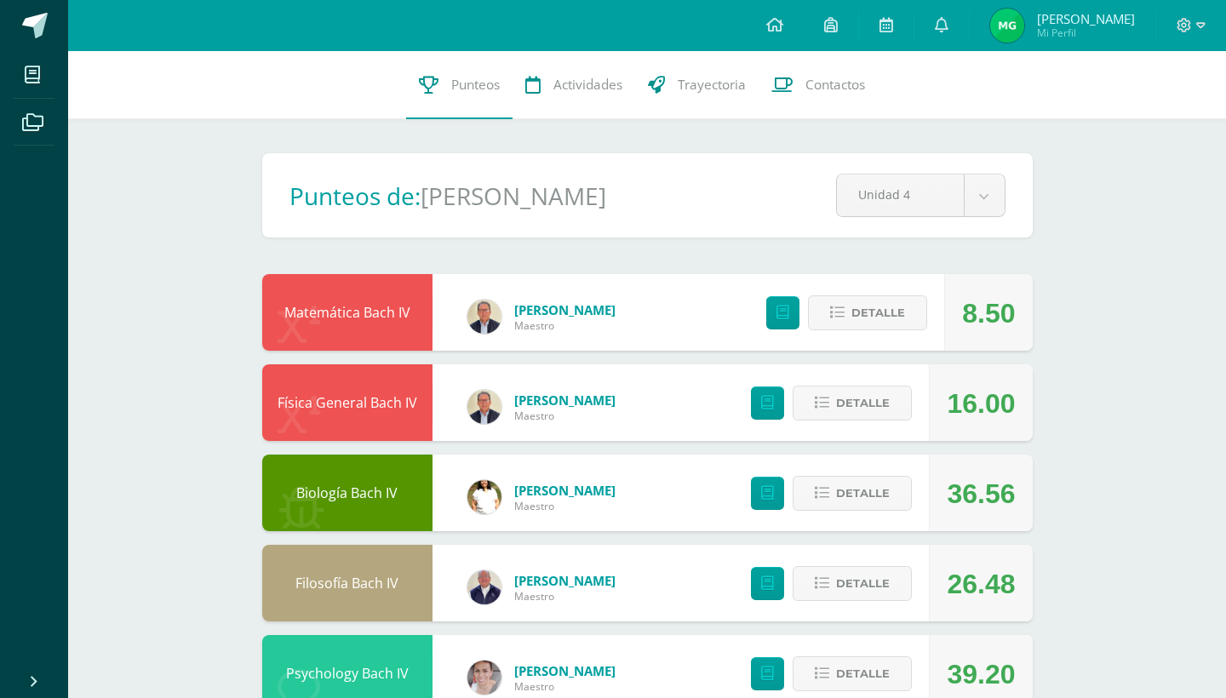
scroll to position [0, 0]
click at [30, 135] on span at bounding box center [33, 121] width 38 height 38
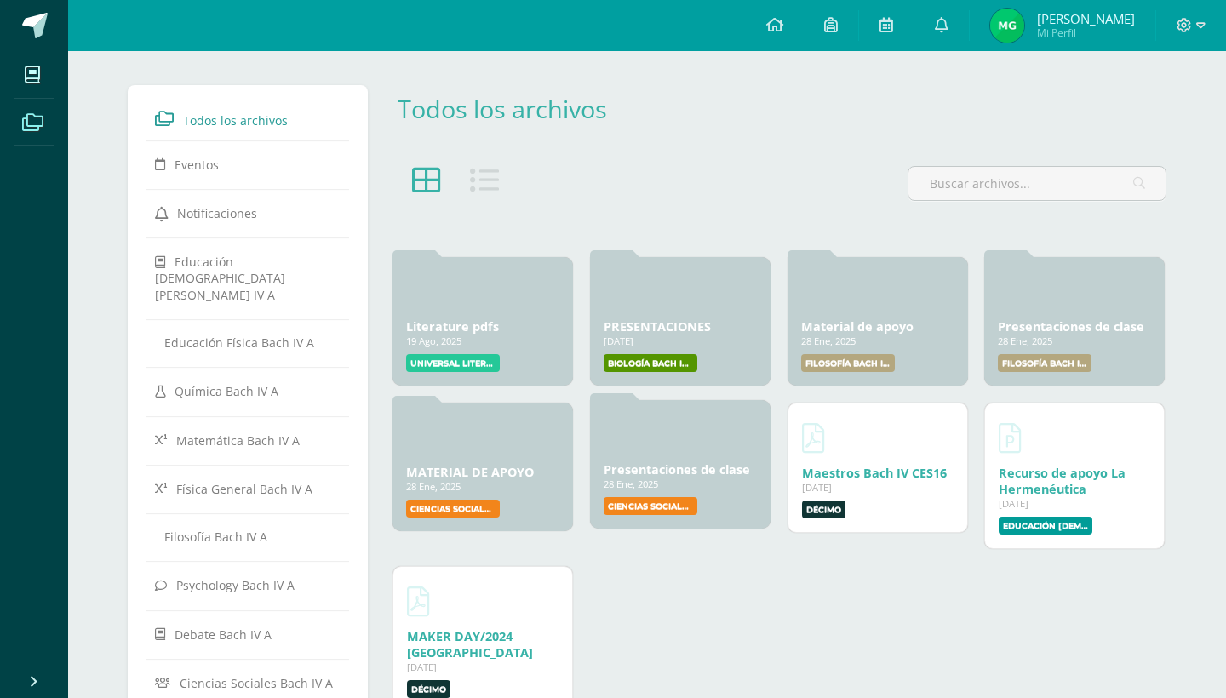
click at [651, 474] on link "Presentaciones de clase" at bounding box center [677, 469] width 146 height 16
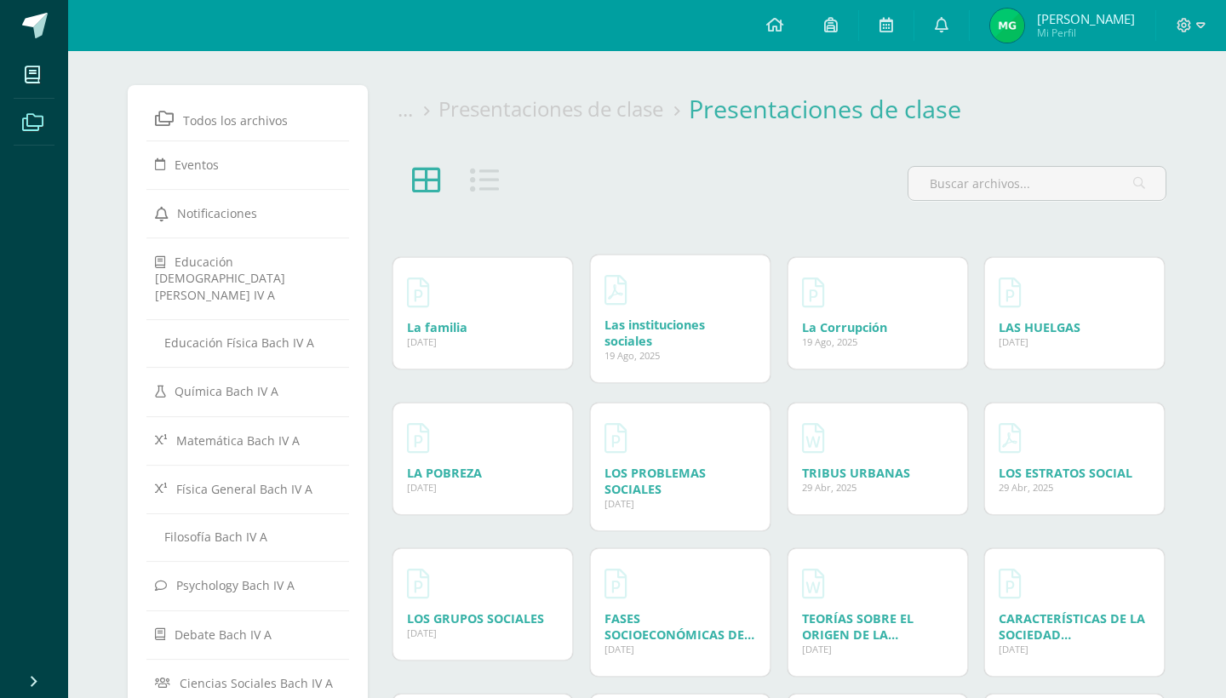
click at [648, 343] on link "Las instituciones sociales" at bounding box center [654, 333] width 100 height 32
click at [451, 335] on div "[DATE]" at bounding box center [483, 339] width 152 height 13
click at [448, 320] on link "La familia" at bounding box center [437, 325] width 60 height 16
click at [37, 122] on icon at bounding box center [32, 122] width 21 height 17
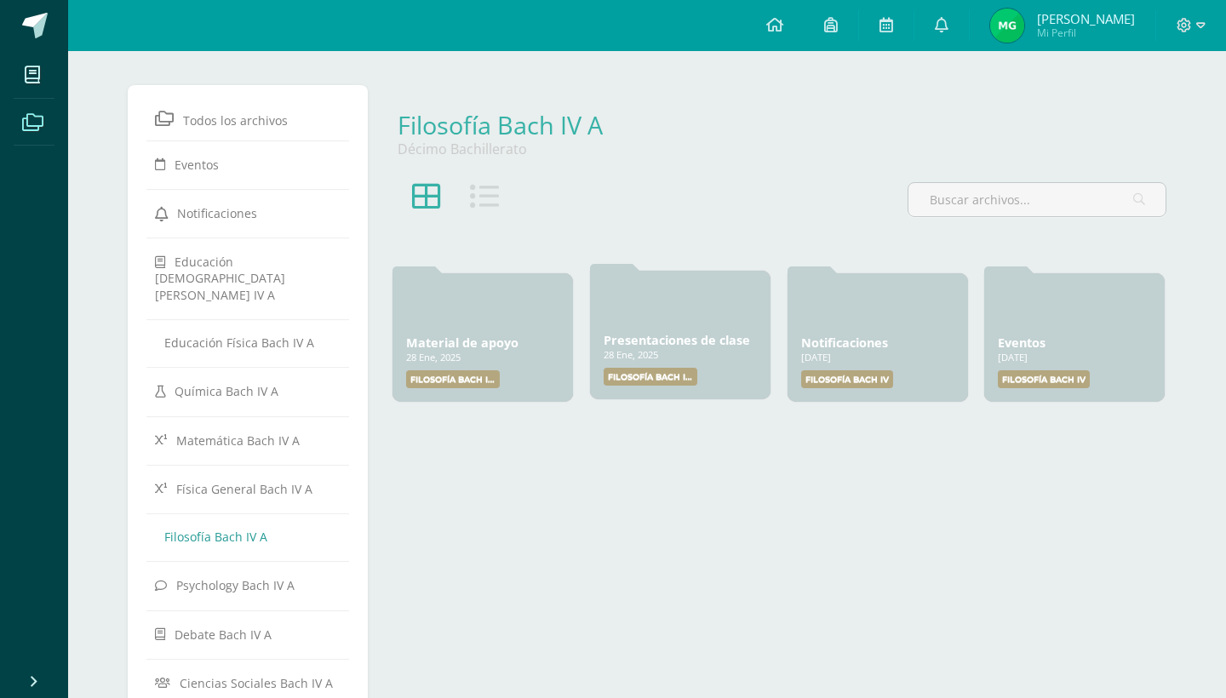
click at [713, 368] on div "Filosofía Bach IV A" at bounding box center [680, 377] width 153 height 18
click at [635, 338] on link "Presentaciones de clase" at bounding box center [677, 340] width 146 height 16
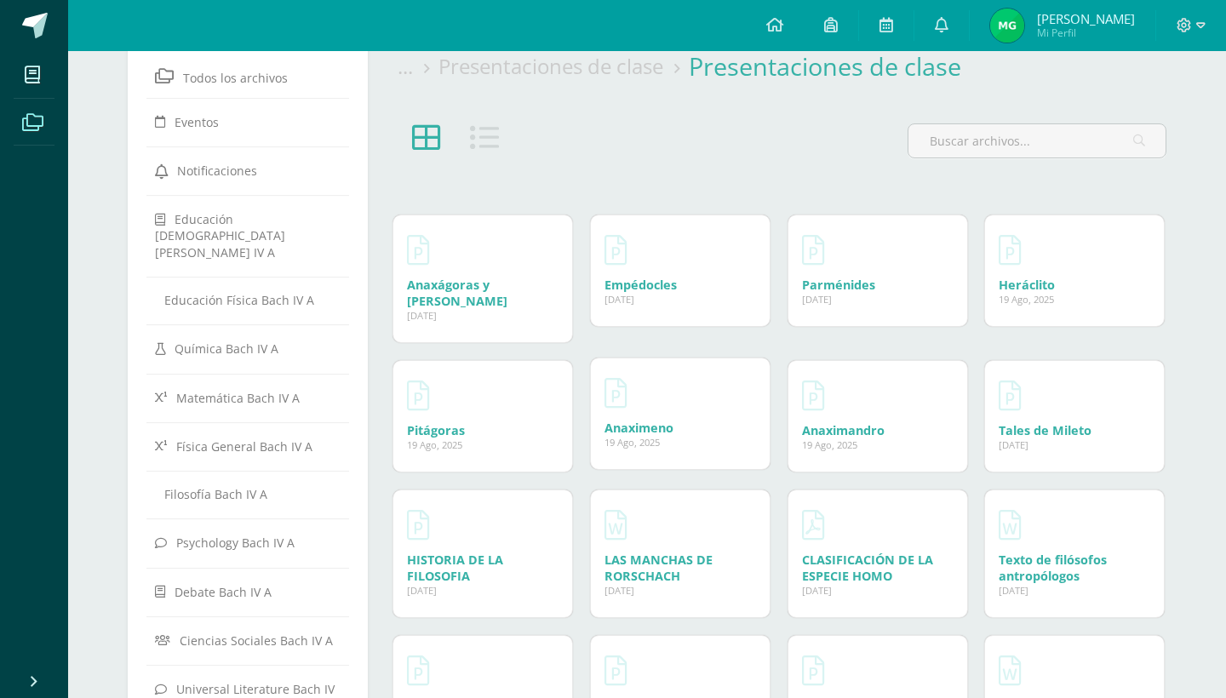
scroll to position [49, 0]
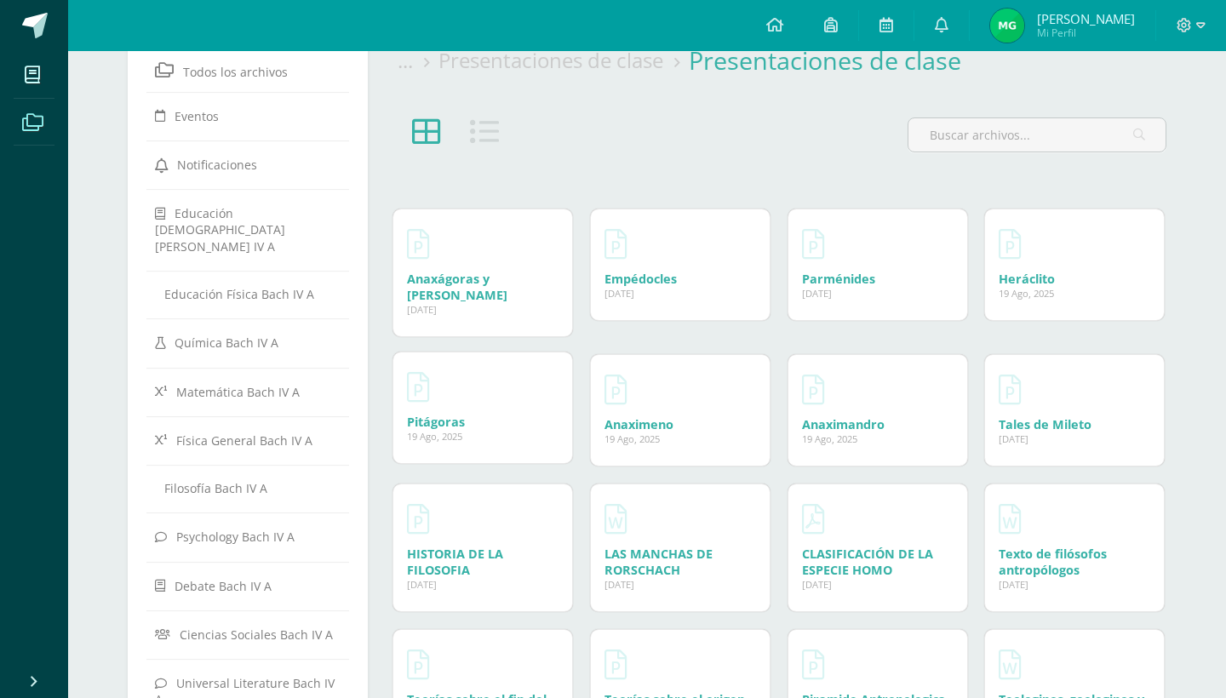
click at [447, 414] on link "Pitágoras" at bounding box center [436, 422] width 58 height 16
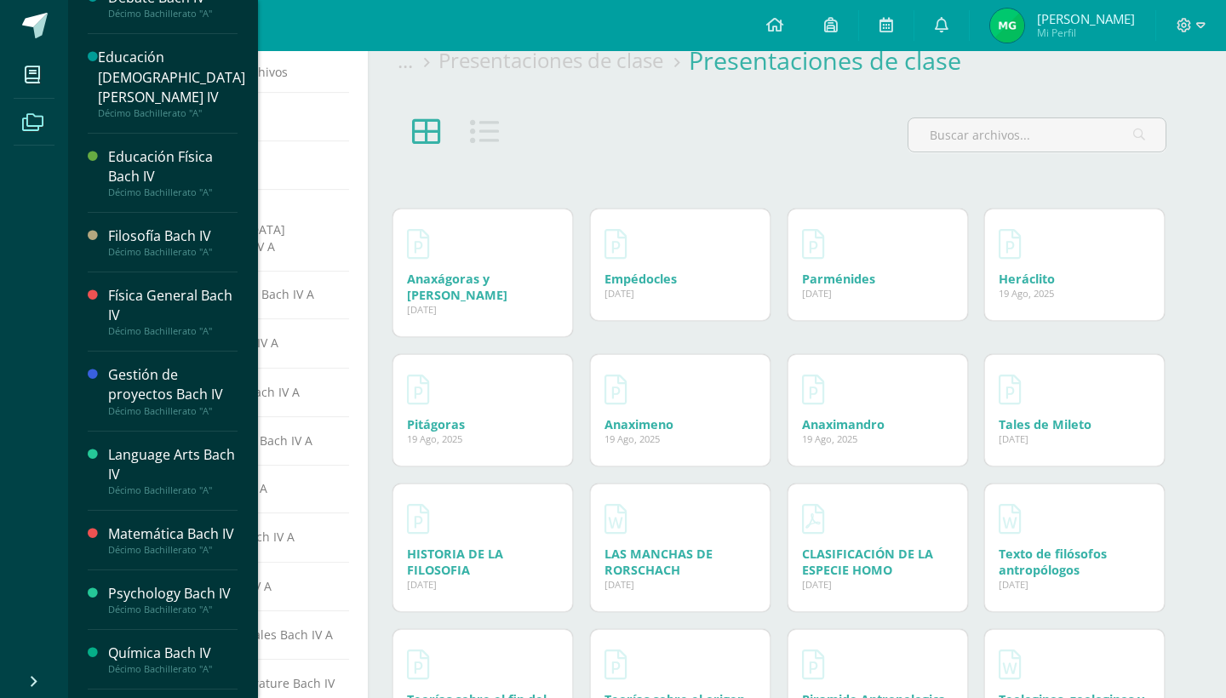
scroll to position [192, 0]
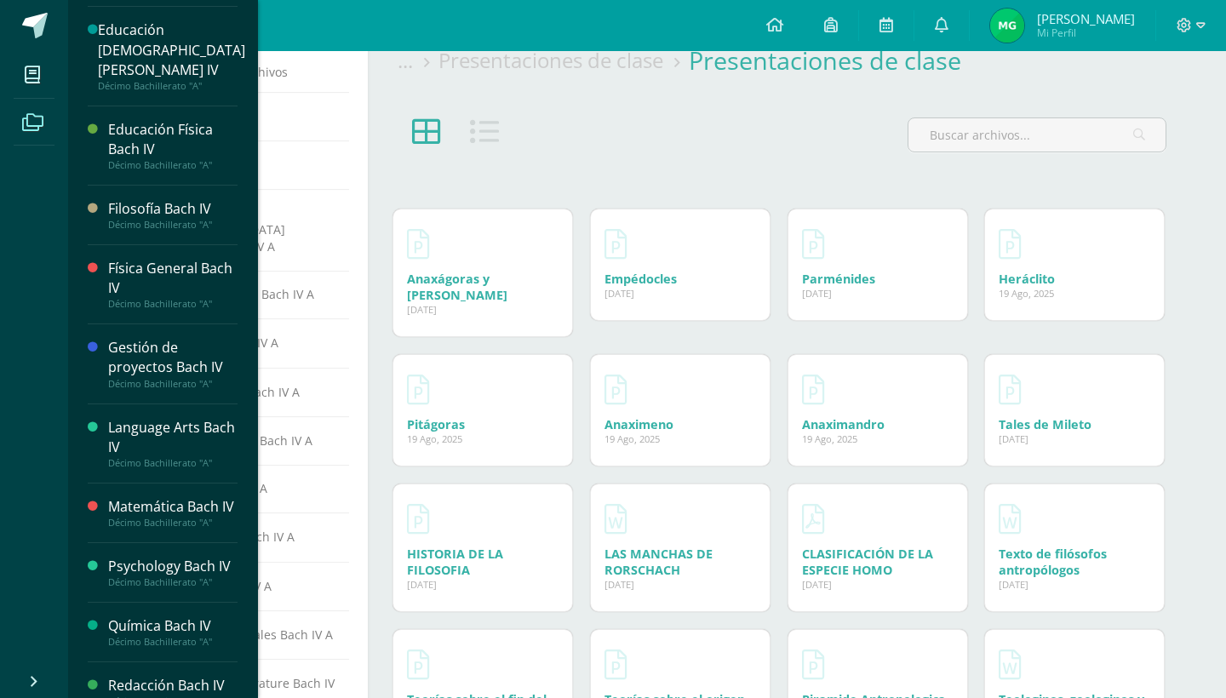
click at [169, 338] on div "Gestión de proyectos Bach IV" at bounding box center [172, 357] width 129 height 39
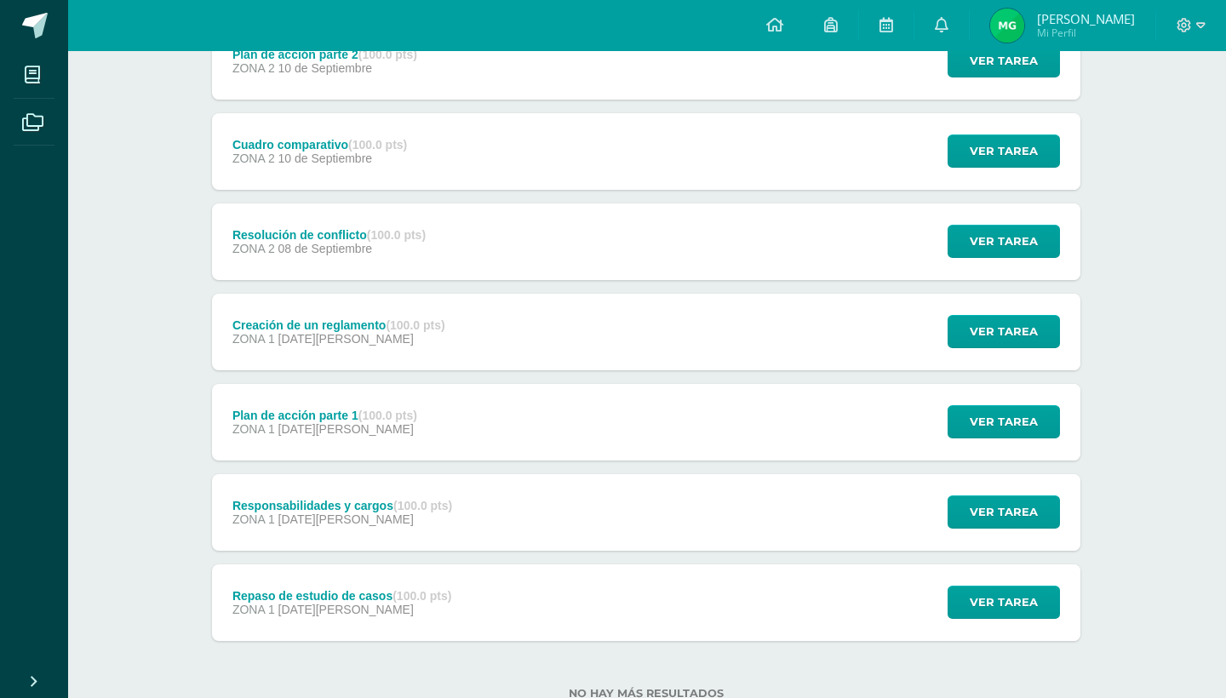
scroll to position [363, 1]
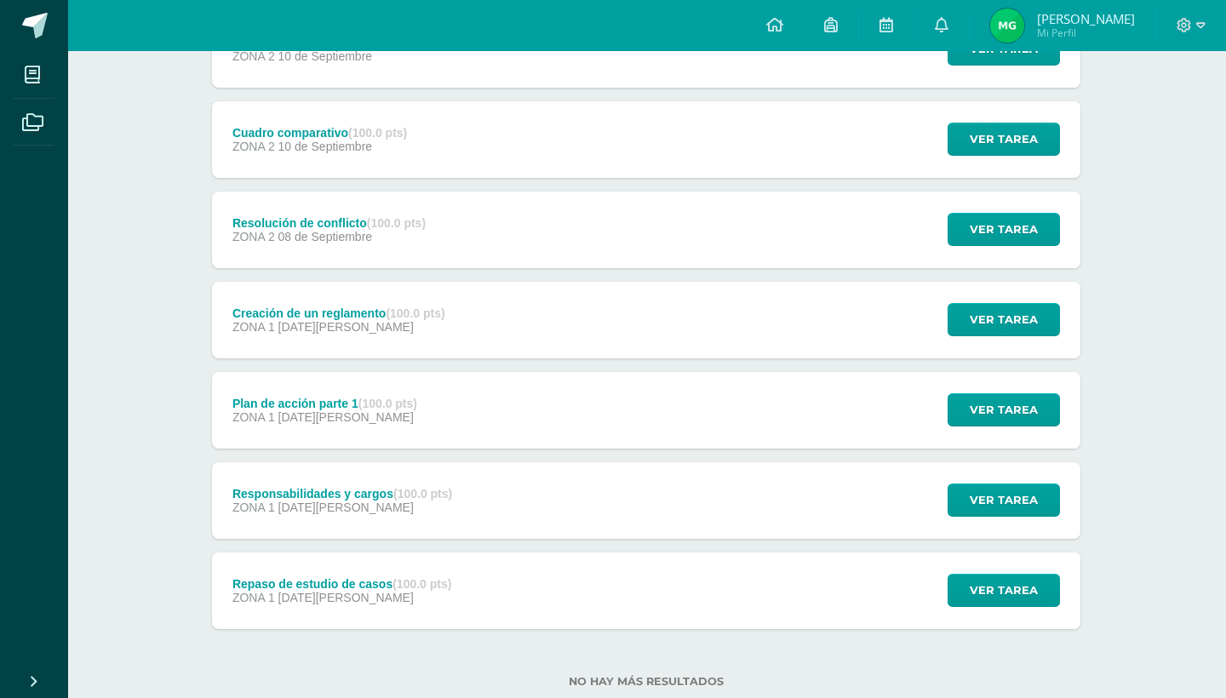
click at [443, 305] on div "Creación de un reglamento (100.0 pts) ZONA 1 [DATE][PERSON_NAME]" at bounding box center [339, 320] width 254 height 77
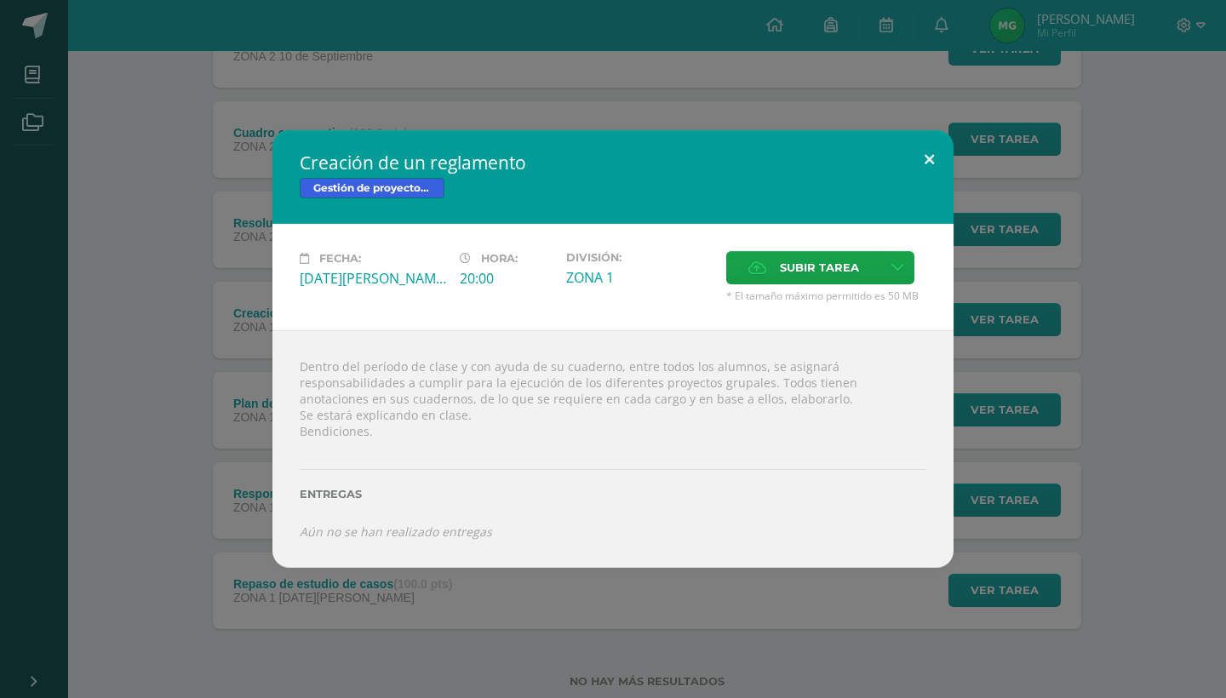
click at [935, 152] on button at bounding box center [929, 159] width 49 height 58
